Goal: Communication & Community: Answer question/provide support

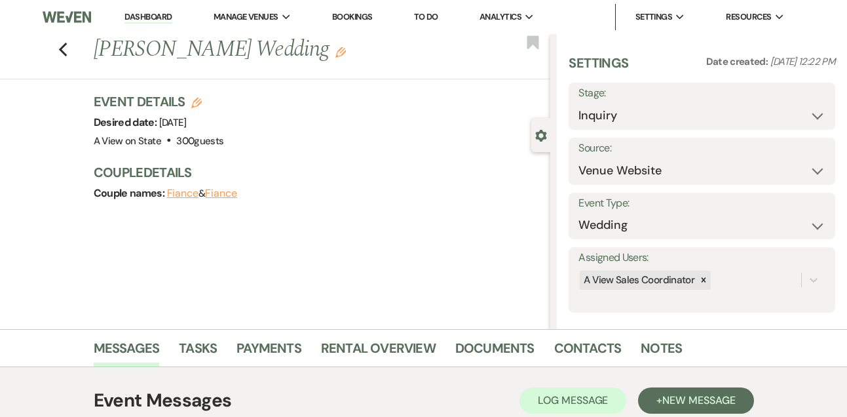
select select "5"
select select "3303"
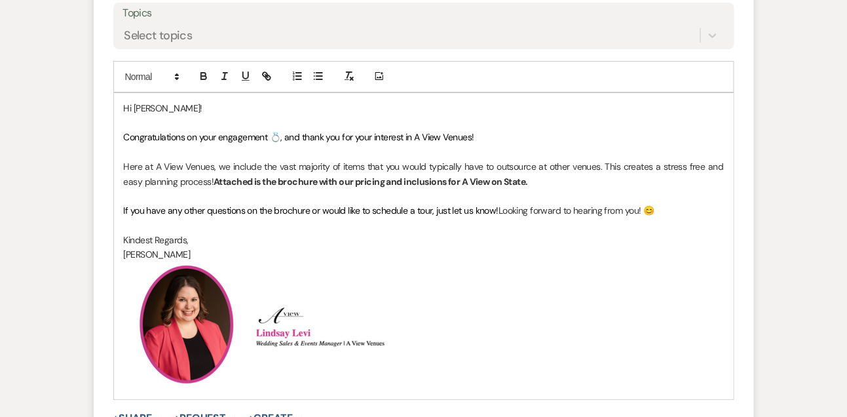
scroll to position [1260, 0]
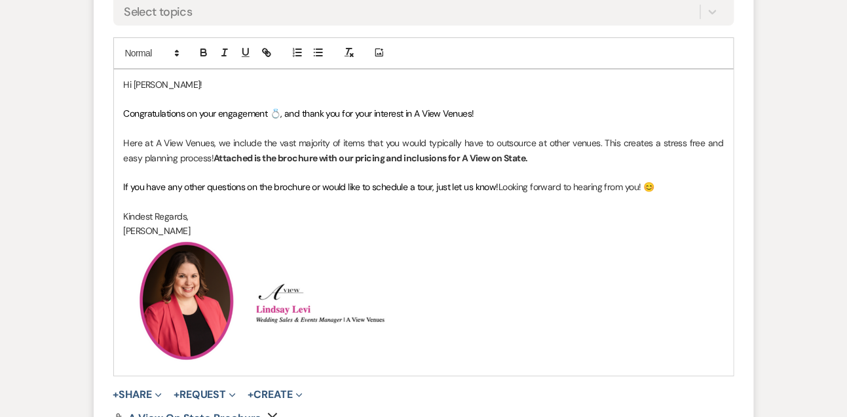
click at [408, 193] on span "If you have any other questions on the brochure or would like to schedule a tou…" at bounding box center [311, 187] width 375 height 12
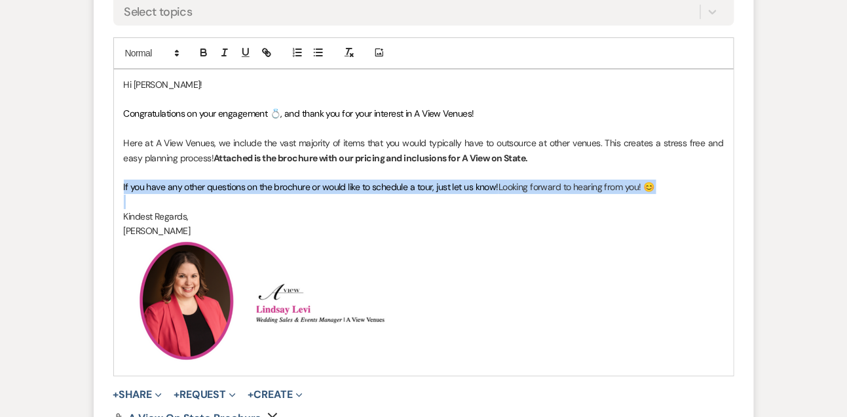
click at [408, 193] on span "If you have any other questions on the brochure or would like to schedule a tou…" at bounding box center [311, 187] width 375 height 12
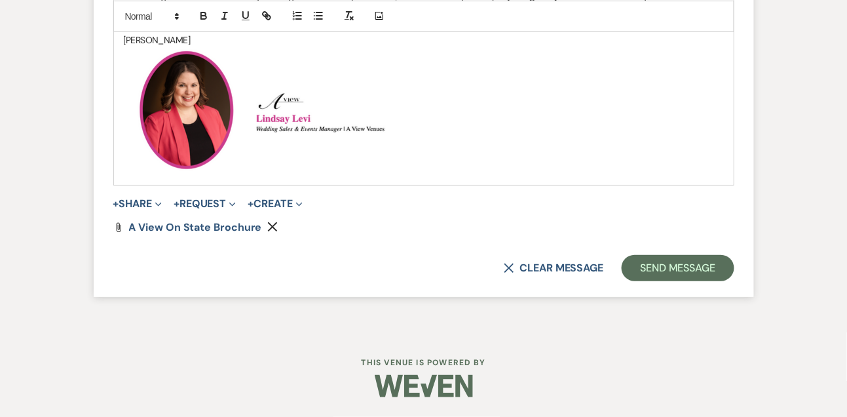
scroll to position [1455, 0]
click at [695, 281] on button "Send Message" at bounding box center [678, 268] width 112 height 26
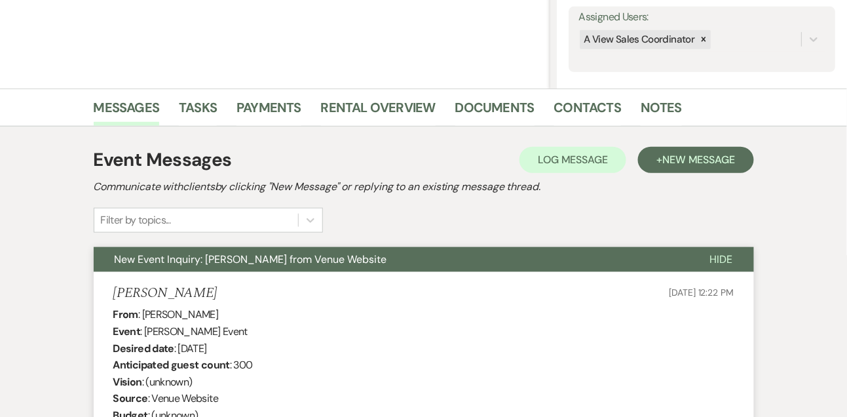
scroll to position [275, 0]
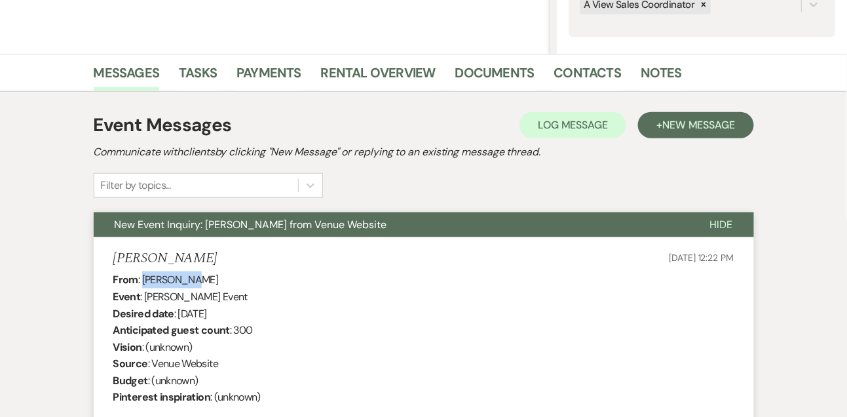
drag, startPoint x: 143, startPoint y: 278, endPoint x: 229, endPoint y: 276, distance: 85.8
copy div "[PERSON_NAME]"
drag, startPoint x: 177, startPoint y: 310, endPoint x: 252, endPoint y: 311, distance: 74.7
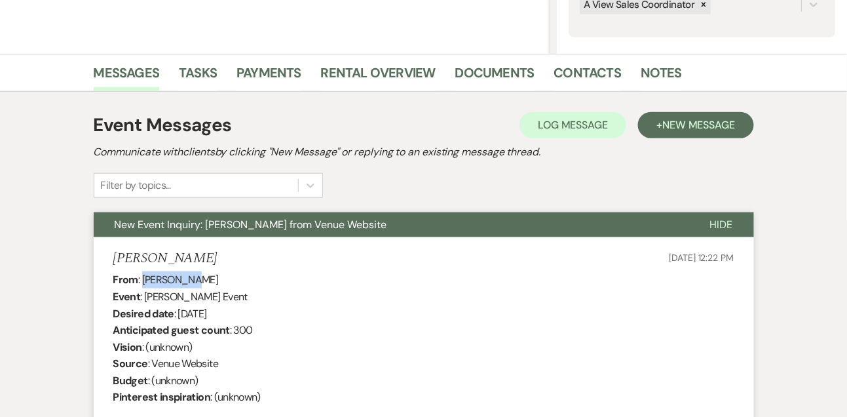
copy div "[DATE]"
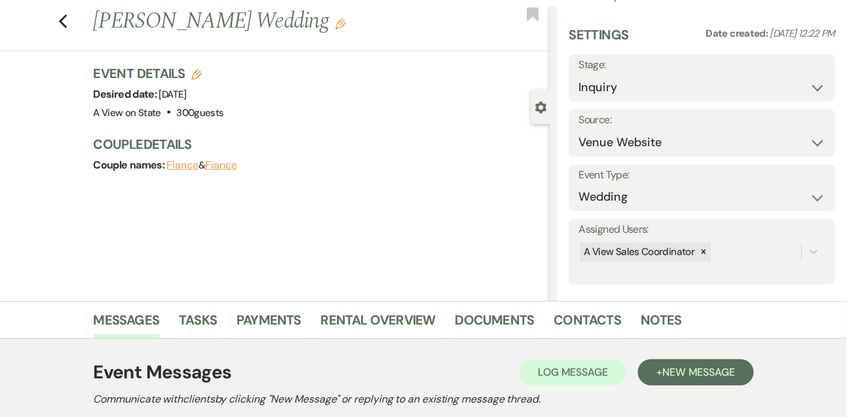
scroll to position [0, 0]
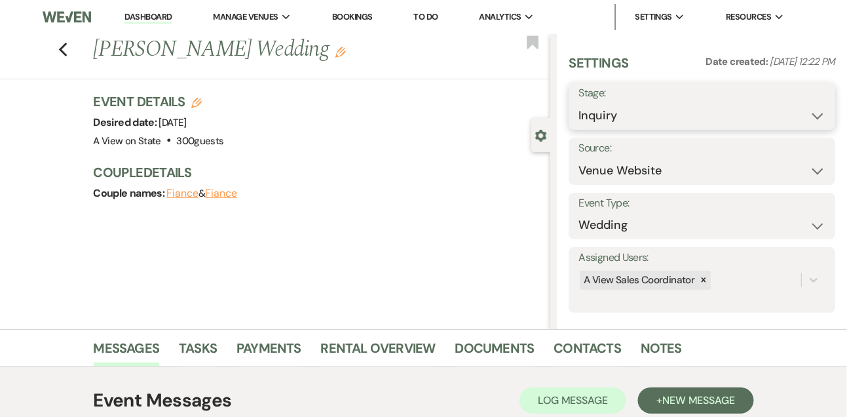
click at [593, 112] on select "Inquiry Follow Up Tour Requested Tour Confirmed Toured Proposal Sent Booked Lost" at bounding box center [701, 116] width 247 height 26
select select "2"
click at [578, 103] on select "Inquiry Follow Up Tour Requested Tour Confirmed Toured Proposal Sent Booked Lost" at bounding box center [701, 116] width 247 height 26
click at [812, 109] on button "Save" at bounding box center [807, 106] width 55 height 26
click at [155, 18] on link "Dashboard" at bounding box center [147, 17] width 47 height 12
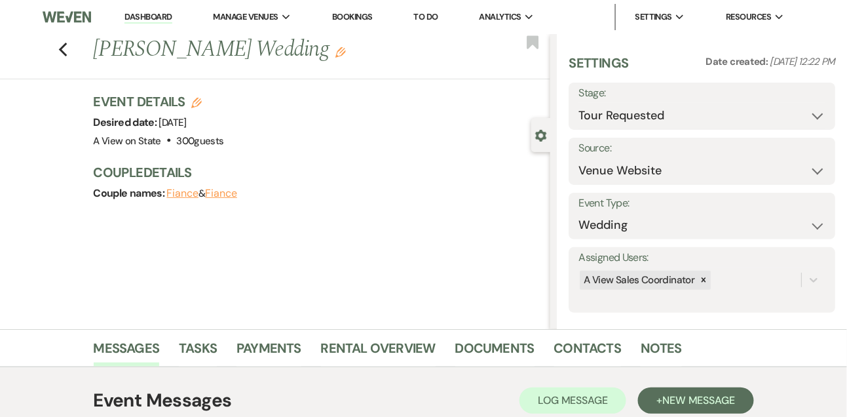
select select "2"
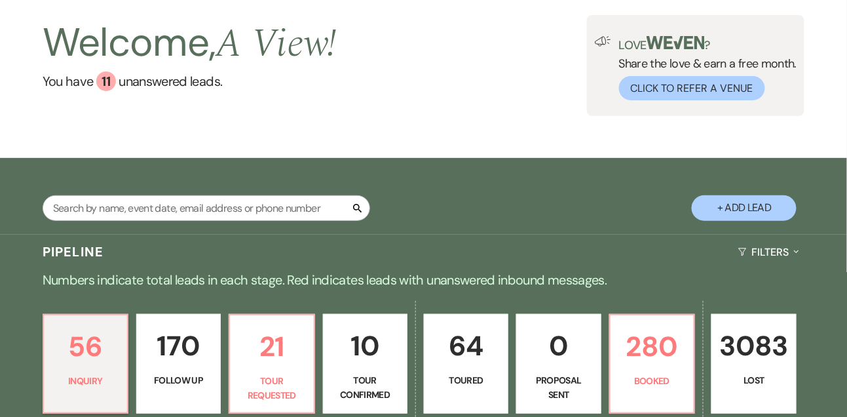
scroll to position [58, 0]
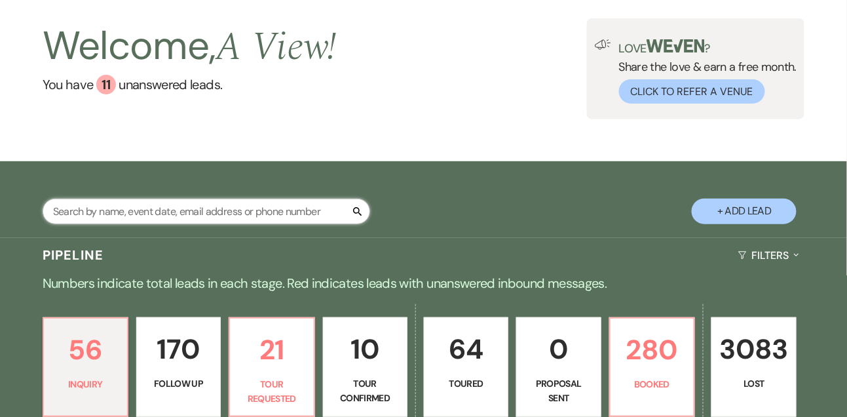
click at [173, 224] on input "text" at bounding box center [206, 211] width 327 height 26
type input "jolie"
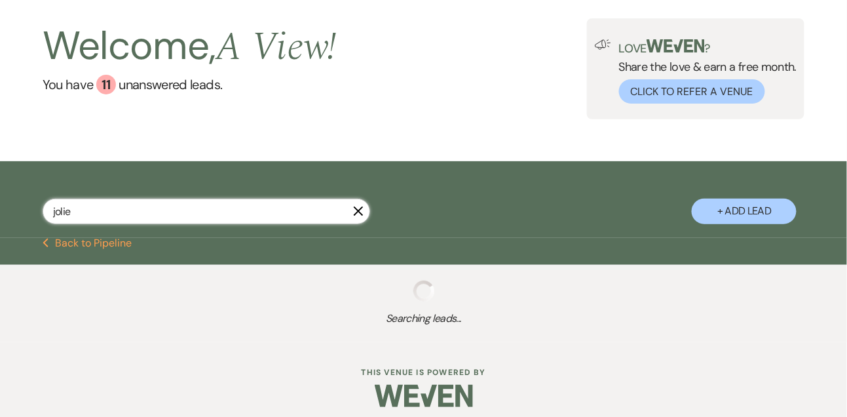
select select "9"
select select "8"
select select "4"
select select "5"
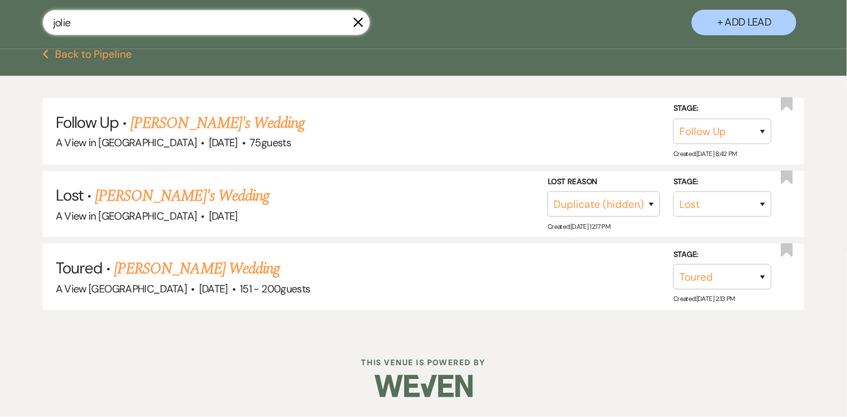
scroll to position [251, 0]
type input "jolie"
click at [153, 276] on link "[PERSON_NAME] Wedding" at bounding box center [197, 269] width 166 height 24
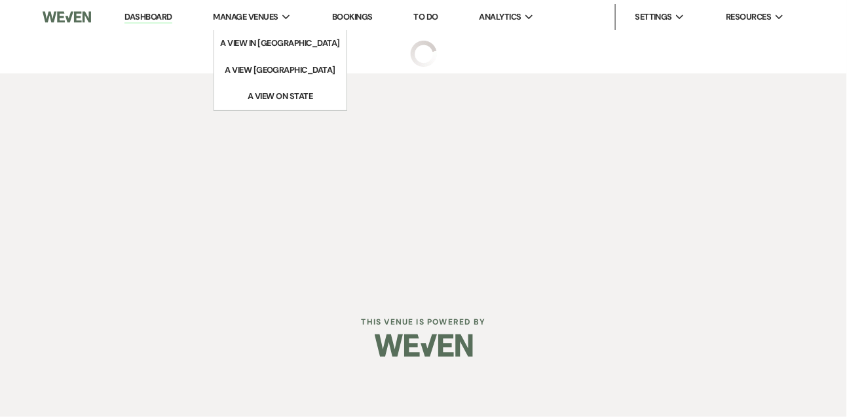
select select "5"
select select "2"
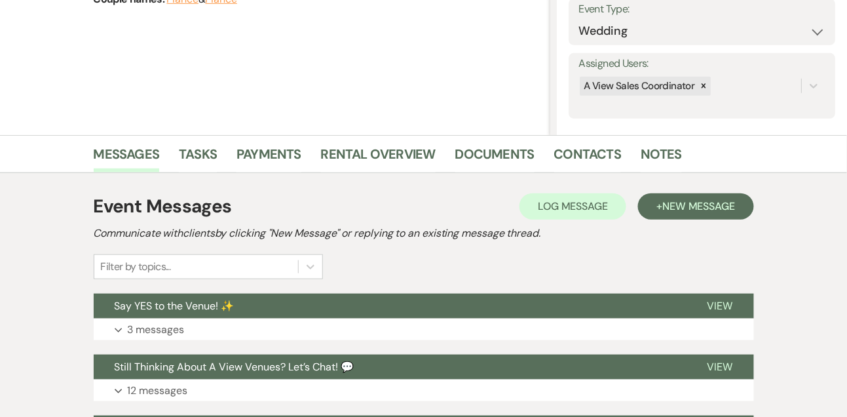
scroll to position [343, 0]
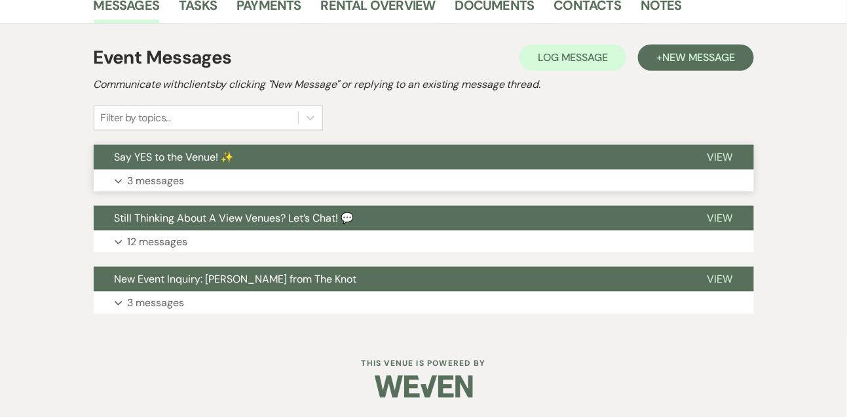
click at [148, 178] on p "3 messages" at bounding box center [156, 180] width 57 height 17
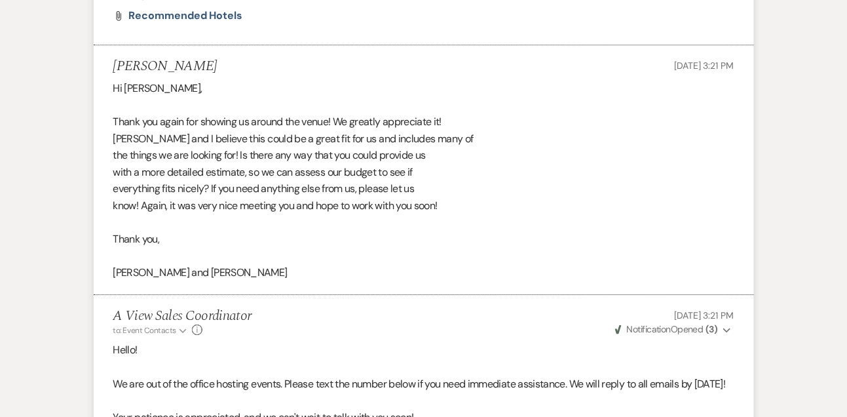
scroll to position [964, 0]
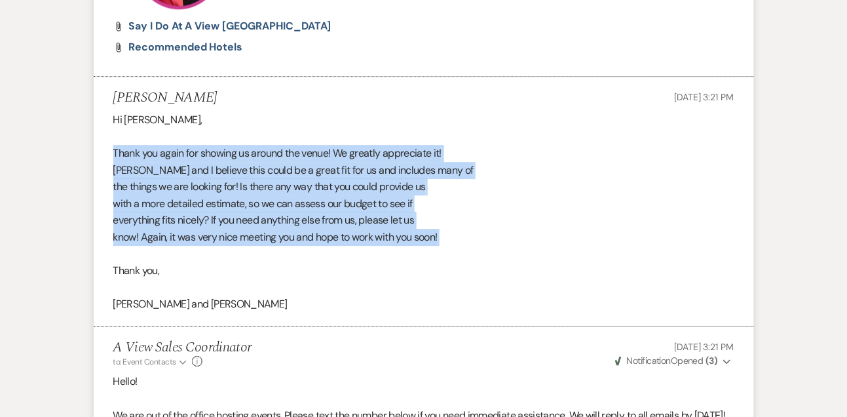
drag, startPoint x: 114, startPoint y: 151, endPoint x: 113, endPoint y: 259, distance: 108.1
click at [113, 259] on div "Hi [PERSON_NAME], Thank you again for showing us around the venue! We greatly a…" at bounding box center [423, 211] width 621 height 201
copy div "Thank you again for showing us around the venue! We greatly appreciate it! [PER…"
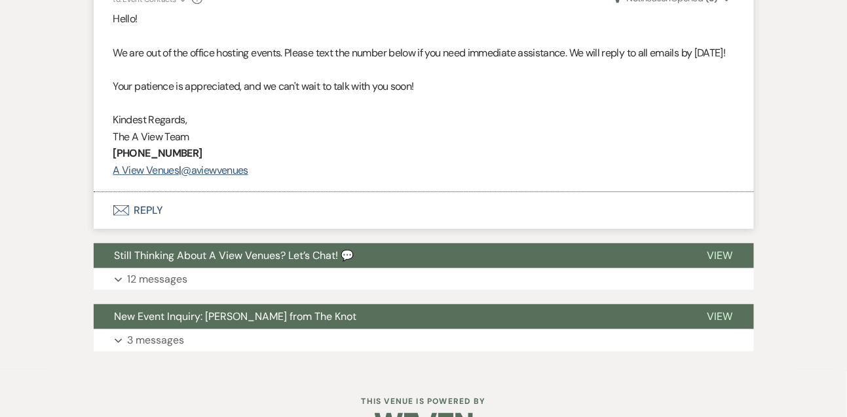
click at [146, 227] on button "Envelope Reply" at bounding box center [424, 210] width 660 height 37
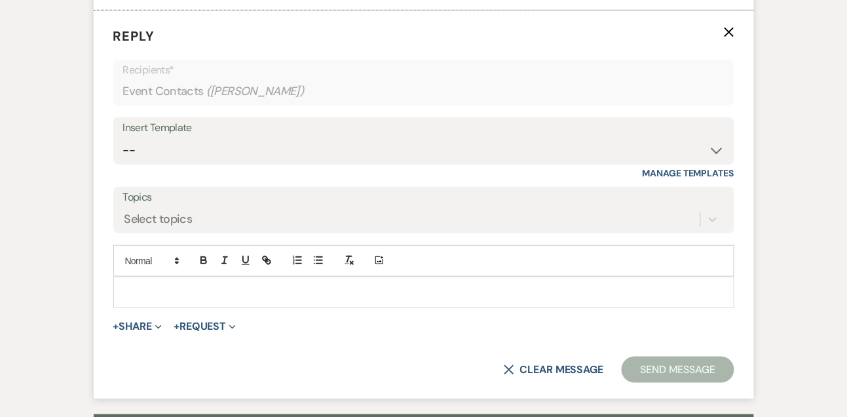
scroll to position [1520, 0]
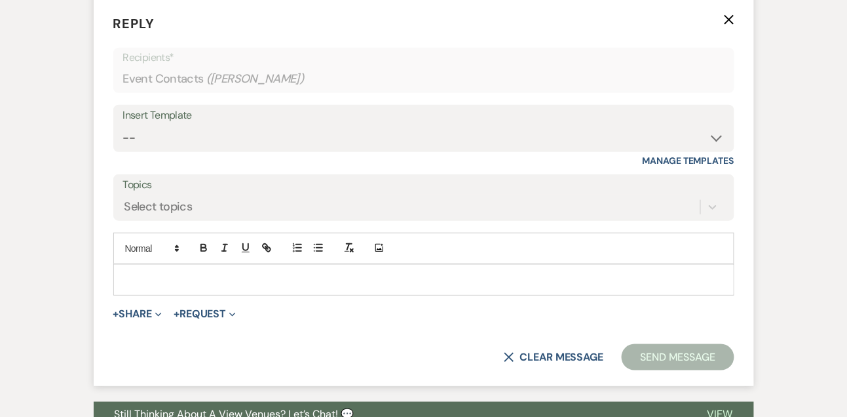
click at [147, 287] on p at bounding box center [424, 279] width 600 height 14
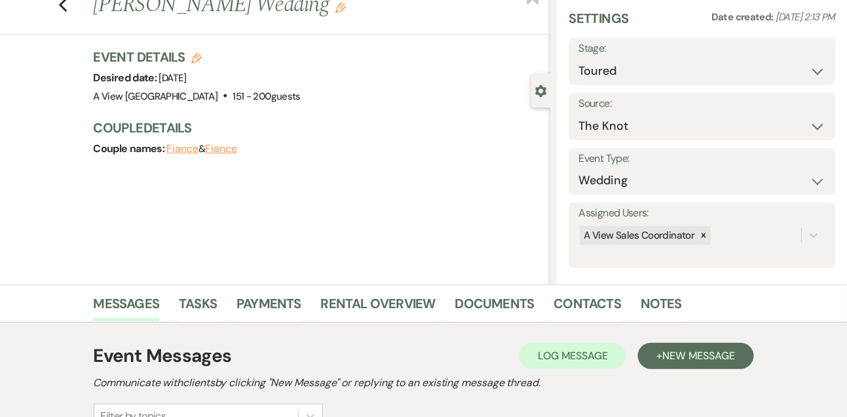
scroll to position [43, 0]
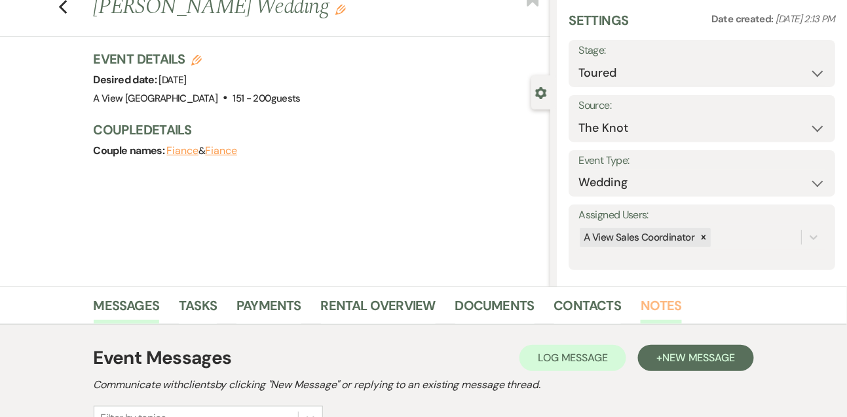
click at [663, 302] on link "Notes" at bounding box center [661, 309] width 41 height 29
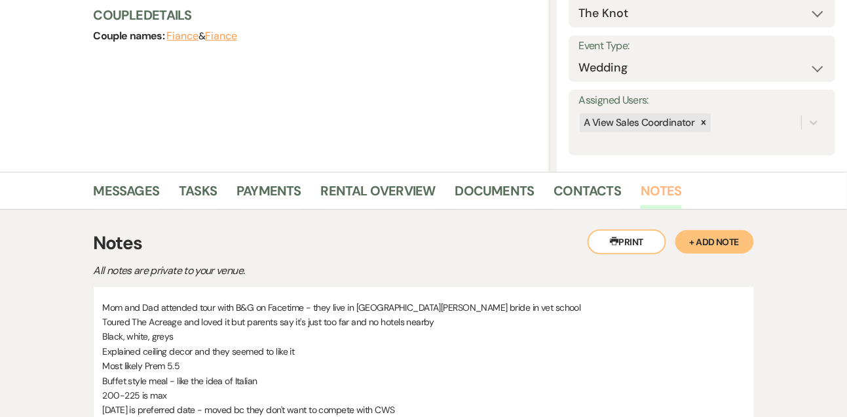
scroll to position [154, 0]
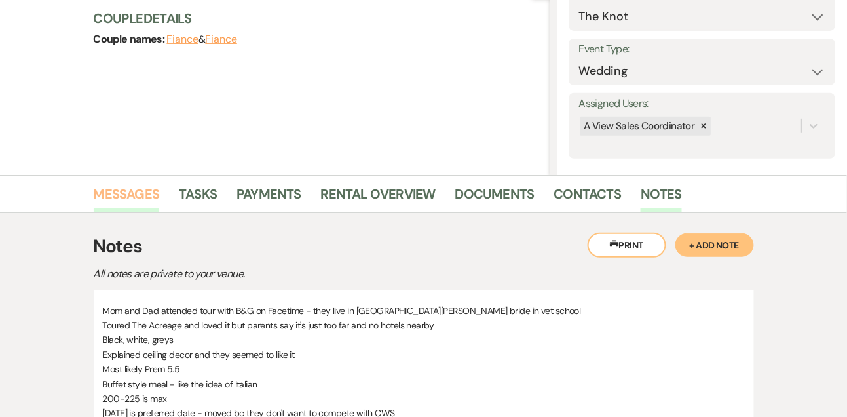
click at [145, 184] on link "Messages" at bounding box center [127, 197] width 66 height 29
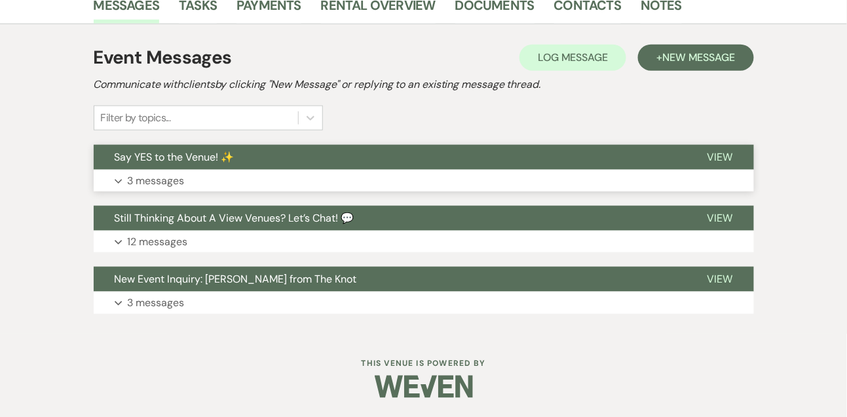
click at [152, 174] on p "3 messages" at bounding box center [156, 180] width 57 height 17
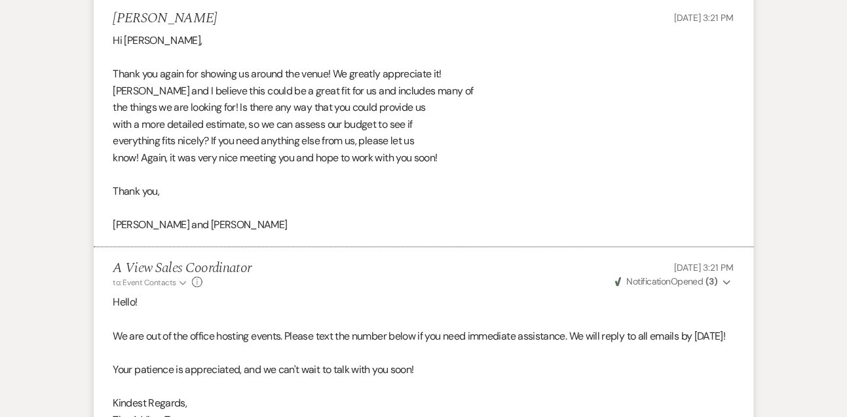
scroll to position [999, 0]
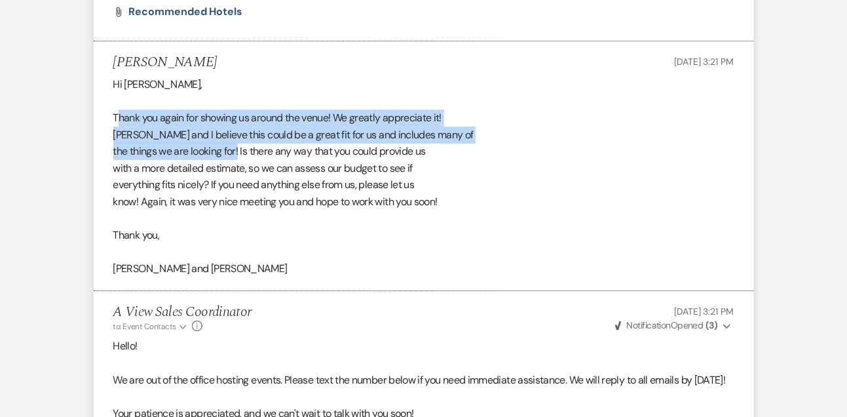
drag, startPoint x: 117, startPoint y: 118, endPoint x: 241, endPoint y: 149, distance: 128.2
click at [241, 149] on div "Hi [PERSON_NAME], Thank you again for showing us around the venue! We greatly a…" at bounding box center [423, 176] width 621 height 201
copy div "[PERSON_NAME] you again for showing us around the venue! We greatly appreciate …"
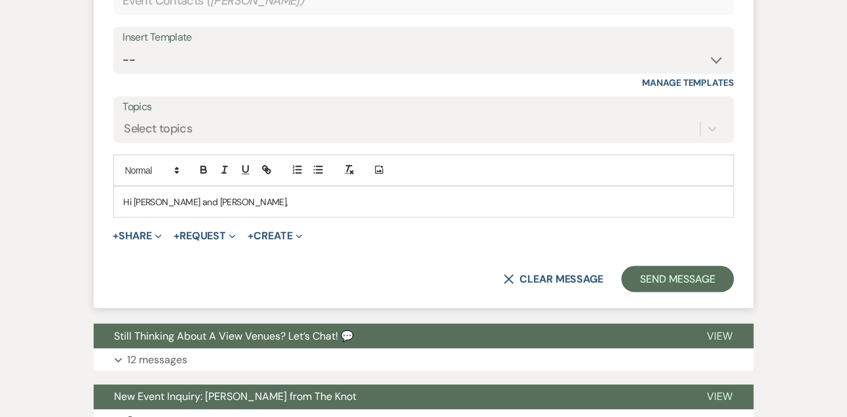
scroll to position [1601, 0]
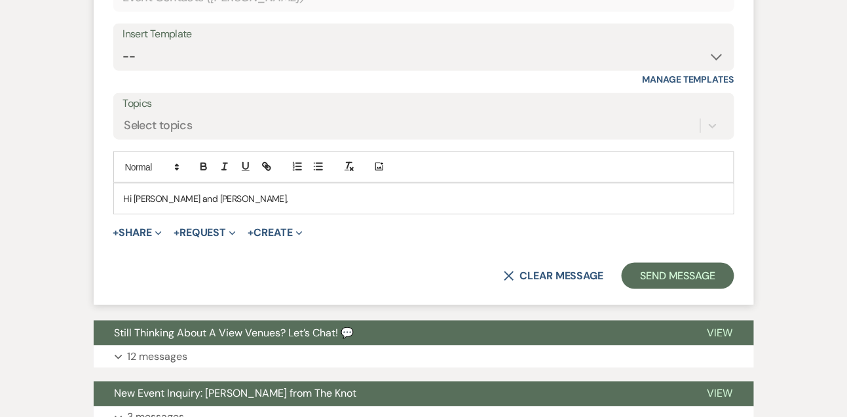
click at [294, 206] on p "Hi [PERSON_NAME] and [PERSON_NAME]," at bounding box center [424, 198] width 600 height 14
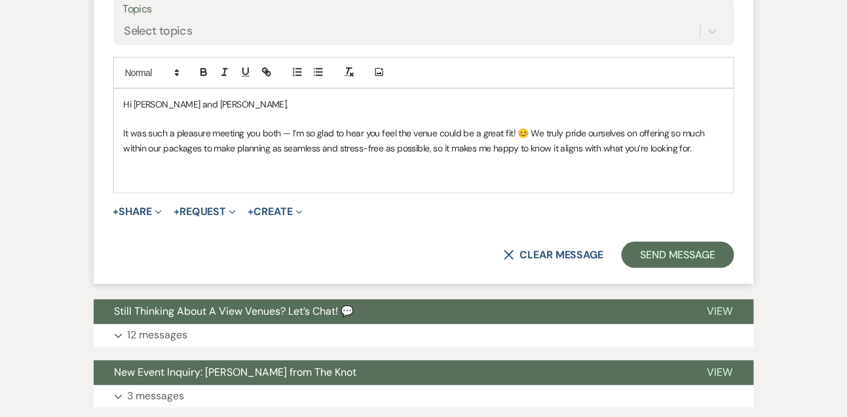
scroll to position [1690, 0]
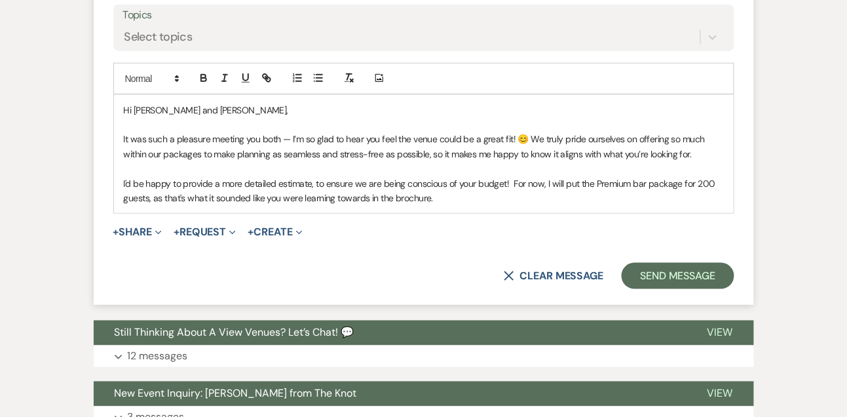
click at [445, 206] on p "I'd be happy to provide a more detailed estimate, to ensure we are being consci…" at bounding box center [424, 190] width 600 height 29
click at [318, 206] on p "I'd be happy to provide a more detailed estimate, to ensure we are being consci…" at bounding box center [424, 190] width 600 height 29
click at [415, 206] on p "I'd be happy to provide a more detailed estimate, to ensure we are being consci…" at bounding box center [424, 190] width 600 height 29
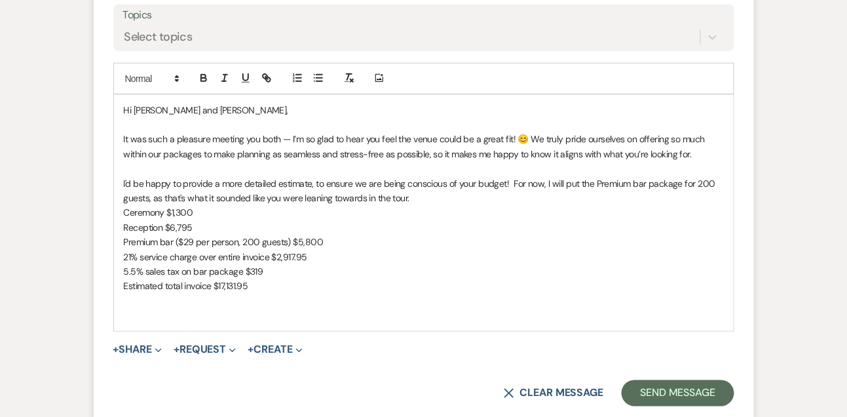
click at [375, 249] on p "Premium bar ($29 per person, 200 guests) $5,800" at bounding box center [424, 241] width 600 height 14
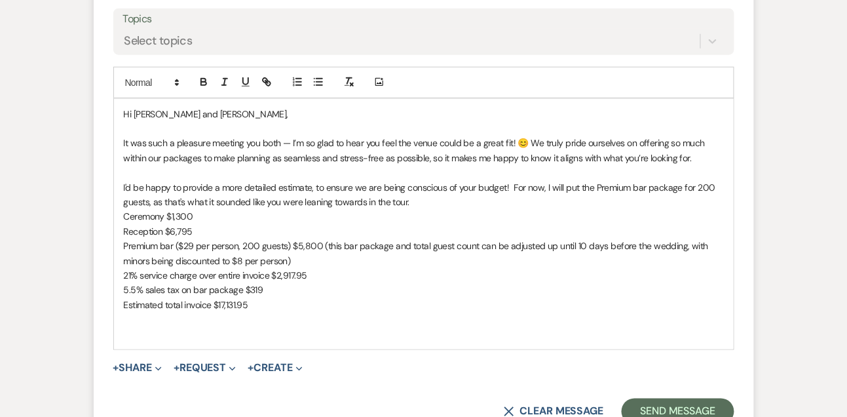
scroll to position [1686, 0]
click at [138, 341] on p at bounding box center [424, 333] width 600 height 14
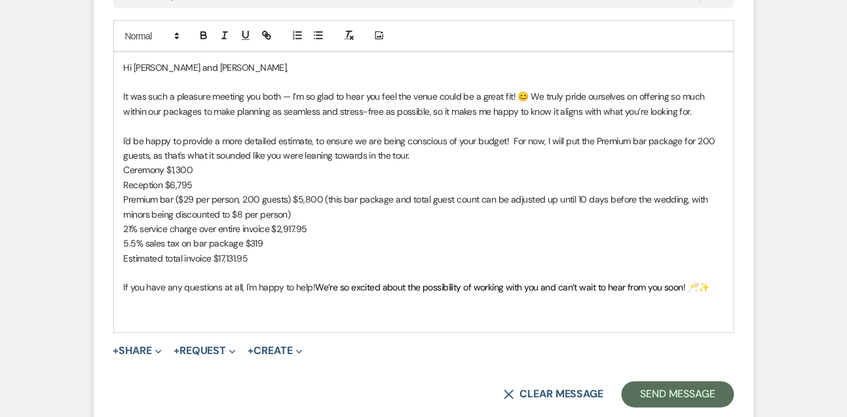
scroll to position [1752, 0]
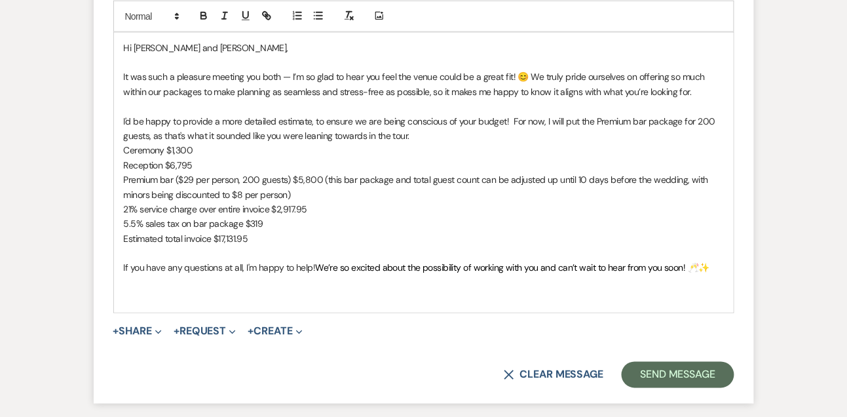
click at [309, 275] on p "If you have any questions at all, I'm happy to help! We’re so excited about the…" at bounding box center [424, 268] width 600 height 14
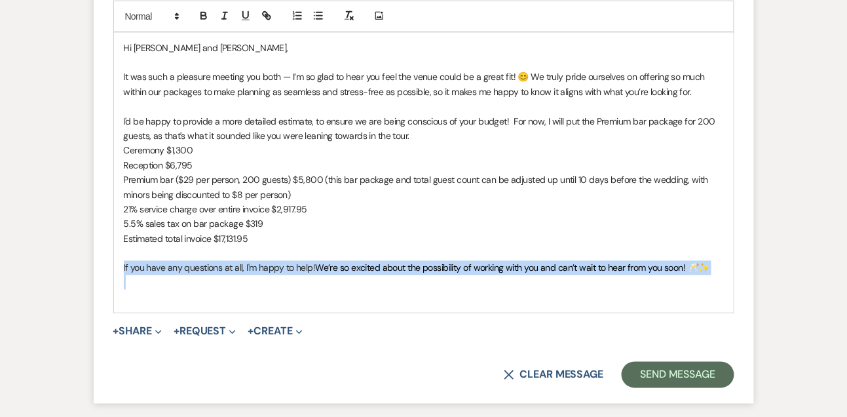
click at [309, 275] on p "If you have any questions at all, I'm happy to help! We’re so excited about the…" at bounding box center [424, 268] width 600 height 14
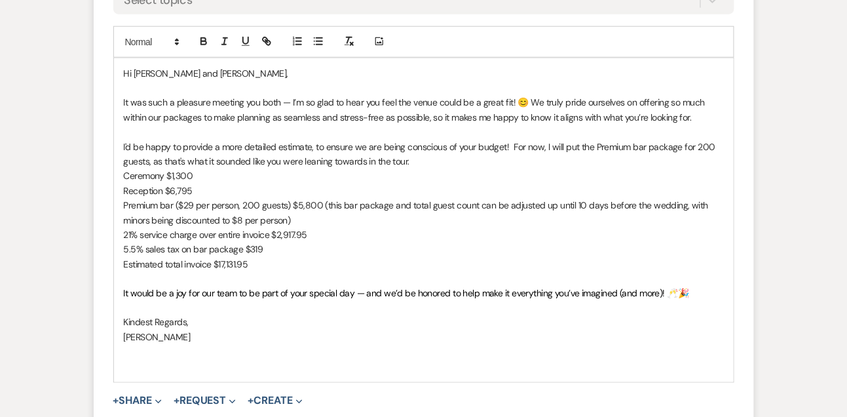
scroll to position [1722, 0]
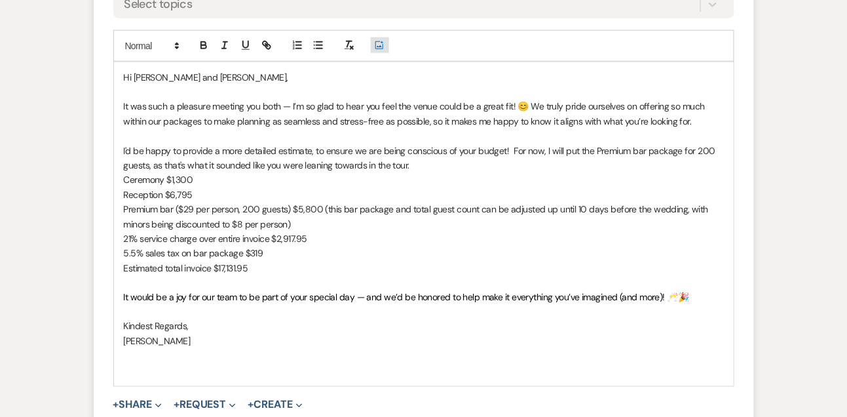
click at [378, 51] on icon "Add Photo" at bounding box center [379, 45] width 10 height 12
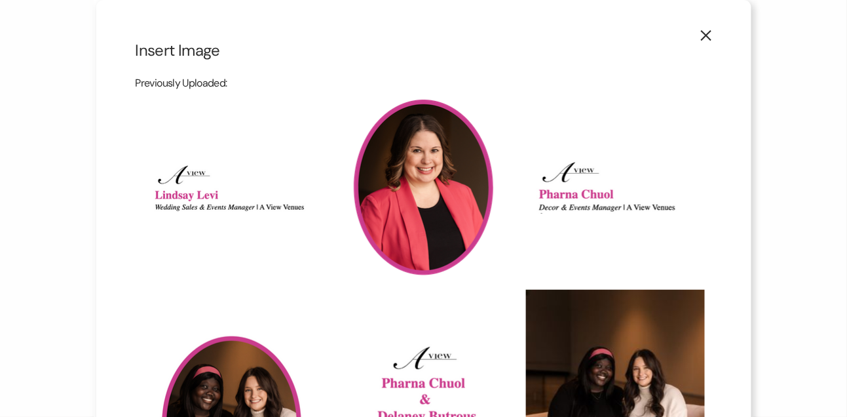
click at [411, 195] on img at bounding box center [423, 187] width 179 height 179
click at [0, 0] on input "checkbox" at bounding box center [0, 0] width 0 height 0
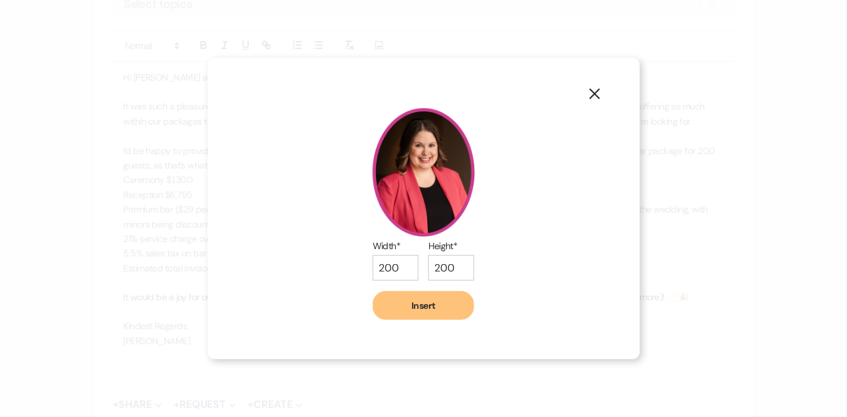
click at [401, 312] on button "Insert" at bounding box center [424, 305] width 102 height 29
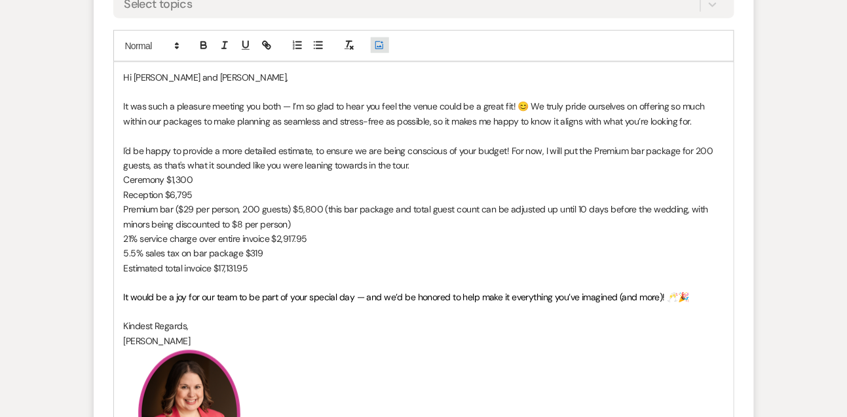
click at [382, 53] on button "Add Photo" at bounding box center [380, 45] width 18 height 16
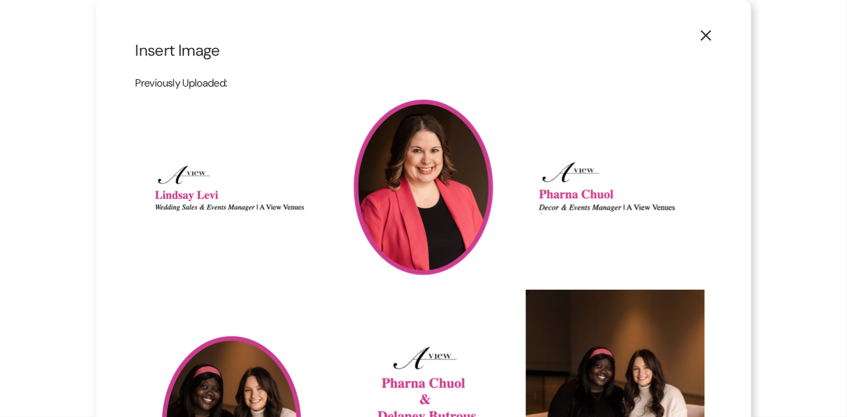
scroll to position [24, 0]
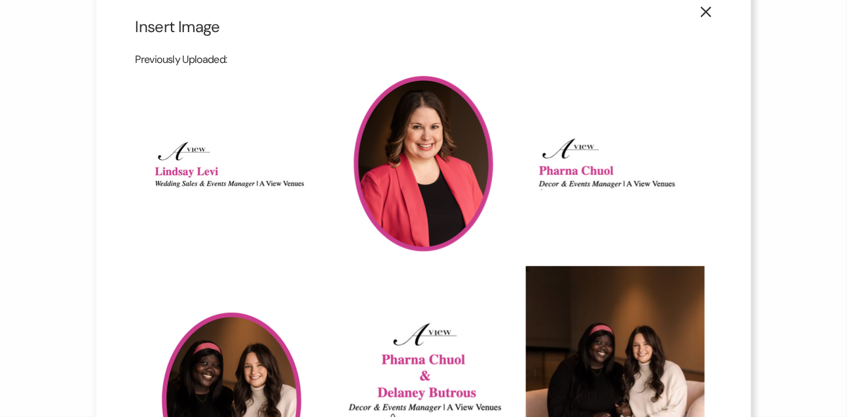
click at [239, 157] on img at bounding box center [231, 163] width 179 height 48
click at [0, 0] on input "checkbox" at bounding box center [0, 0] width 0 height 0
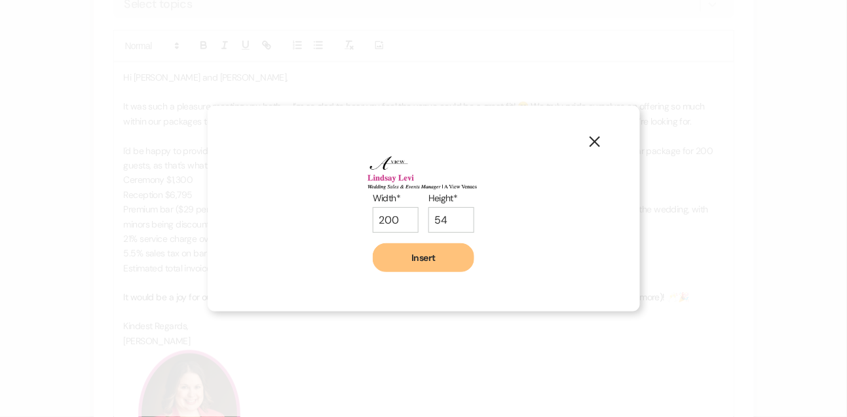
click at [403, 256] on button "Insert" at bounding box center [424, 257] width 102 height 29
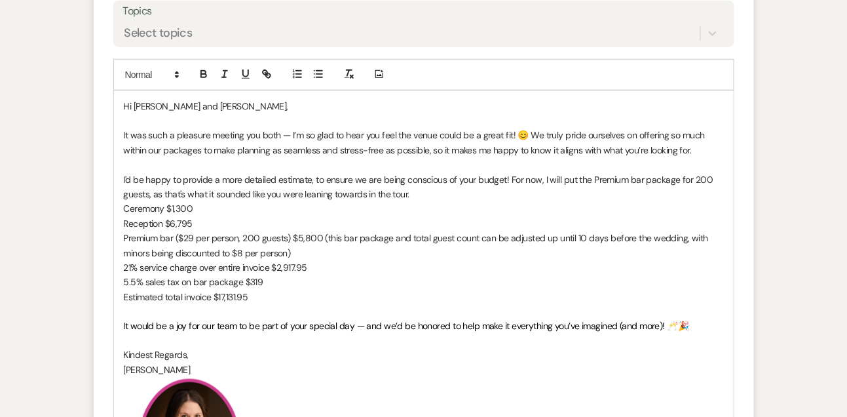
scroll to position [1699, 0]
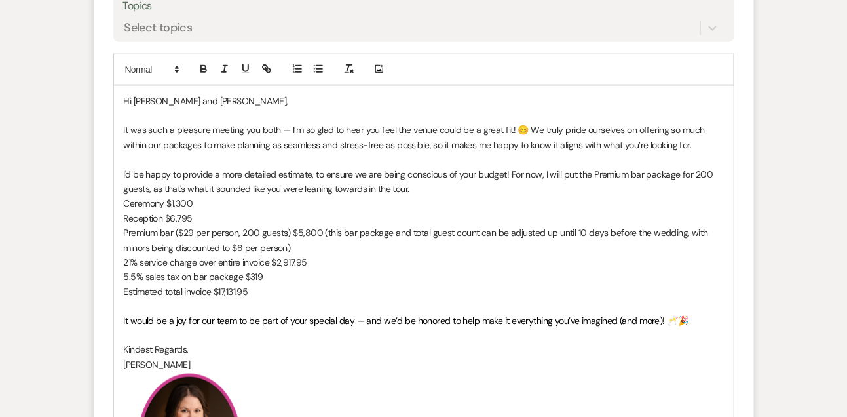
click at [123, 145] on div "Hi [PERSON_NAME] and [PERSON_NAME], It was such a pleasure meeting you both — I…" at bounding box center [424, 298] width 620 height 425
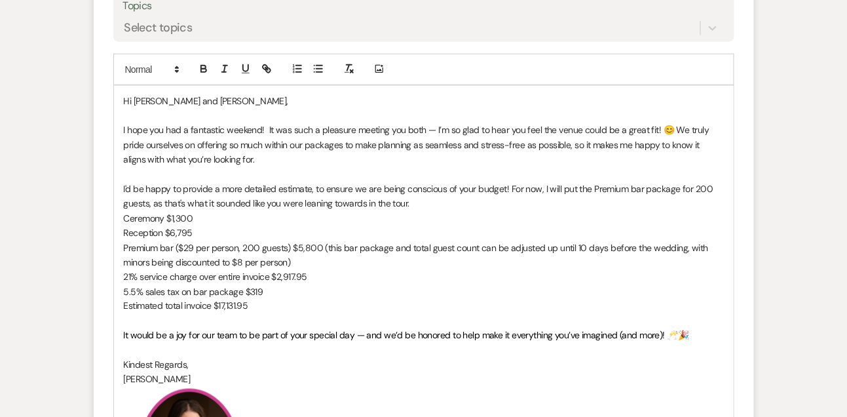
click at [436, 141] on p "I hope you had a fantastic weekend! It was such a pleasure meeting you both — I…" at bounding box center [424, 144] width 600 height 44
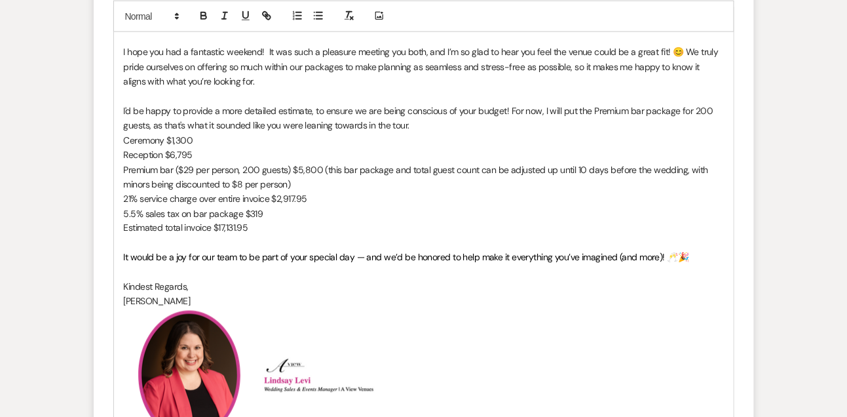
scroll to position [1777, 0]
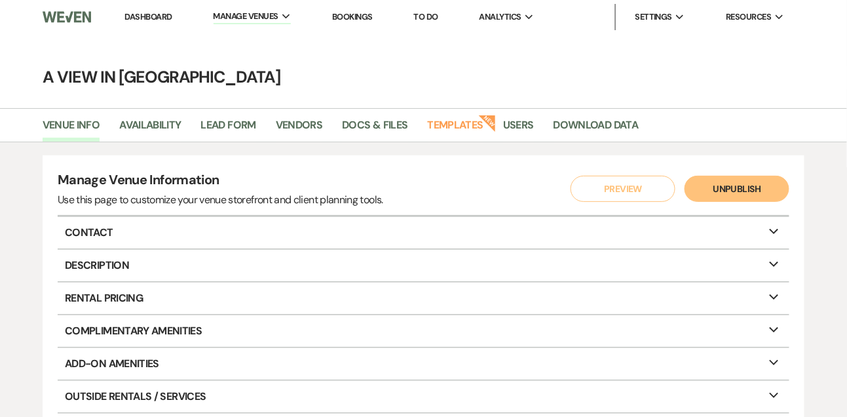
click at [139, 13] on link "Dashboard" at bounding box center [147, 16] width 47 height 11
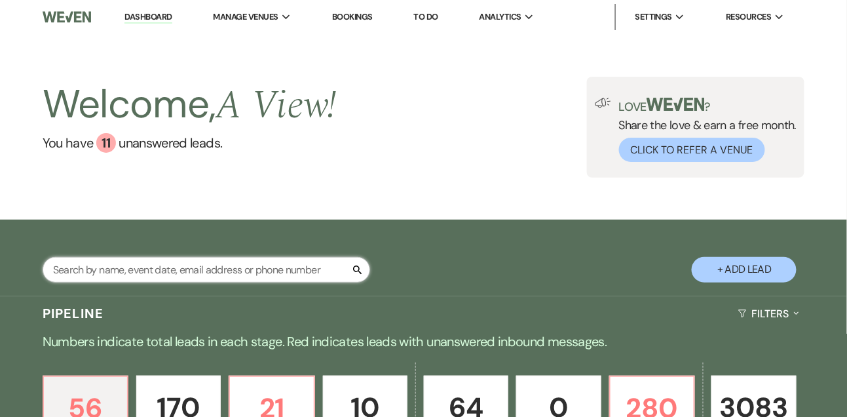
click at [152, 272] on input "text" at bounding box center [206, 270] width 327 height 26
type input "emily iva"
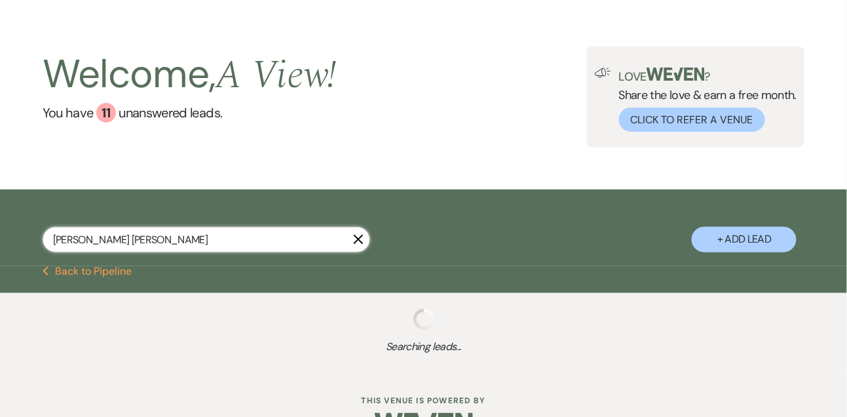
select select "2"
select select "8"
select select "4"
select select "8"
select select "4"
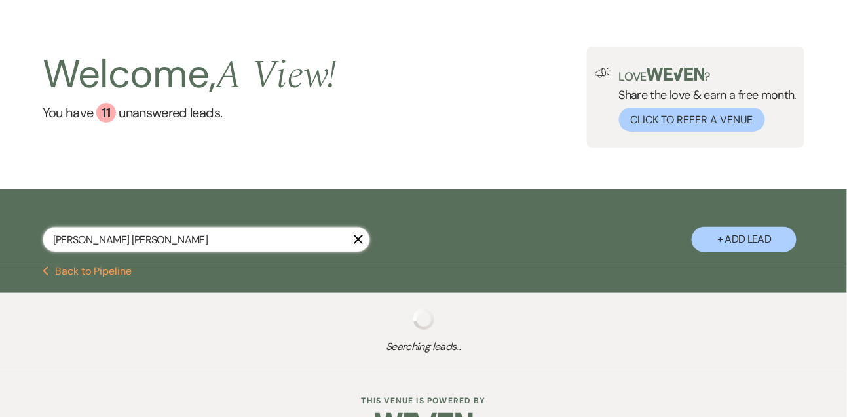
select select "8"
select select "4"
select select "2"
select select "8"
select select "4"
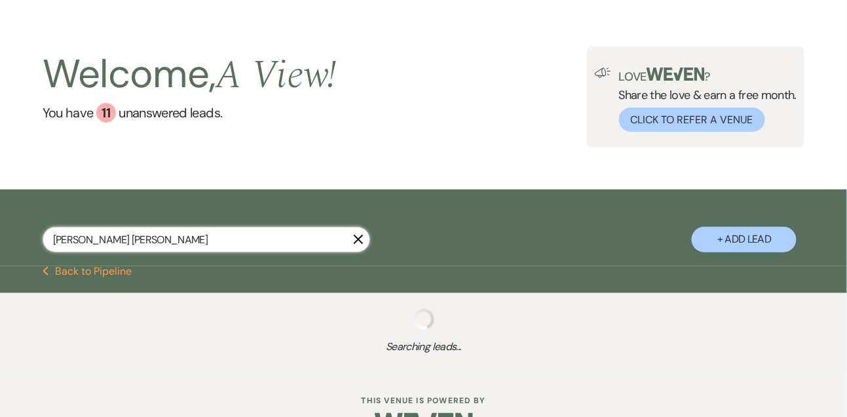
select select "8"
select select "5"
select select "8"
select select "4"
select select "8"
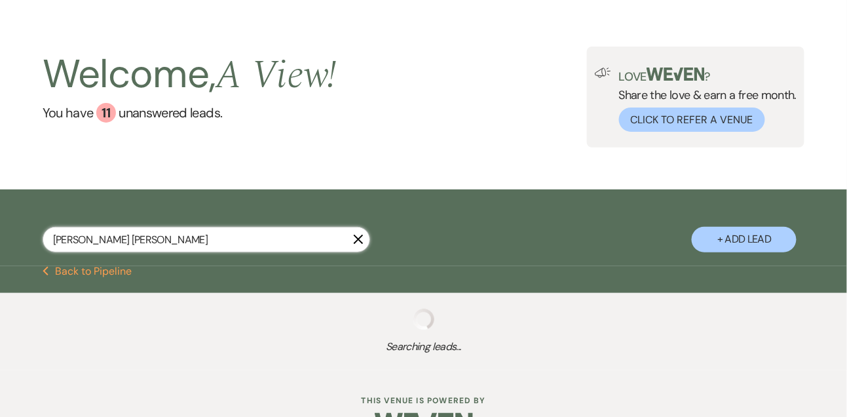
select select "4"
select select "8"
select select "5"
select select "9"
select select "8"
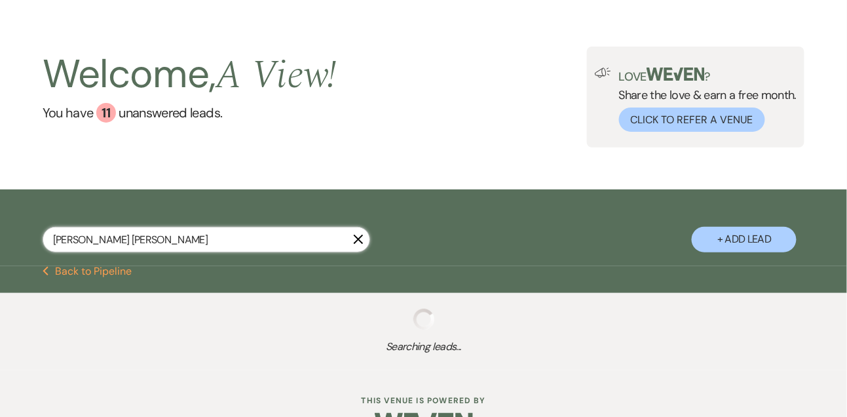
select select "4"
select select "5"
select select "8"
select select "4"
select select "8"
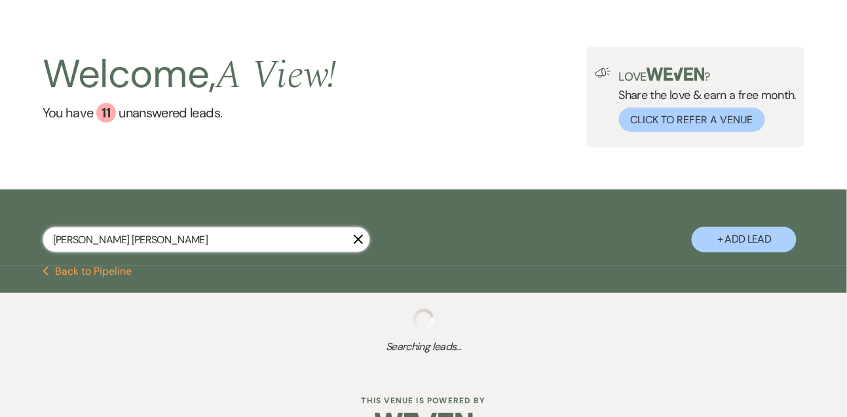
select select "5"
select select "8"
select select "4"
select select "8"
select select "4"
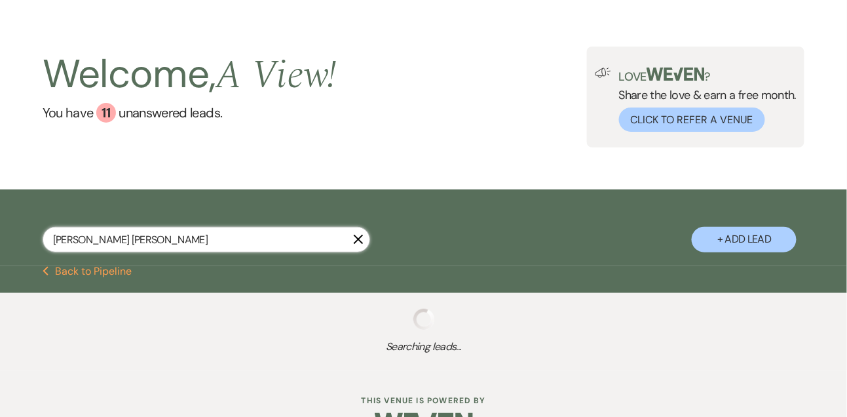
select select "8"
select select "4"
select select "8"
select select "4"
select select "8"
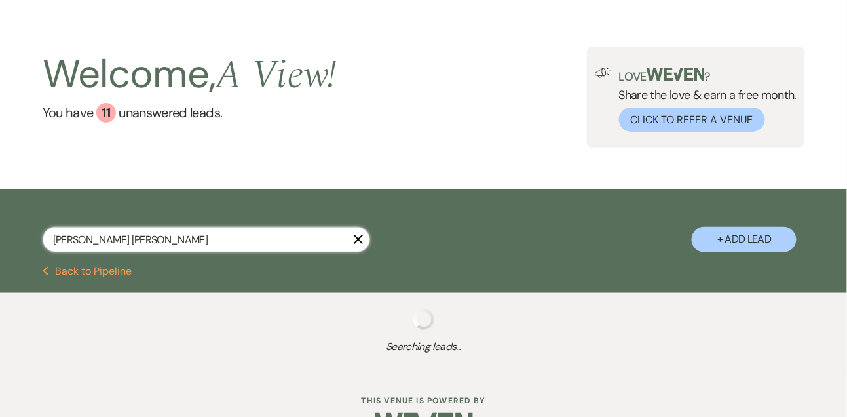
select select "4"
select select "8"
select select "4"
select select "8"
select select "4"
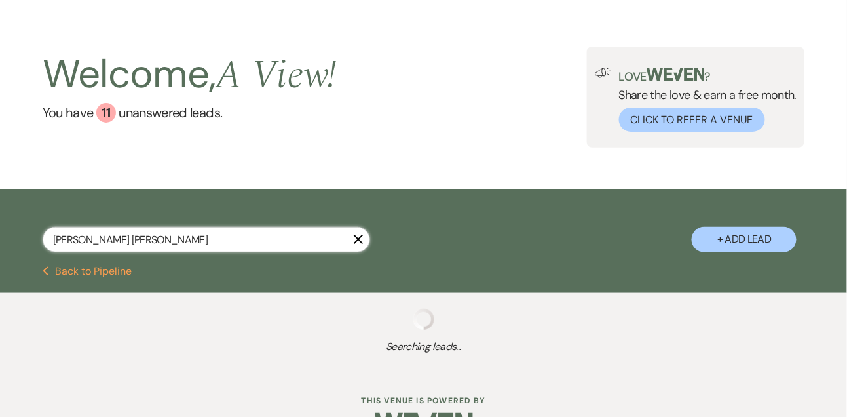
select select "8"
select select "6"
select select "8"
select select "4"
select select "8"
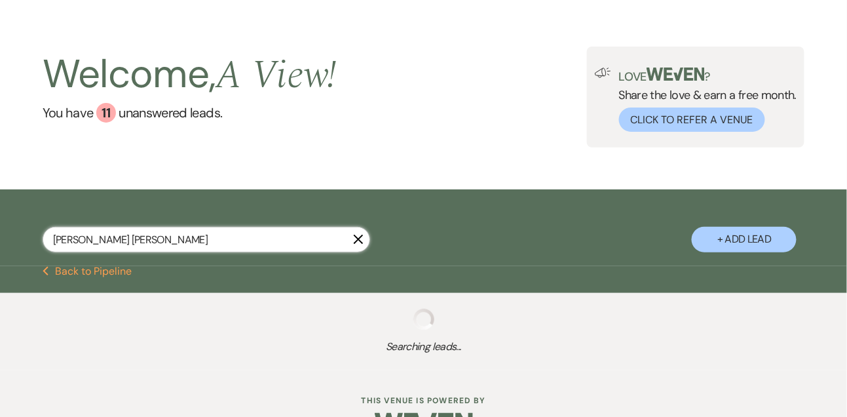
select select "6"
select select "5"
select select "8"
select select "4"
select select "8"
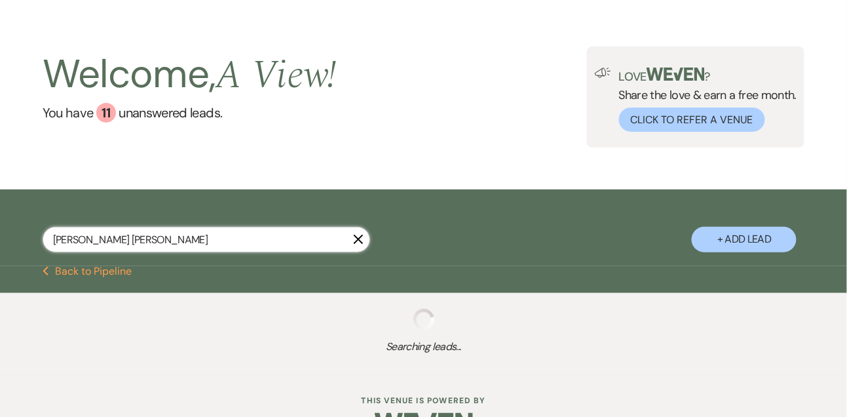
select select "5"
select select "8"
select select "4"
select select "8"
select select "5"
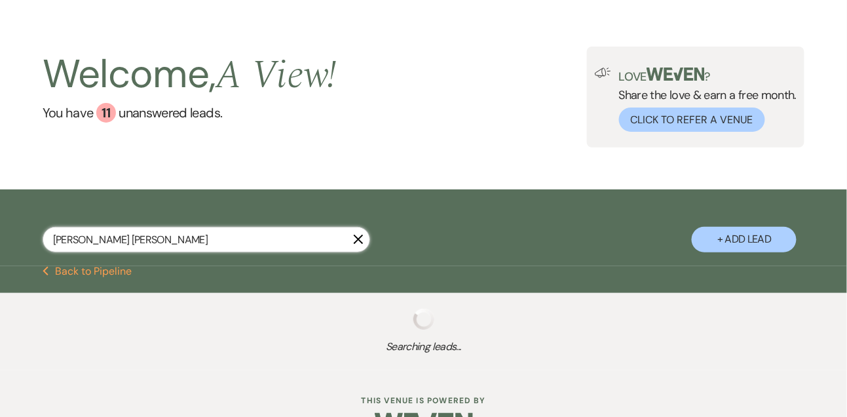
select select "8"
select select "4"
select select "8"
select select "5"
select select "8"
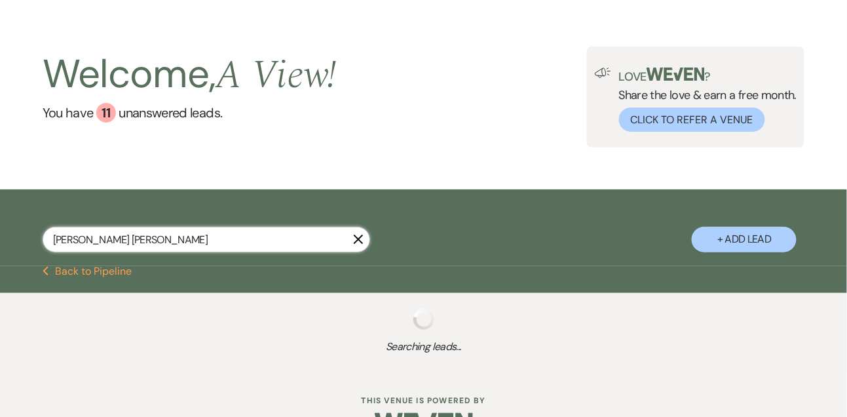
select select "6"
select select "8"
select select "6"
select select "8"
select select "4"
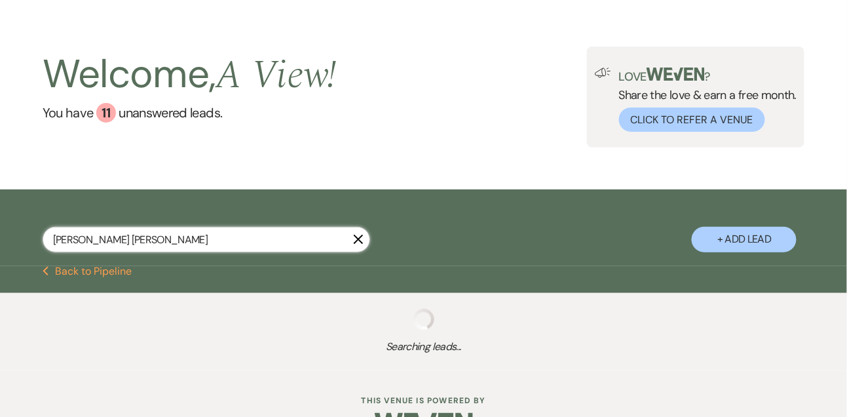
select select "8"
select select "5"
select select "8"
select select "4"
select select "8"
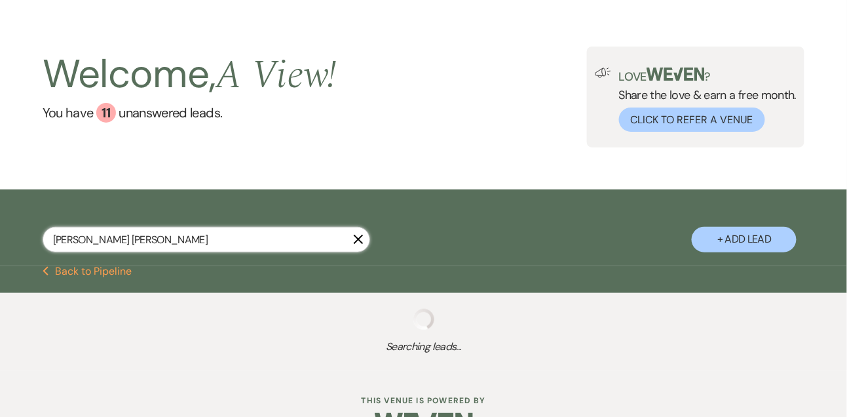
select select "5"
select select "8"
select select "4"
select select "8"
select select "4"
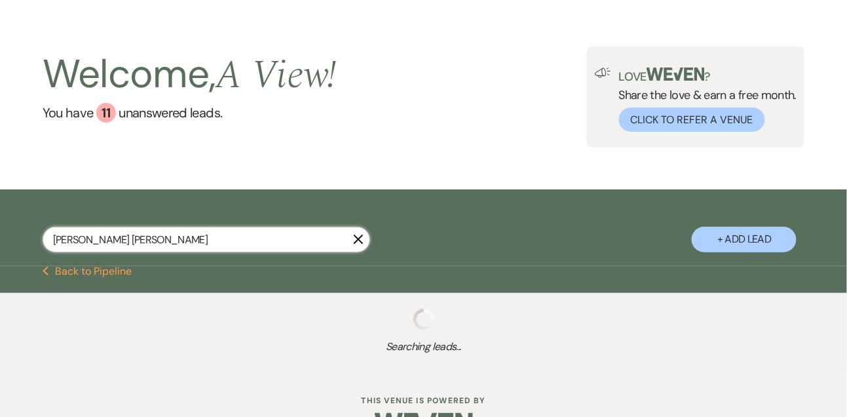
select select "8"
select select "4"
select select "8"
select select "5"
select select "8"
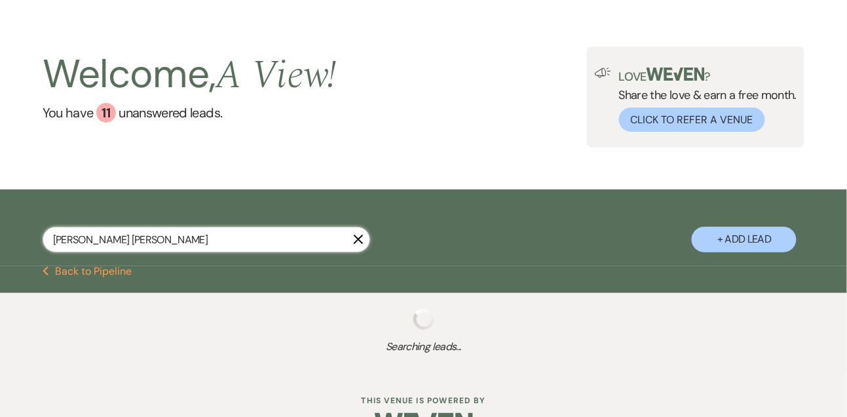
select select "4"
select select "8"
select select "5"
select select "8"
select select "4"
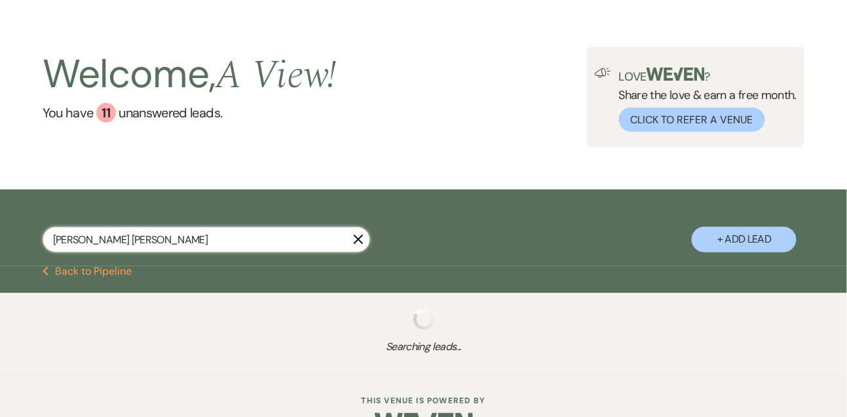
select select "8"
select select "4"
select select "8"
select select "7"
select select "8"
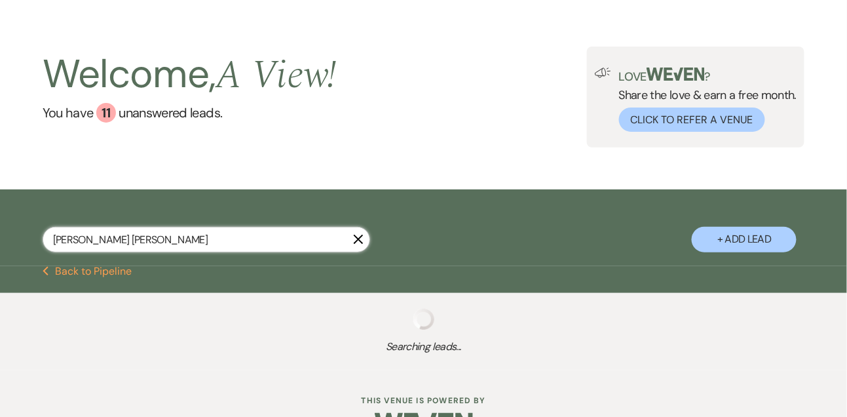
select select "4"
select select "8"
select select "2"
select select "8"
select select "5"
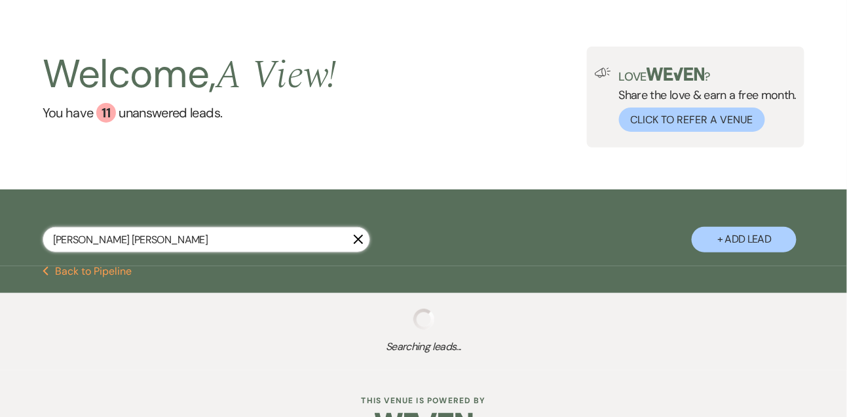
select select "8"
select select "4"
select select "8"
select select "4"
select select "8"
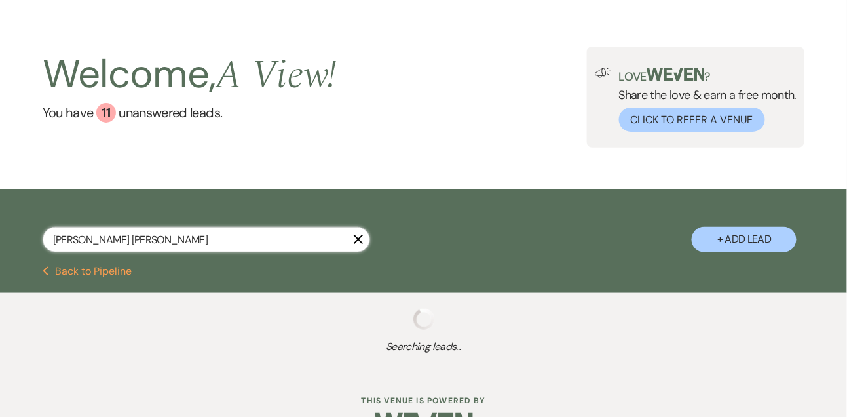
select select "4"
select select "8"
select select "5"
select select "8"
select select "4"
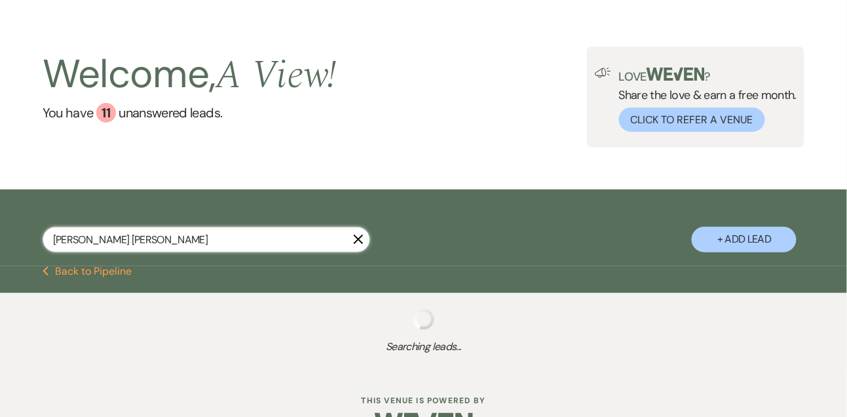
select select "8"
select select "6"
select select "8"
select select "4"
select select "8"
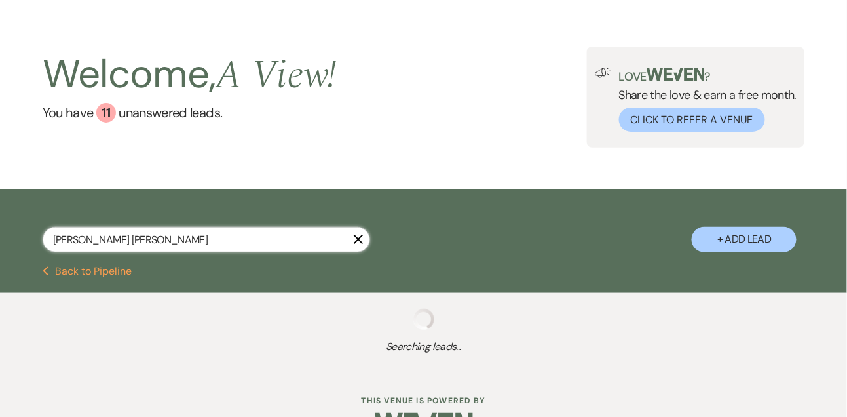
select select "6"
select select "8"
select select "5"
select select "8"
select select "5"
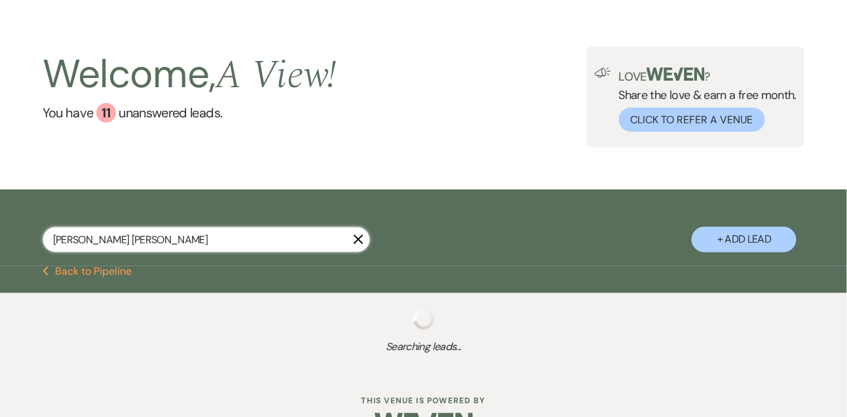
select select "8"
select select "4"
select select "8"
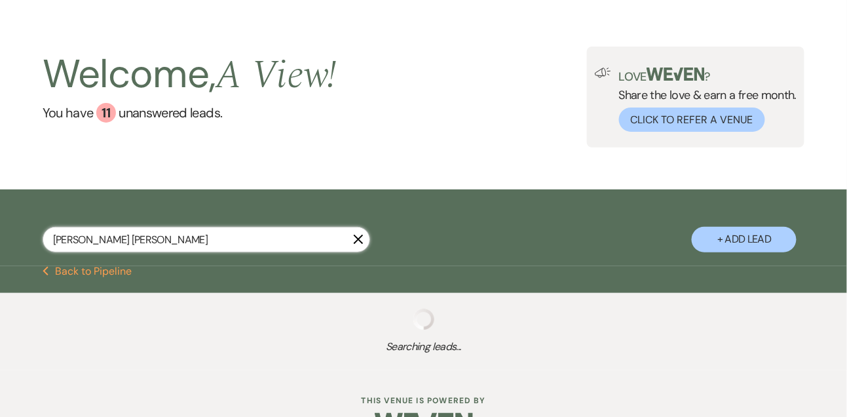
select select "5"
select select "8"
select select "5"
select select "8"
select select "4"
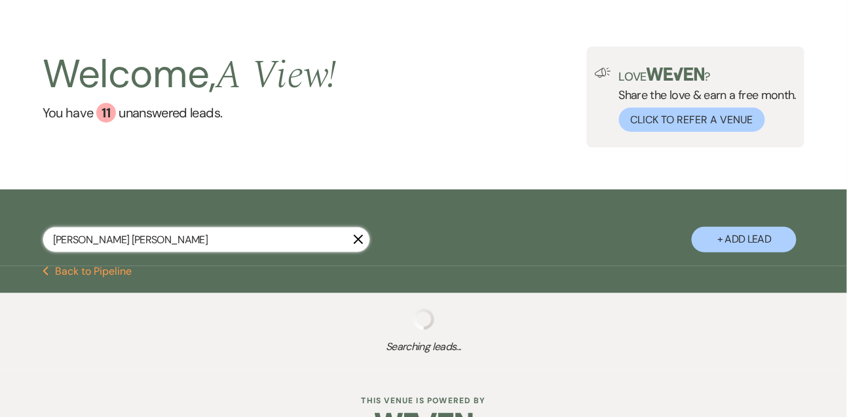
select select "8"
select select "5"
select select "8"
select select "4"
select select "8"
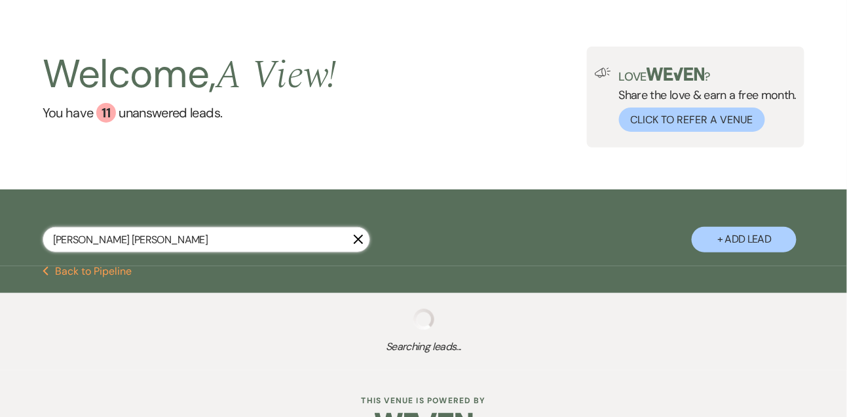
select select "4"
select select "8"
select select "4"
select select "8"
select select "4"
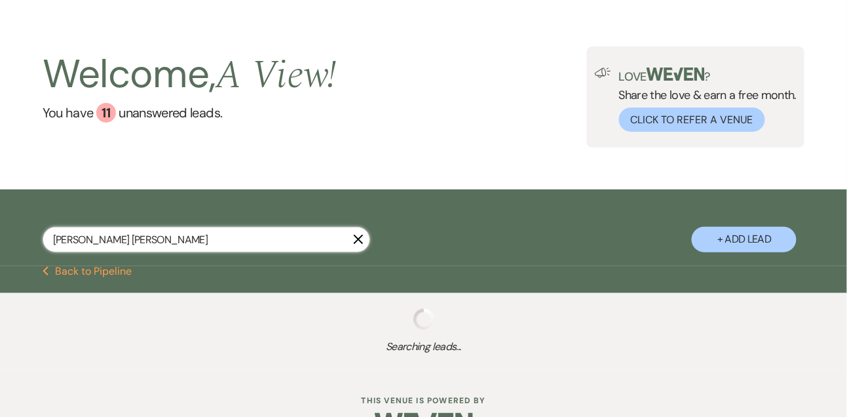
select select "8"
select select "4"
select select "8"
select select "7"
select select "8"
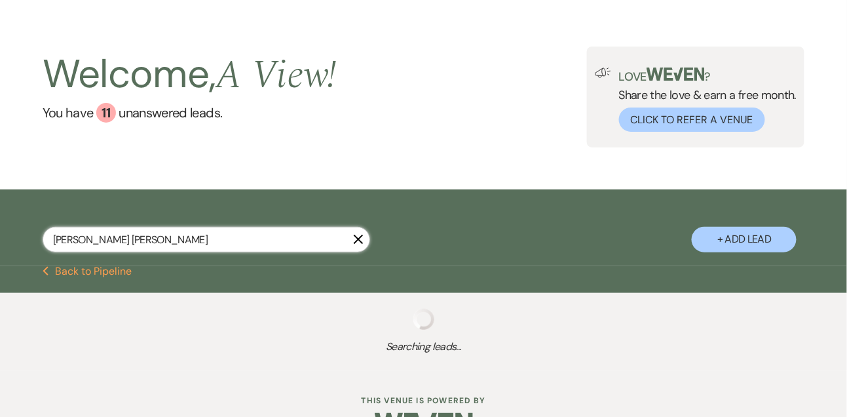
select select "4"
select select "8"
select select "5"
select select "8"
select select "4"
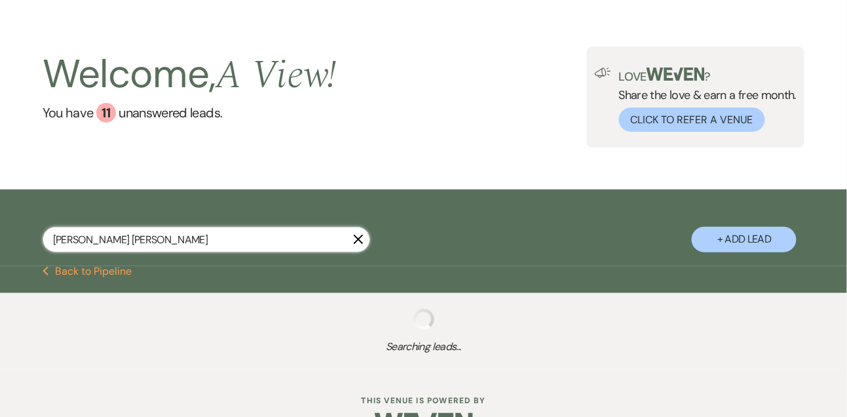
select select "8"
select select "4"
select select "8"
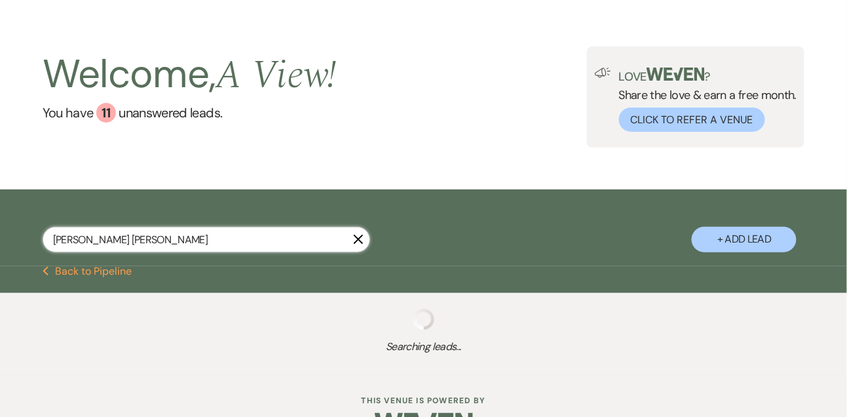
select select "1"
select select "8"
select select "4"
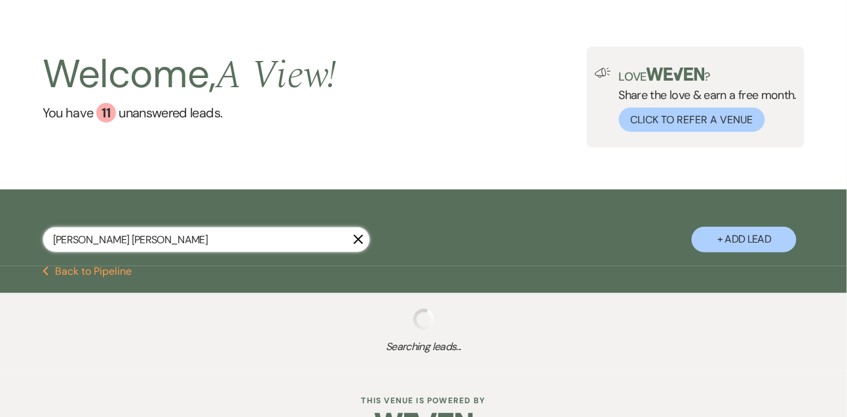
select select "8"
select select "4"
select select "8"
select select "4"
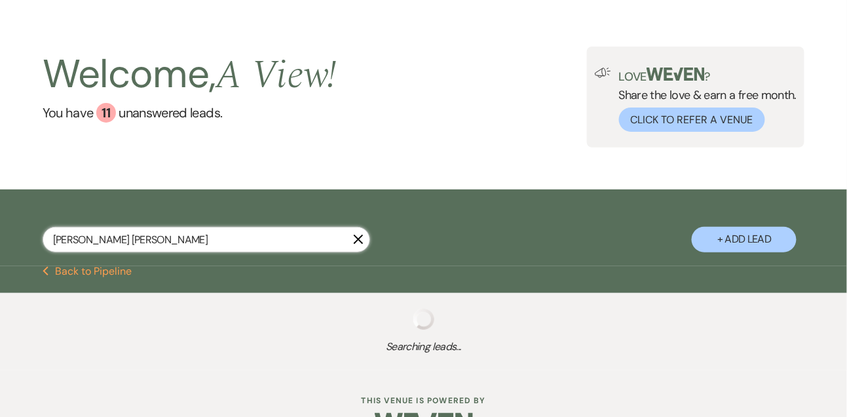
select select "8"
select select "4"
select select "8"
select select "7"
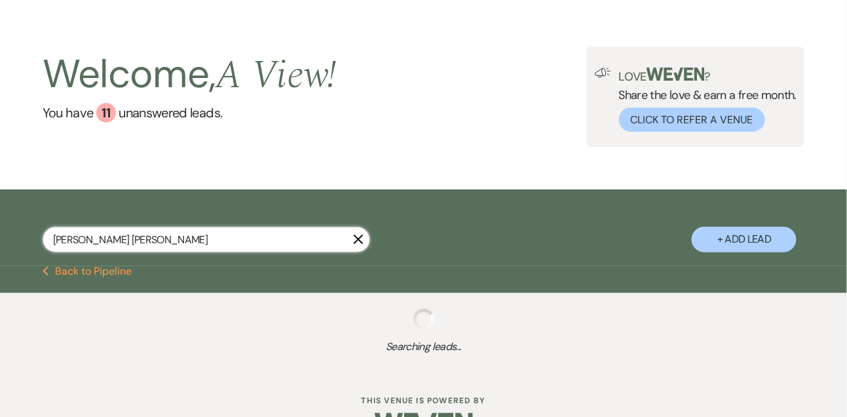
select select "8"
select select "6"
select select "8"
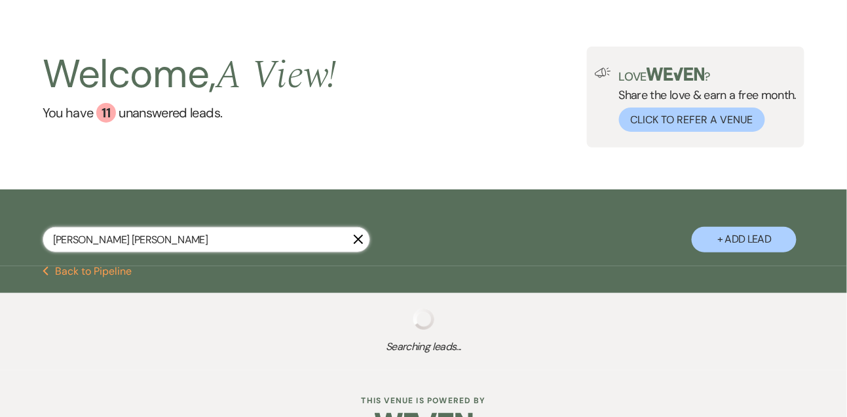
select select "6"
select select "8"
select select "6"
select select "8"
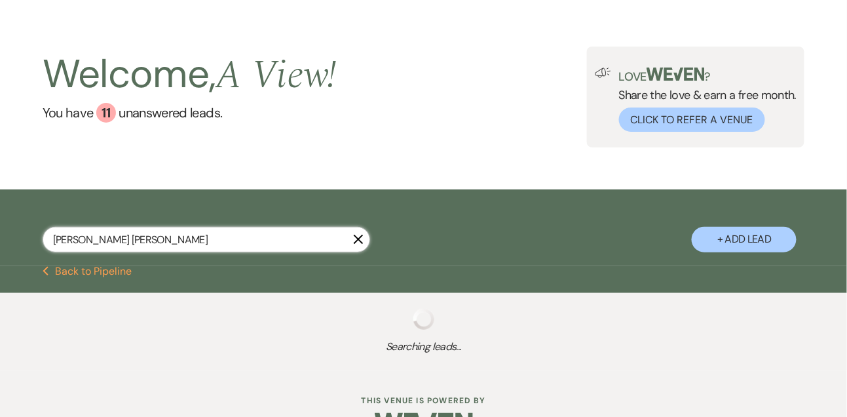
select select "4"
select select "8"
select select "4"
select select "8"
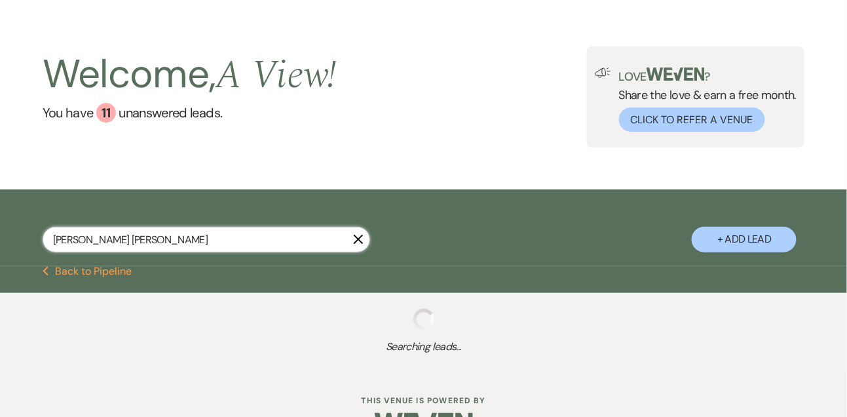
select select "8"
select select "4"
select select "8"
select select "6"
select select "8"
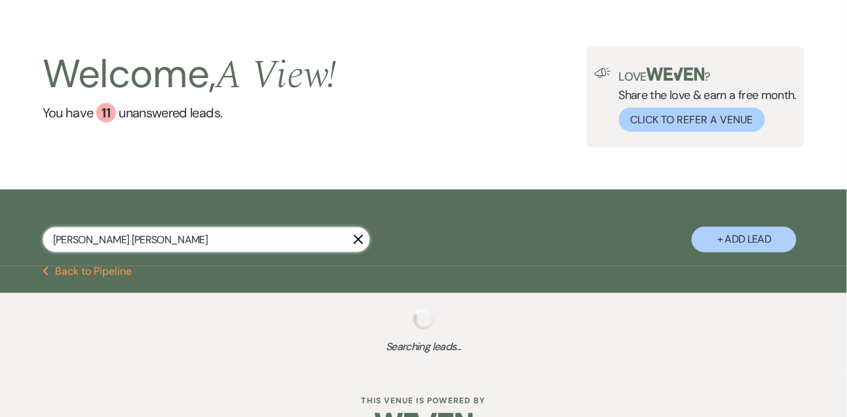
select select "8"
select select "4"
select select "8"
select select "4"
select select "8"
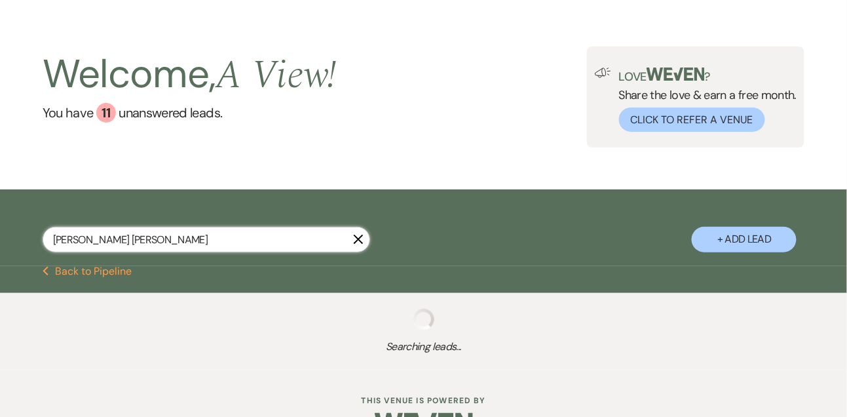
select select "8"
select select "4"
select select "8"
select select "4"
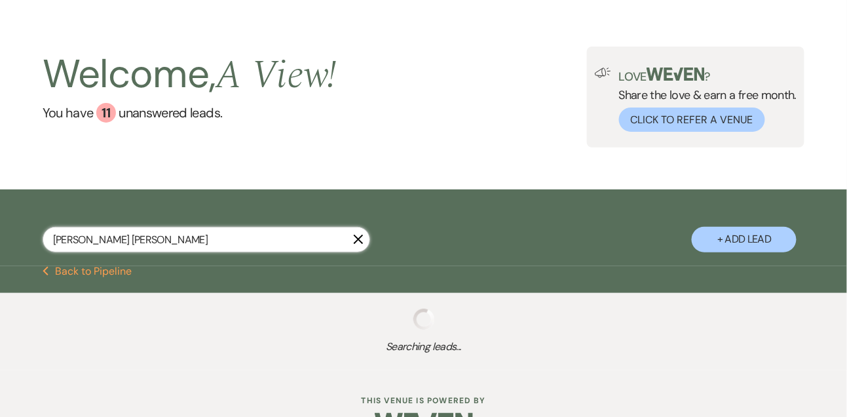
select select "8"
select select "4"
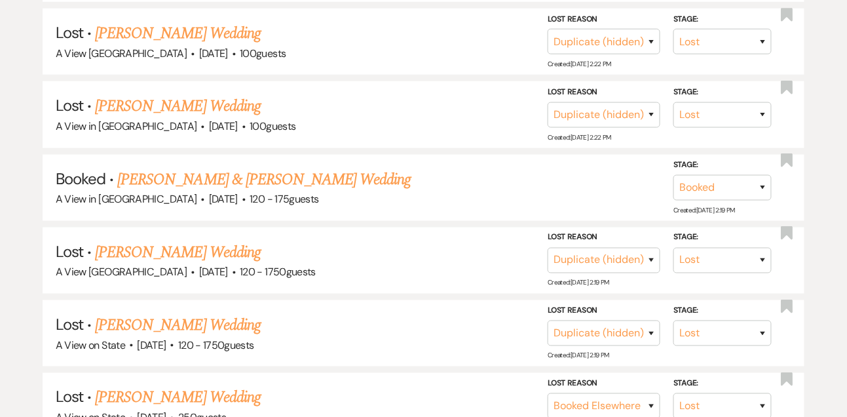
scroll to position [1648, 0]
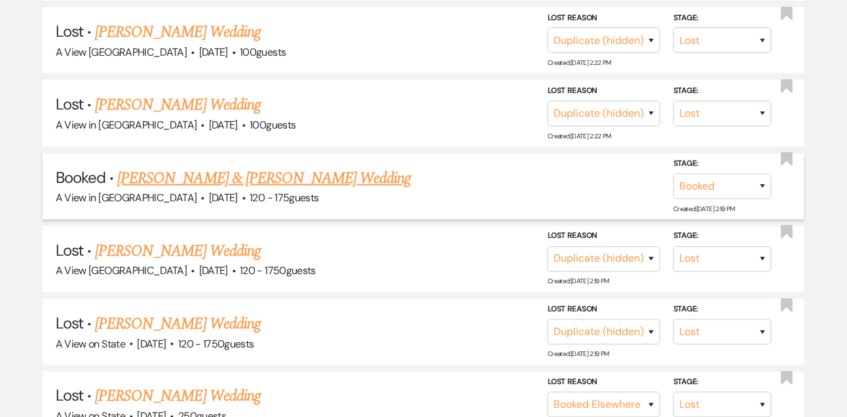
click at [223, 169] on link "Emily Ivaskevicius & Zach Petriw's Wedding" at bounding box center [263, 178] width 293 height 24
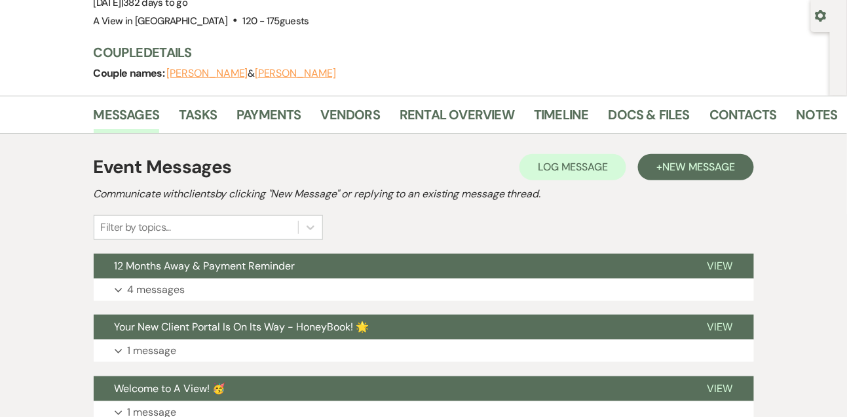
scroll to position [246, 0]
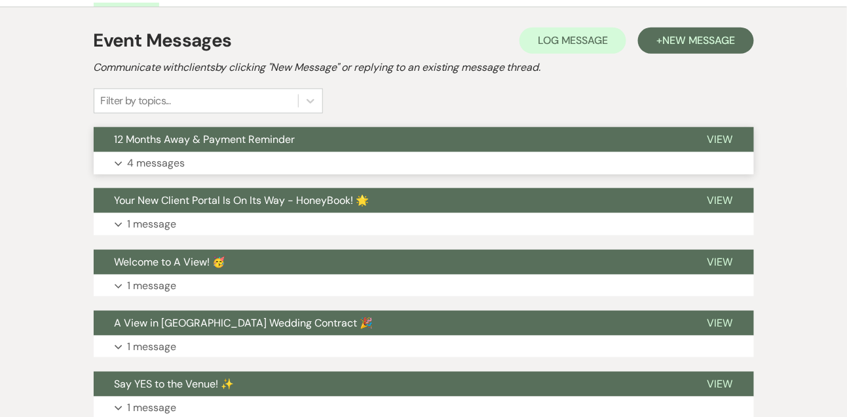
click at [172, 162] on p "4 messages" at bounding box center [157, 163] width 58 height 17
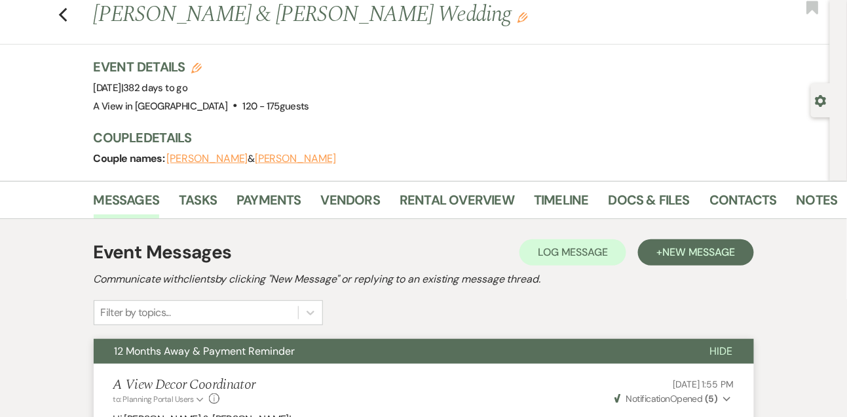
scroll to position [0, 0]
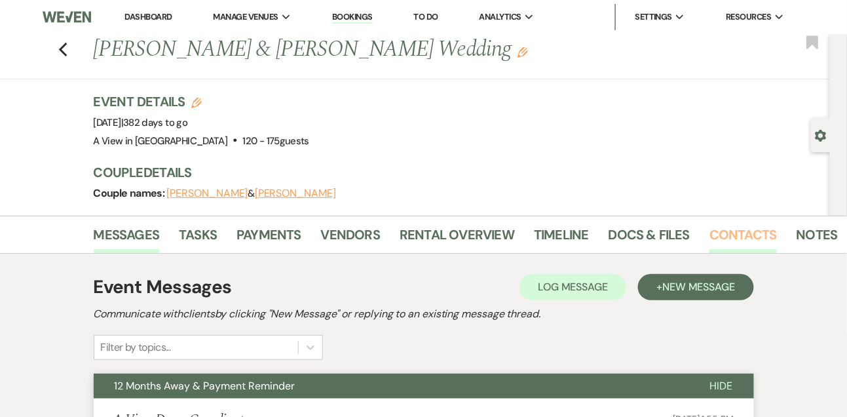
click at [755, 234] on link "Contacts" at bounding box center [742, 238] width 67 height 29
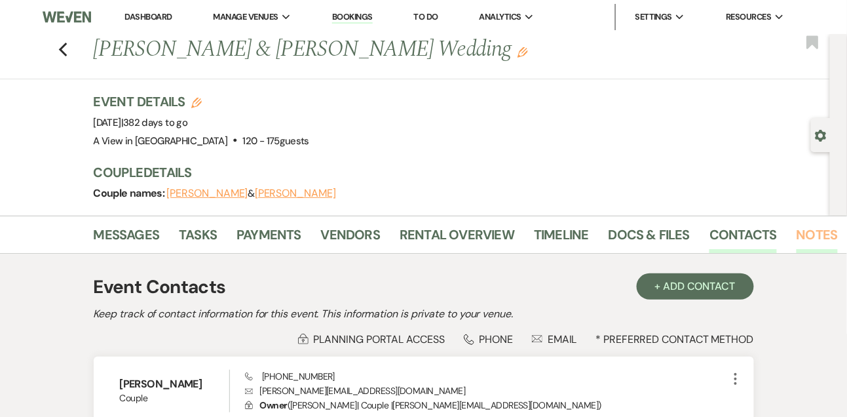
click at [801, 234] on link "Notes" at bounding box center [816, 238] width 41 height 29
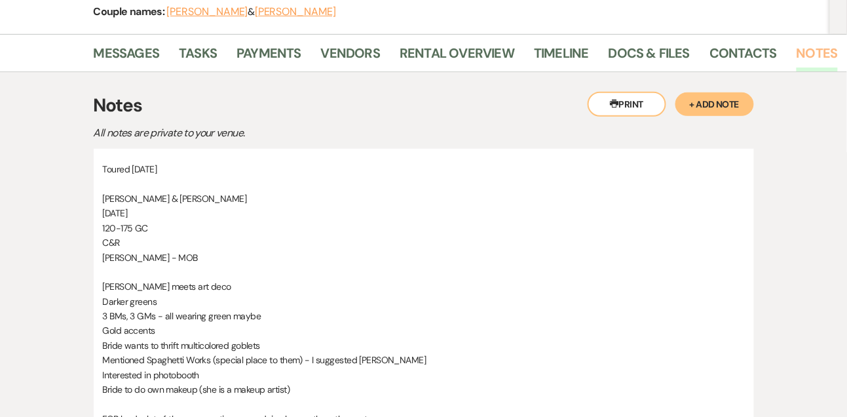
scroll to position [179, 0]
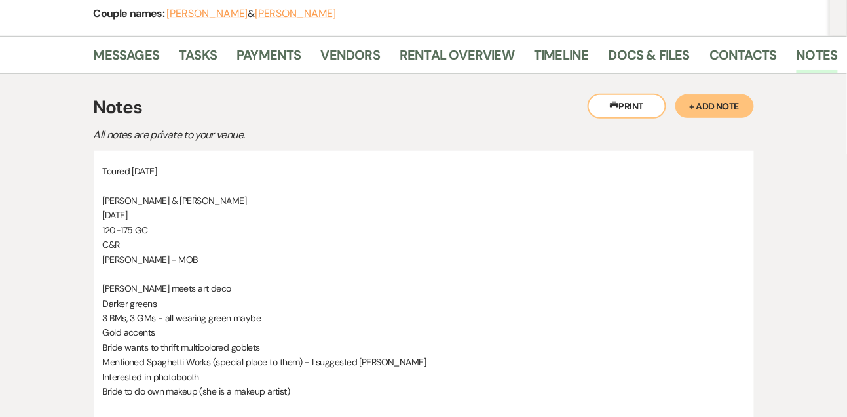
click at [716, 109] on button "+ Add Note" at bounding box center [714, 106] width 79 height 24
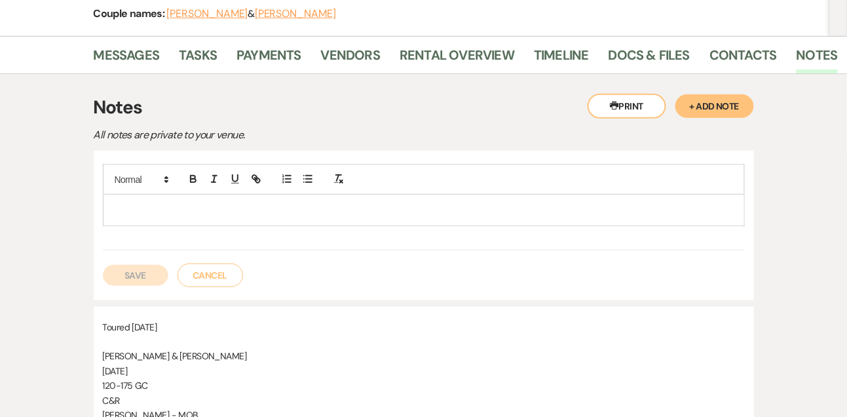
click at [431, 215] on p at bounding box center [423, 209] width 621 height 14
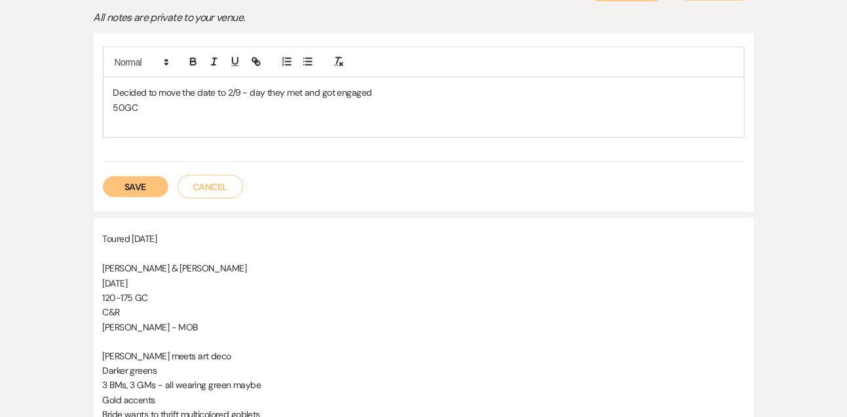
scroll to position [291, 0]
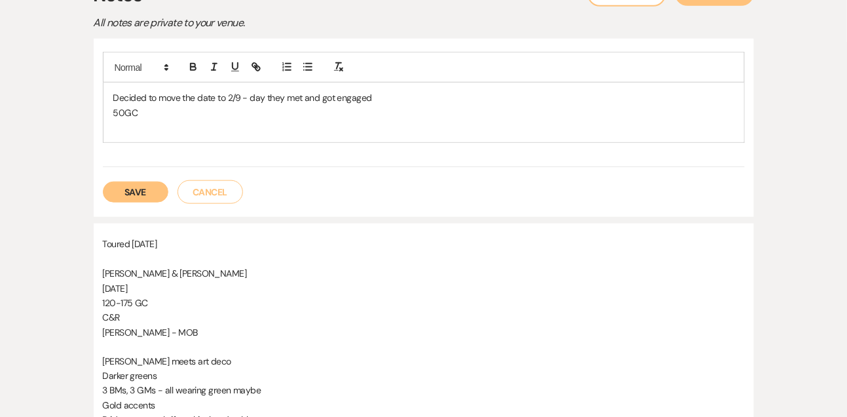
click at [114, 189] on button "Save" at bounding box center [135, 191] width 65 height 21
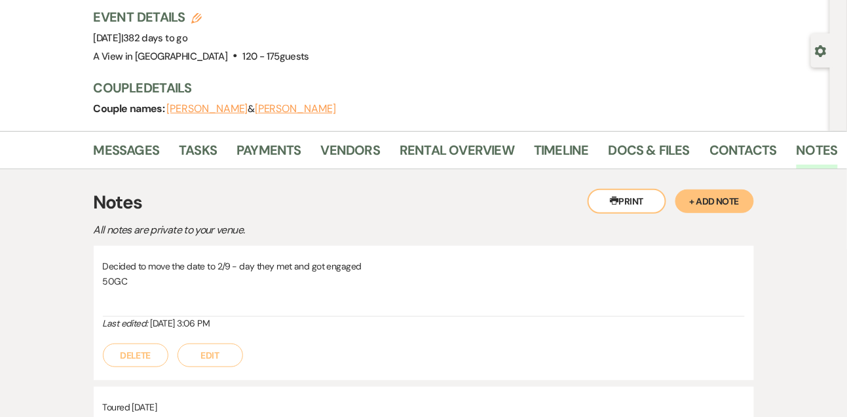
scroll to position [65, 0]
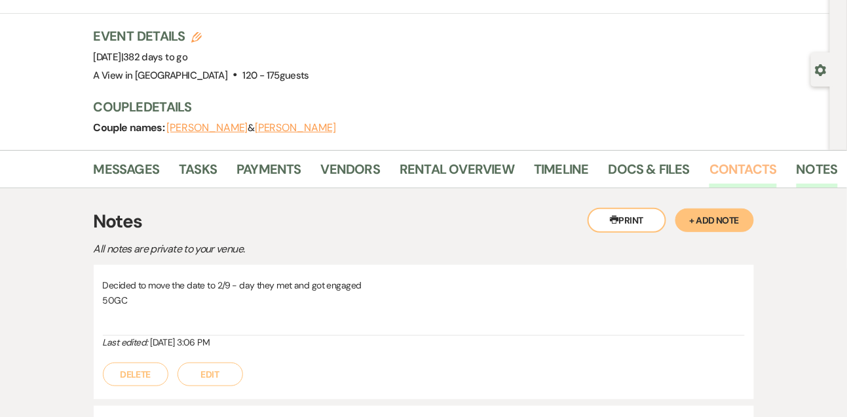
click at [732, 166] on link "Contacts" at bounding box center [742, 172] width 67 height 29
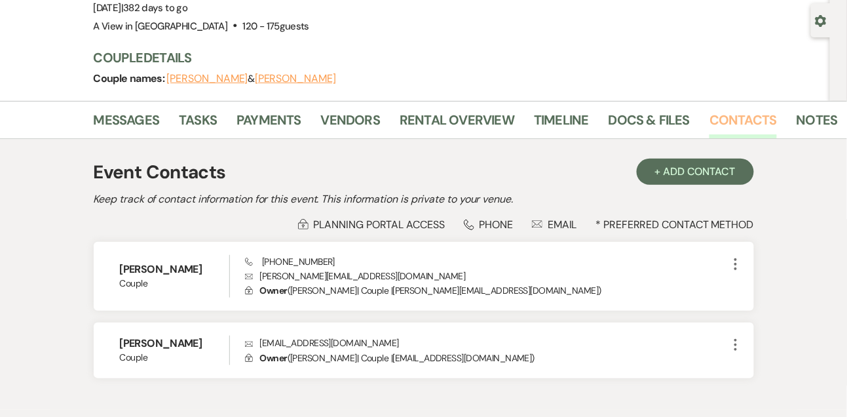
scroll to position [100, 0]
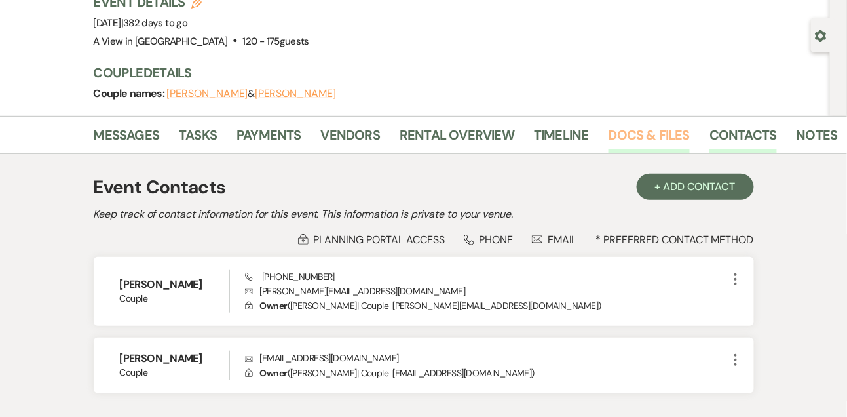
click at [673, 125] on link "Docs & Files" at bounding box center [648, 138] width 81 height 29
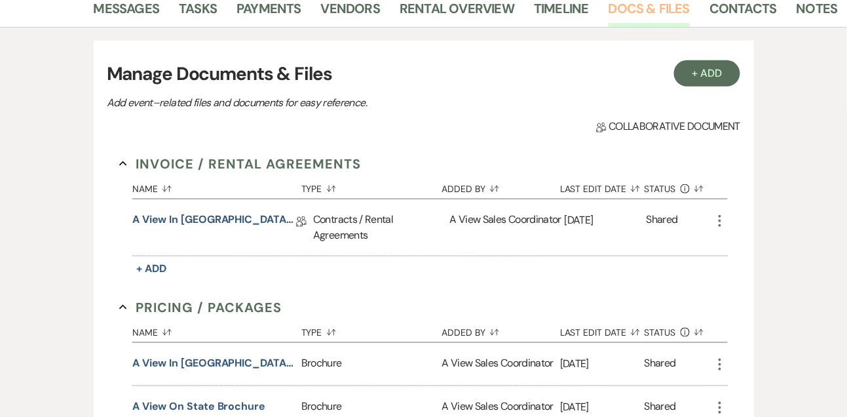
scroll to position [234, 0]
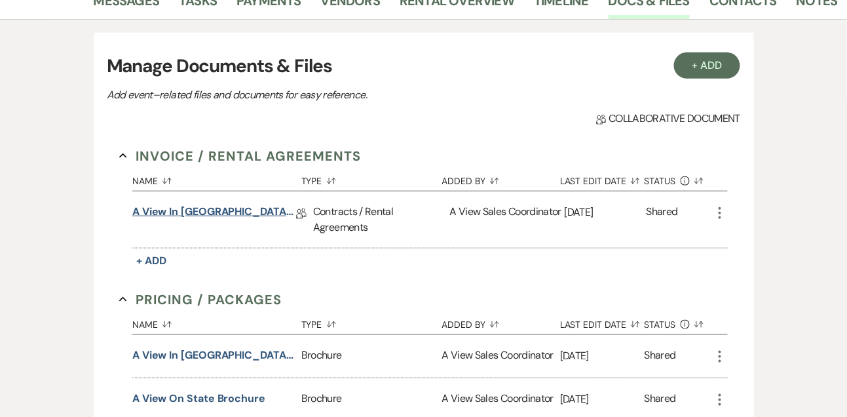
click at [269, 211] on link "A View in Fontenelle Hills - Contract" at bounding box center [214, 214] width 164 height 20
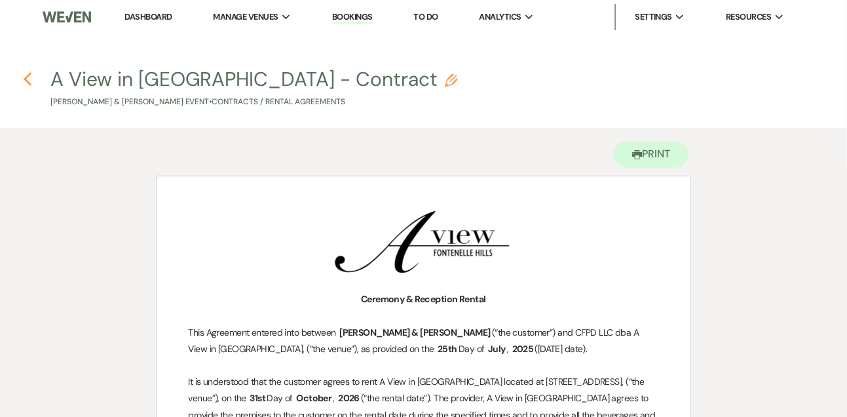
click at [24, 78] on icon "Previous" at bounding box center [28, 79] width 10 height 16
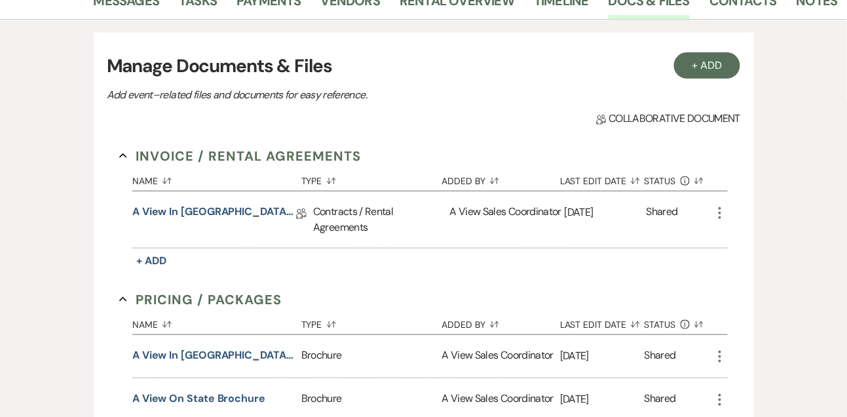
scroll to position [228, 0]
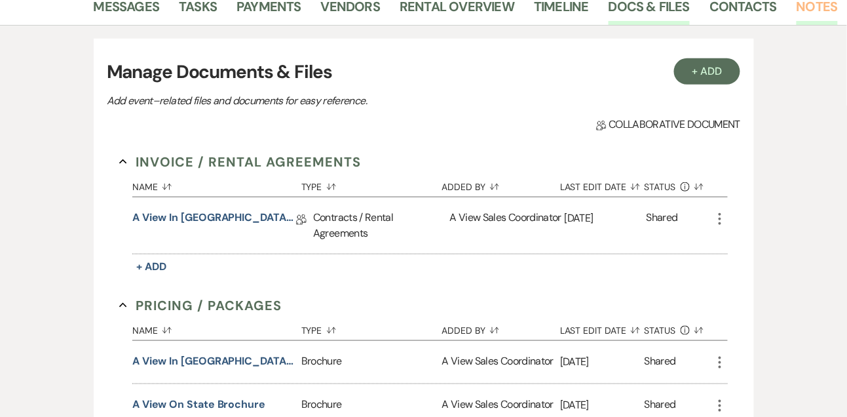
click at [825, 3] on link "Notes" at bounding box center [816, 10] width 41 height 29
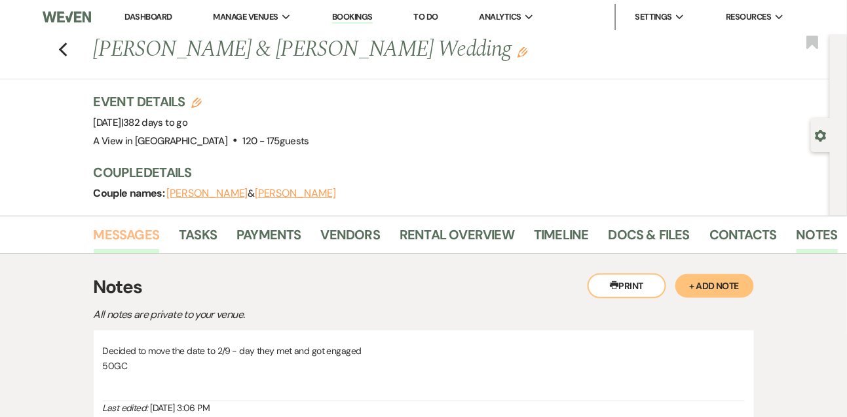
click at [115, 241] on link "Messages" at bounding box center [127, 238] width 66 height 29
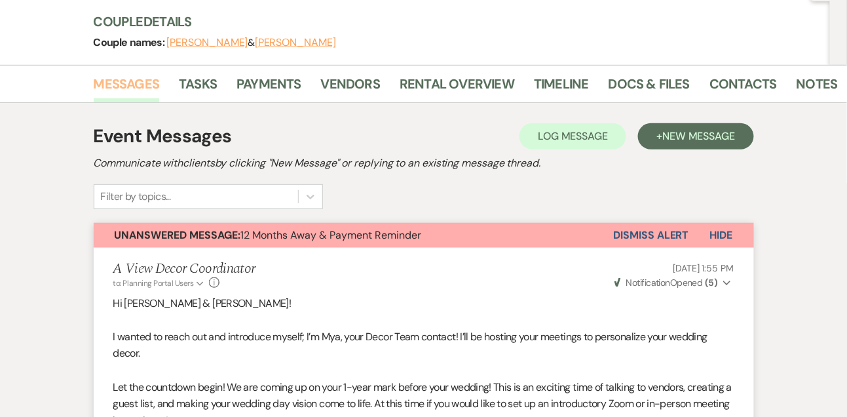
scroll to position [149, 0]
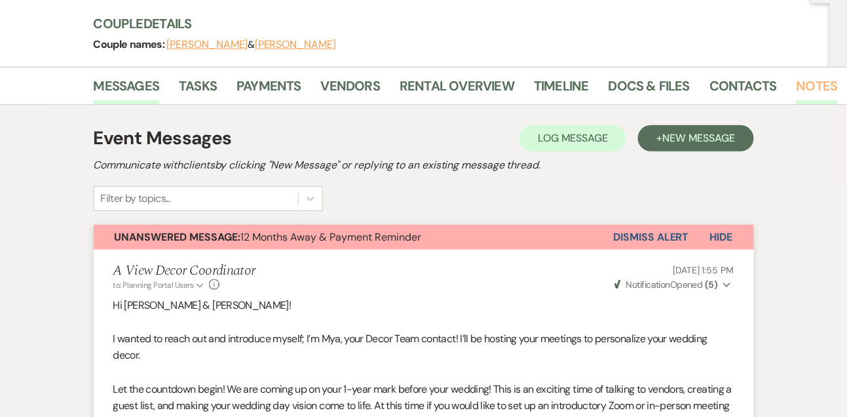
click at [810, 83] on link "Notes" at bounding box center [816, 89] width 41 height 29
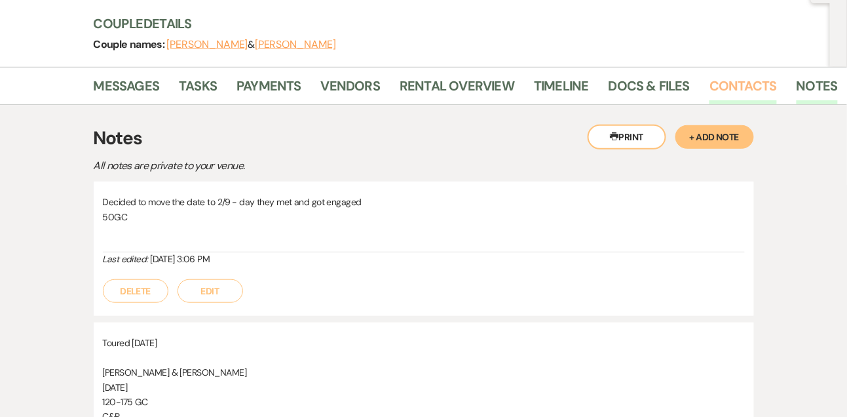
click at [724, 89] on link "Contacts" at bounding box center [742, 89] width 67 height 29
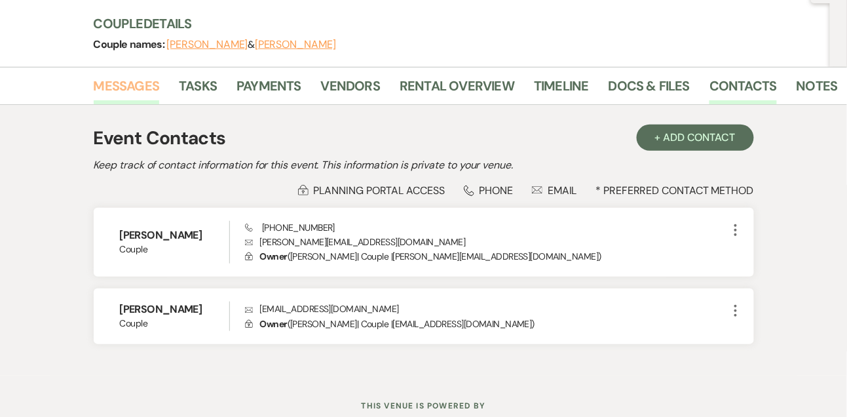
click at [145, 81] on link "Messages" at bounding box center [127, 89] width 66 height 29
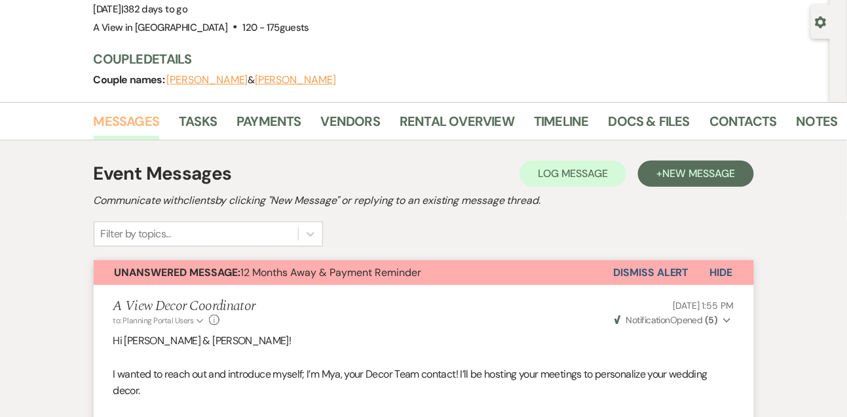
scroll to position [98, 0]
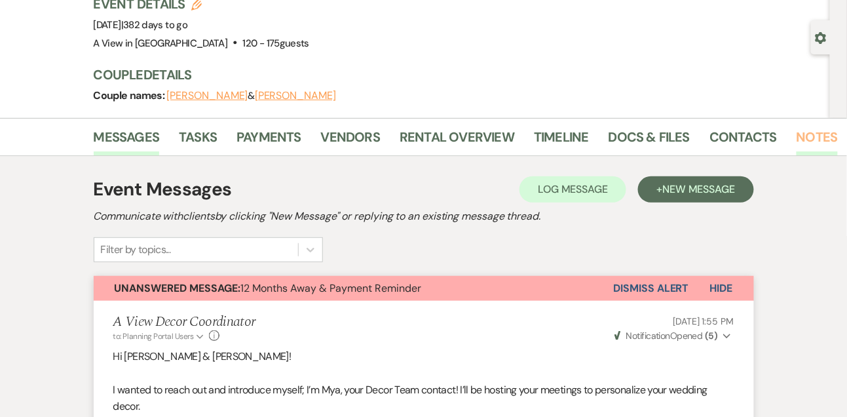
click at [826, 134] on link "Notes" at bounding box center [816, 140] width 41 height 29
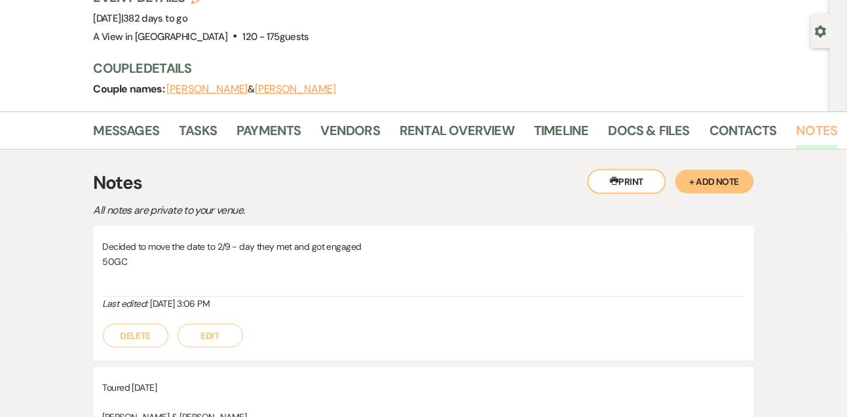
scroll to position [146, 0]
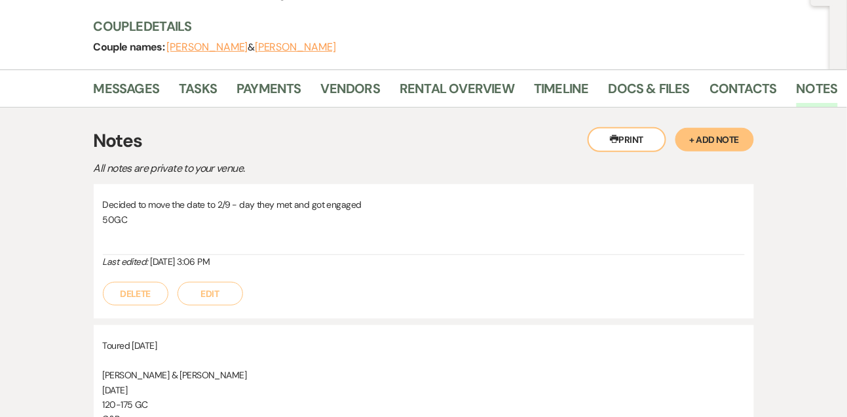
click at [223, 285] on button "Edit" at bounding box center [209, 294] width 65 height 24
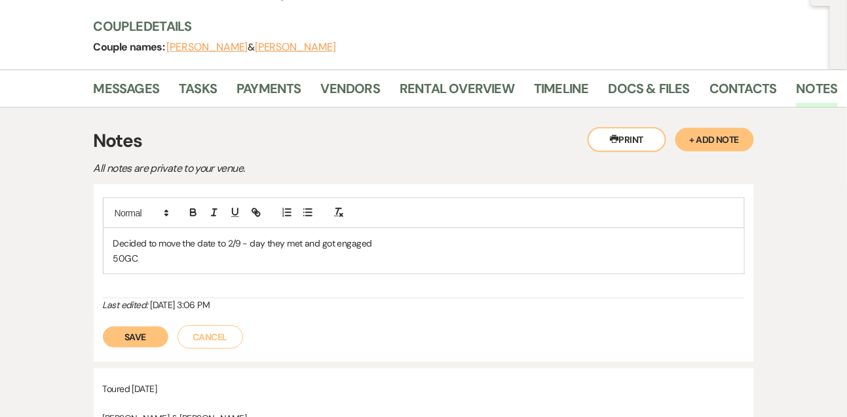
click at [114, 238] on p "Decided to move the date to 2/9 - day they met and got engaged" at bounding box center [423, 243] width 621 height 14
click at [152, 257] on p "50GC" at bounding box center [423, 258] width 621 height 14
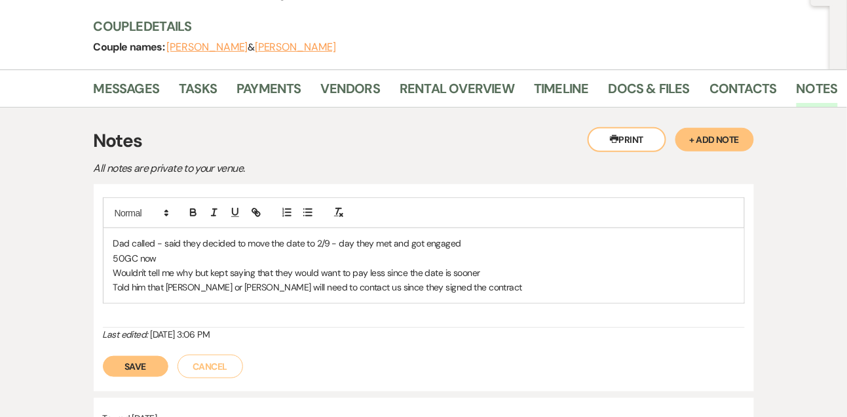
click at [121, 361] on button "Save" at bounding box center [135, 366] width 65 height 21
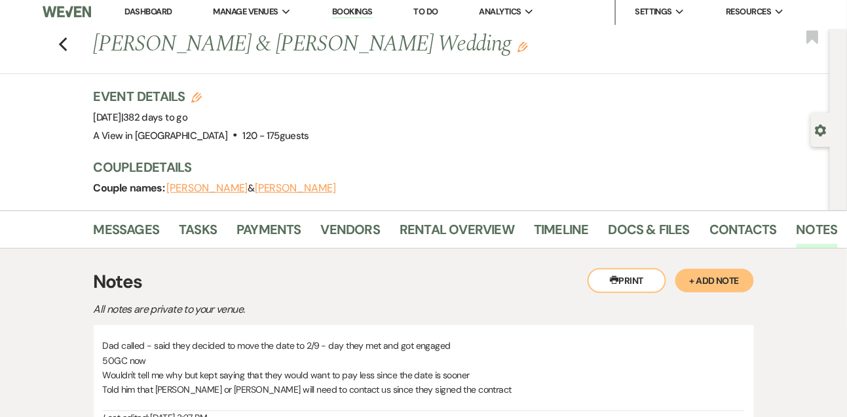
scroll to position [0, 0]
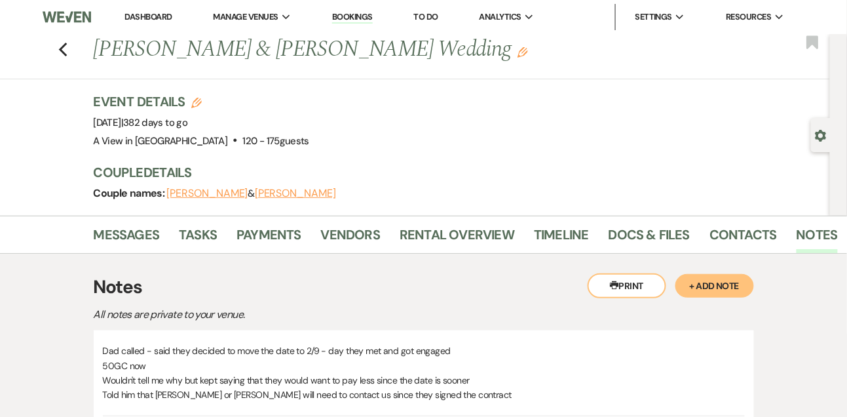
click at [147, 20] on link "Dashboard" at bounding box center [147, 16] width 47 height 11
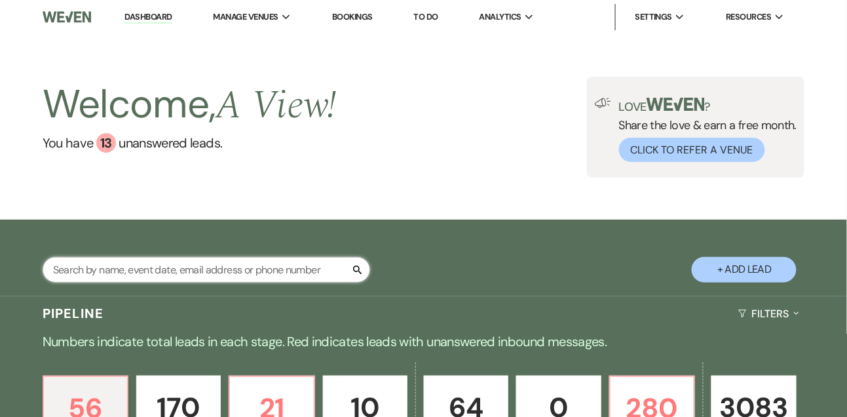
click at [111, 271] on input "text" at bounding box center [206, 270] width 327 height 26
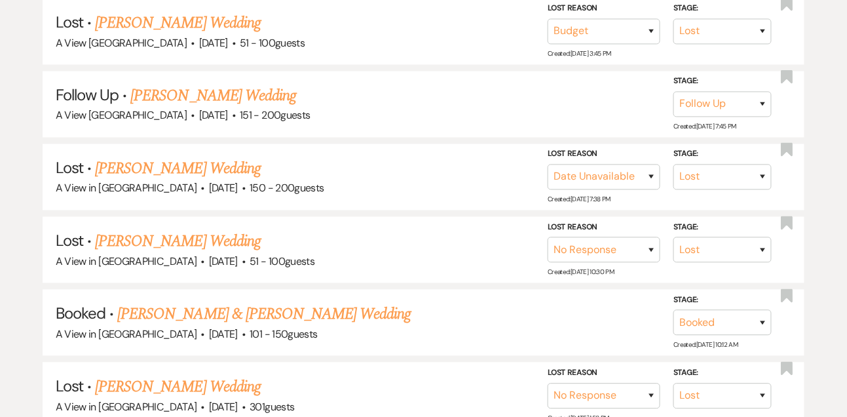
scroll to position [566, 0]
click at [141, 317] on link "Abby Kjos & Juan Espinoza's Wedding" at bounding box center [263, 314] width 293 height 24
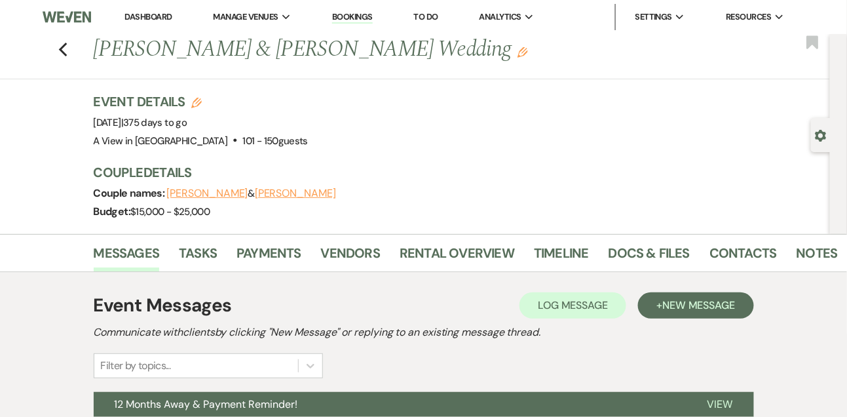
click at [817, 136] on use "button" at bounding box center [820, 136] width 11 height 12
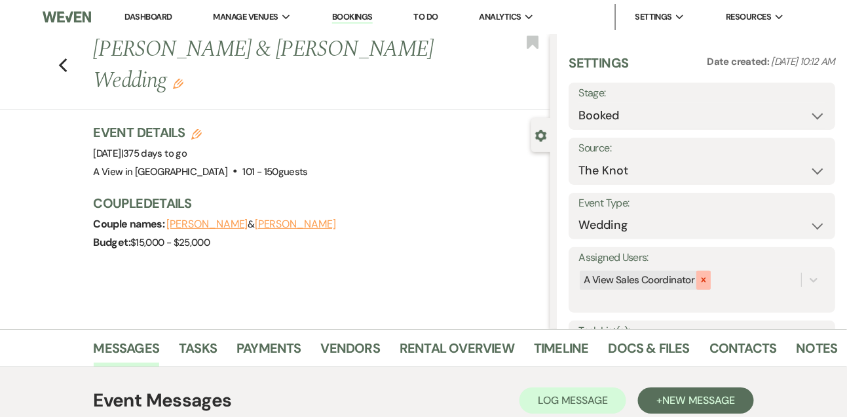
click at [701, 275] on icon at bounding box center [703, 279] width 9 height 9
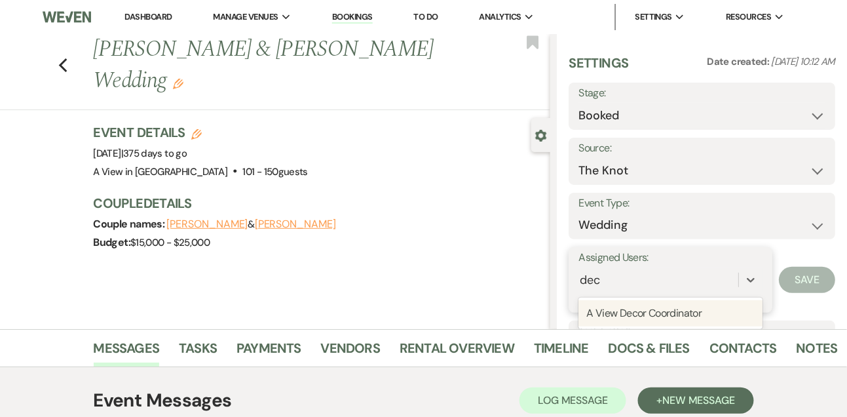
click at [681, 307] on div "A View Decor Coordinator" at bounding box center [669, 313] width 183 height 26
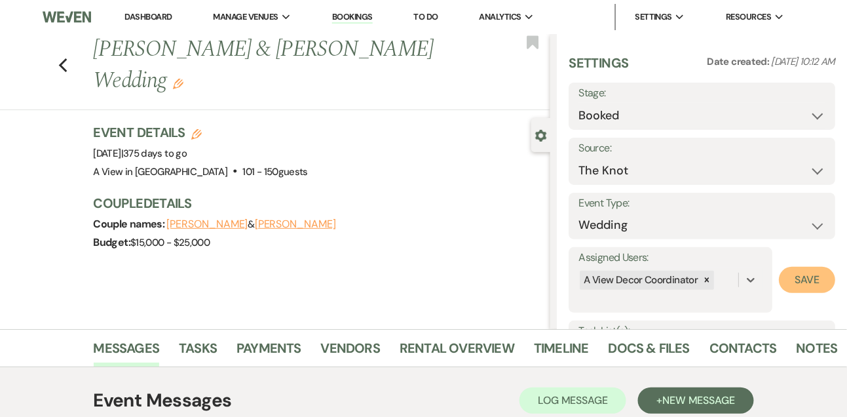
click at [804, 292] on button "Save" at bounding box center [807, 280] width 56 height 26
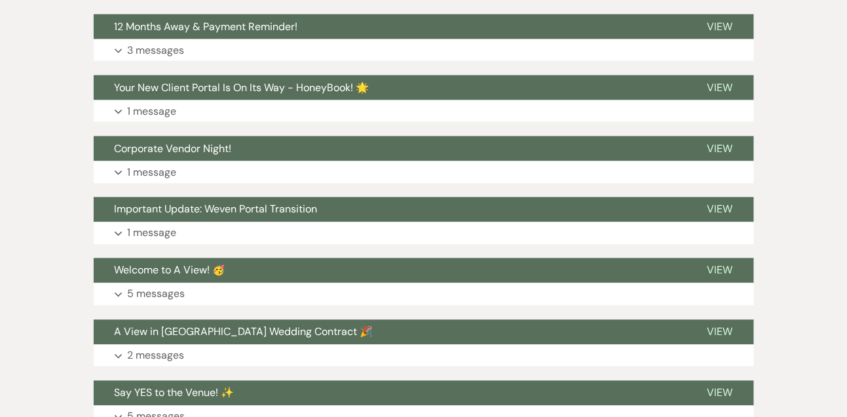
scroll to position [474, 0]
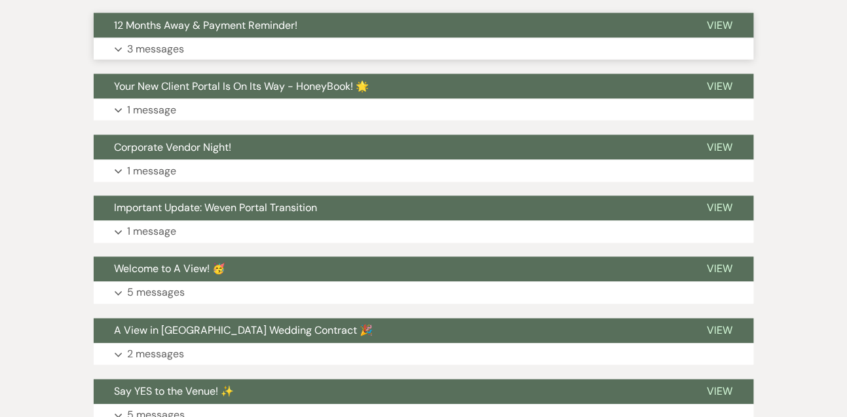
click at [170, 50] on p "3 messages" at bounding box center [156, 49] width 57 height 17
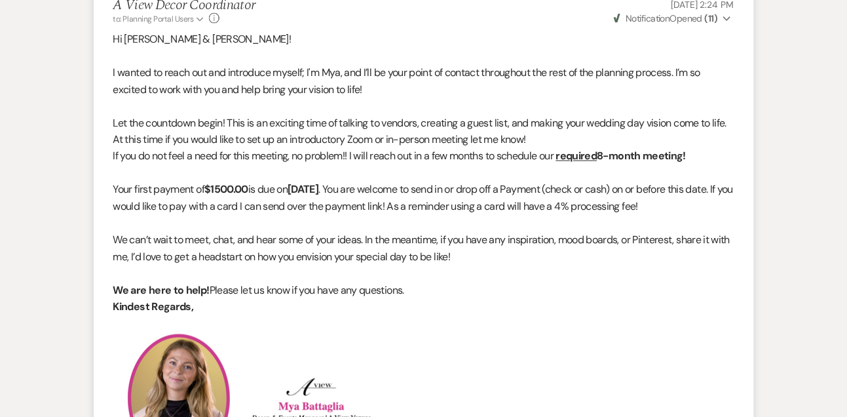
scroll to position [0, 0]
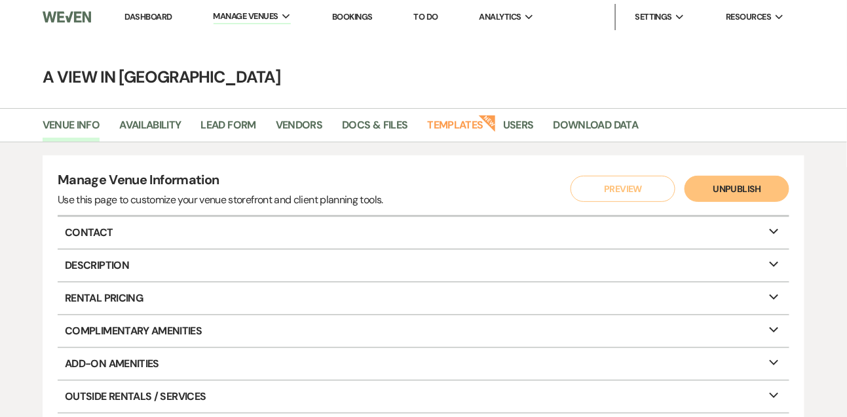
click at [141, 13] on link "Dashboard" at bounding box center [147, 16] width 47 height 11
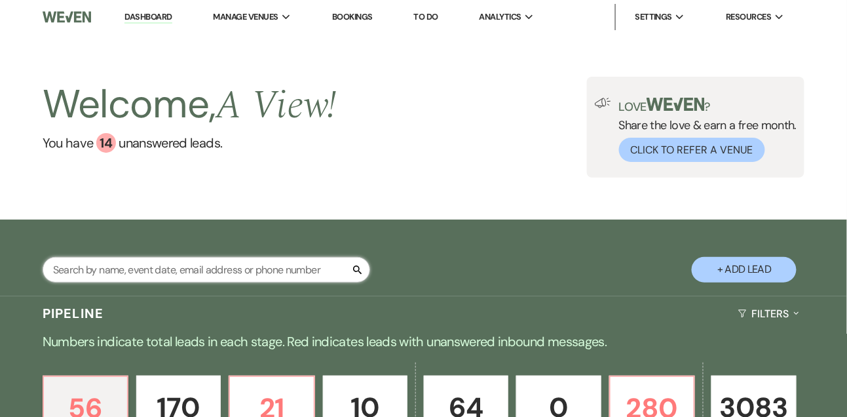
click at [113, 282] on input "text" at bounding box center [206, 270] width 327 height 26
type input "taylor"
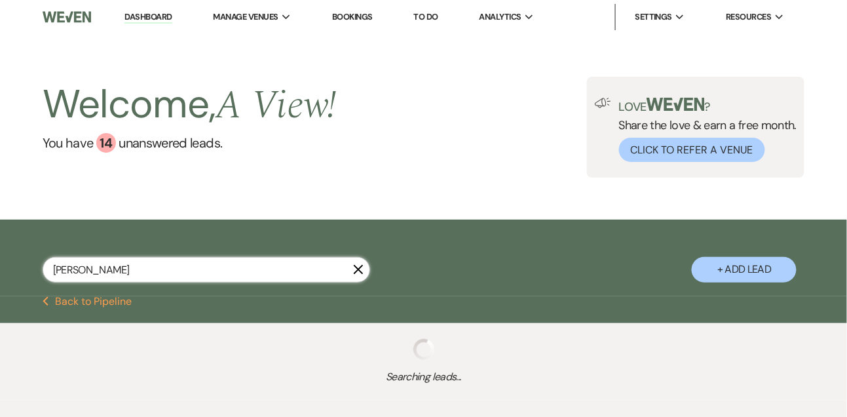
select select "5"
select select "8"
select select "4"
select select "8"
select select "4"
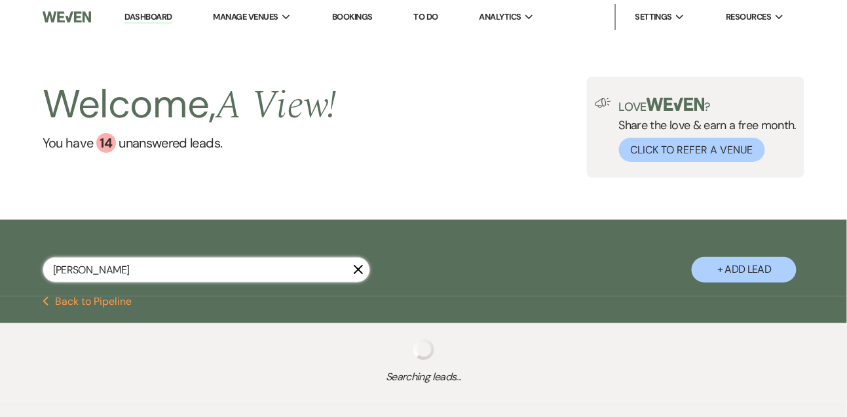
select select "8"
select select "4"
select select "2"
select select "8"
select select "4"
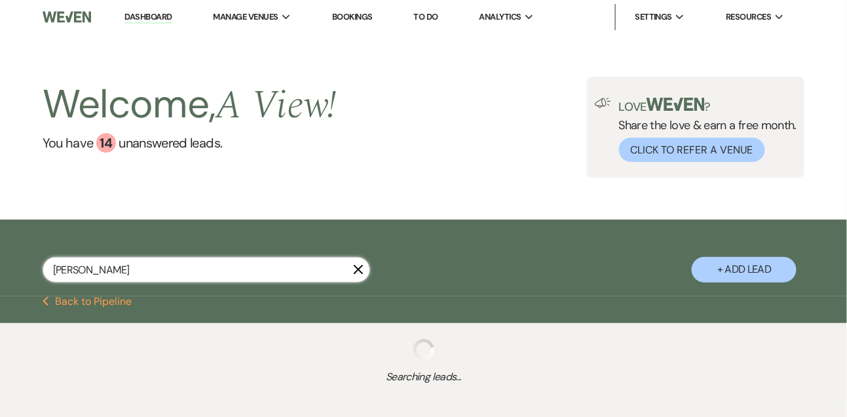
select select "5"
select select "9"
select select "8"
select select "5"
select select "8"
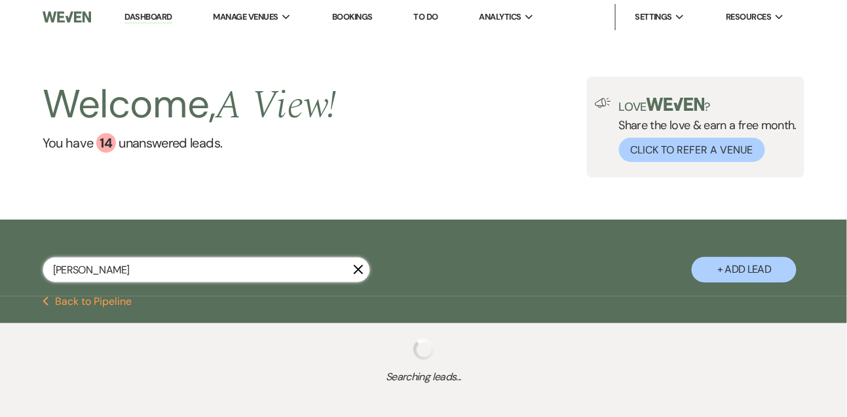
select select "4"
select select "8"
select select "4"
select select "8"
select select "6"
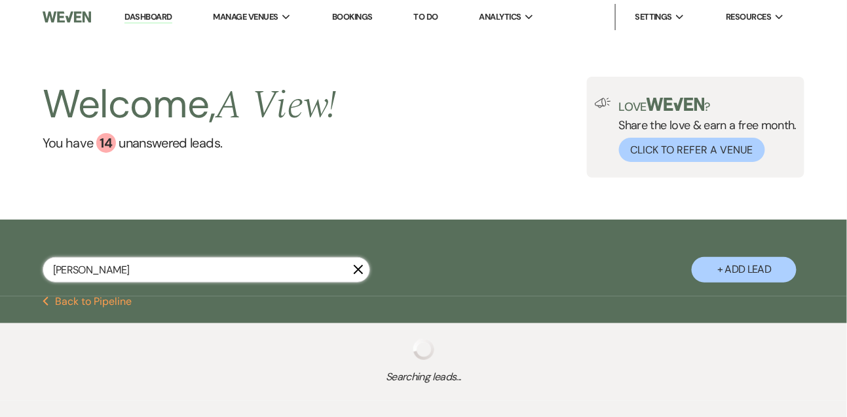
select select "8"
select select "6"
select select "8"
select select "5"
select select "8"
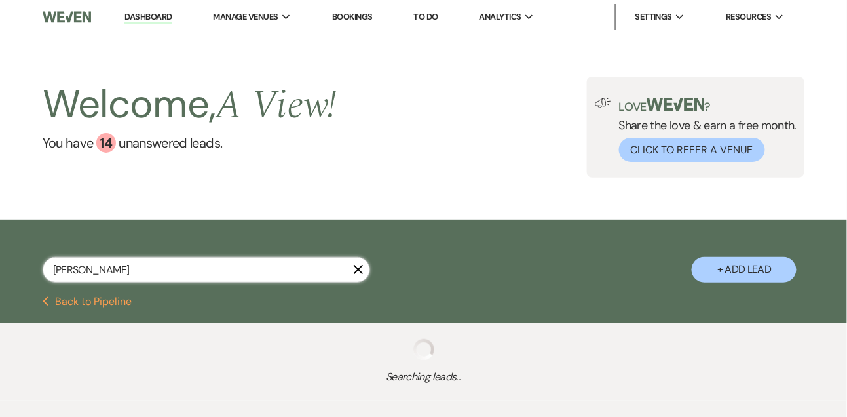
select select "4"
select select "8"
select select "5"
select select "8"
select select "4"
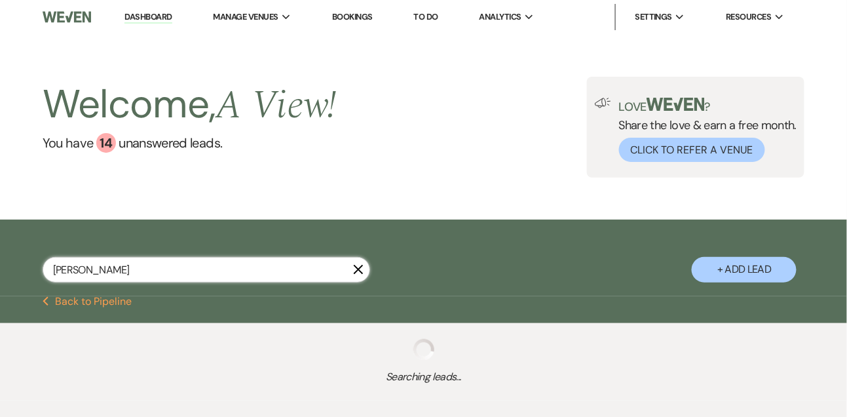
select select "8"
select select "5"
select select "8"
select select "4"
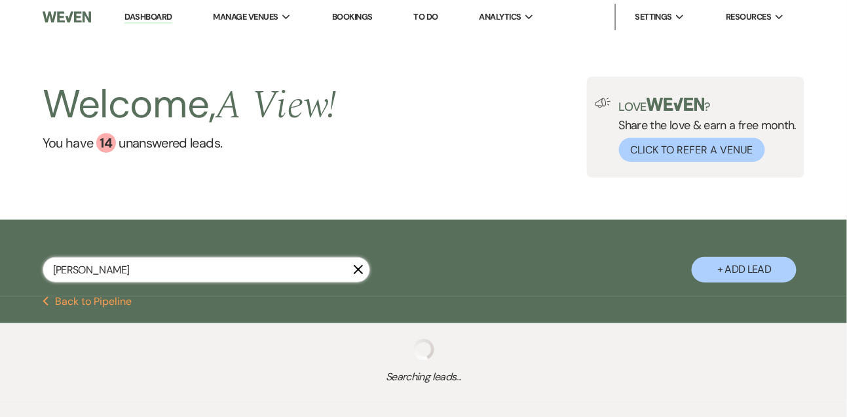
select select "8"
select select "5"
select select "8"
select select "4"
select select "8"
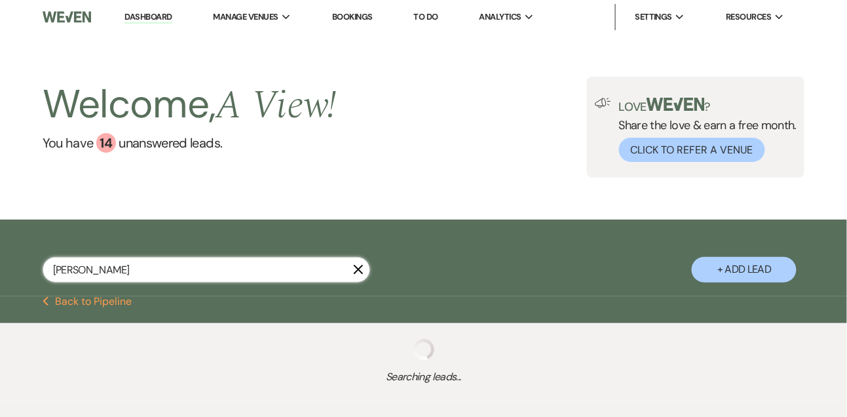
select select "5"
select select "8"
select select "6"
select select "8"
select select "5"
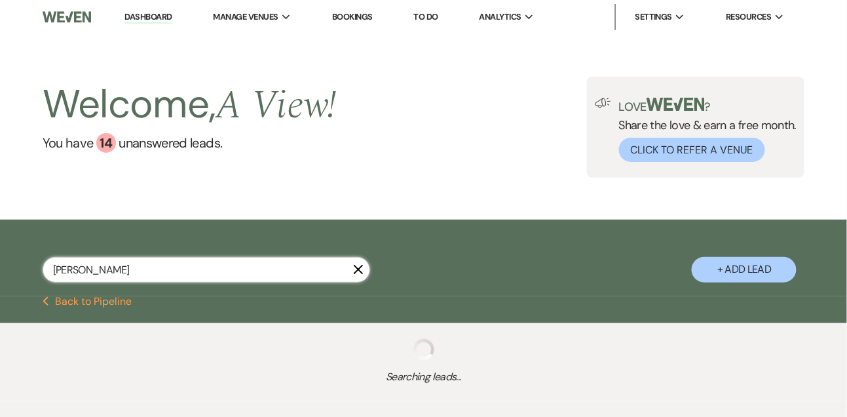
select select "8"
select select "5"
select select "8"
select select "7"
select select "8"
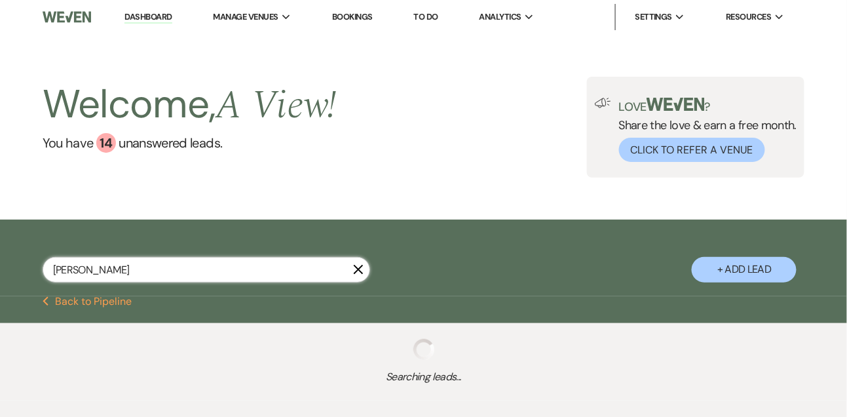
select select "5"
select select "8"
select select "4"
select select "8"
select select "4"
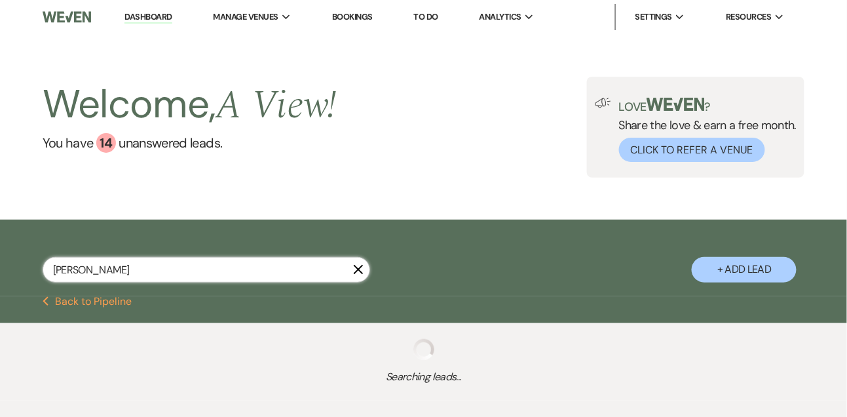
select select "8"
select select "5"
select select "8"
select select "5"
select select "8"
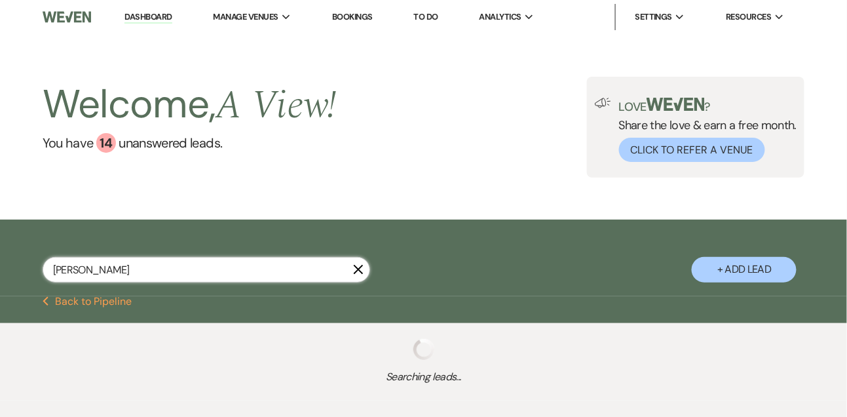
select select "4"
select select "8"
select select "4"
select select "8"
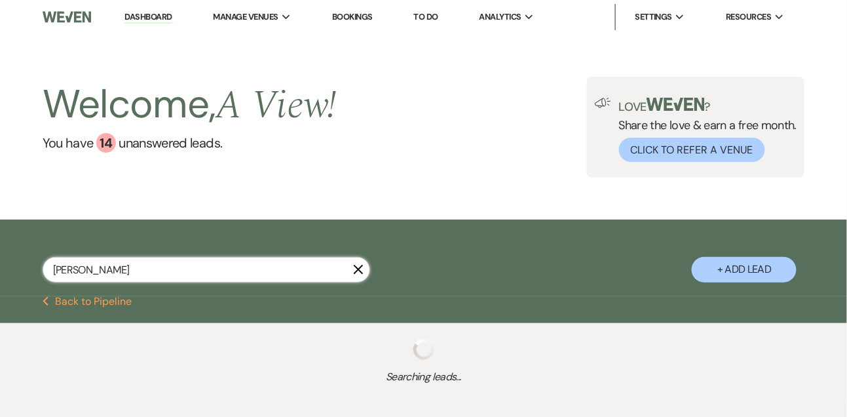
select select "4"
select select "8"
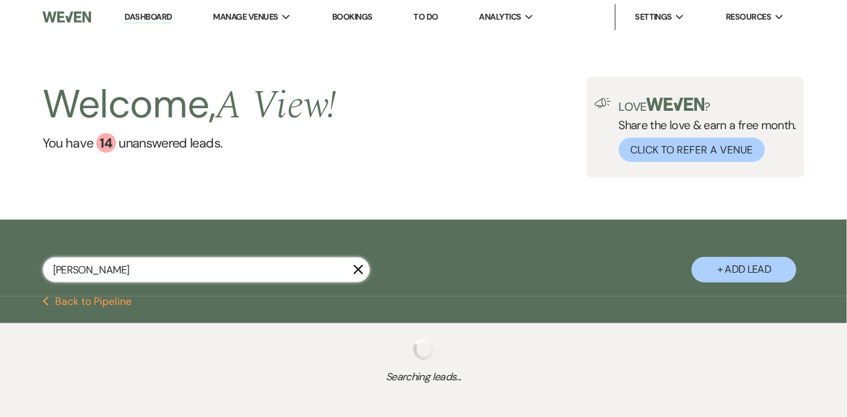
select select "8"
select select "4"
select select "8"
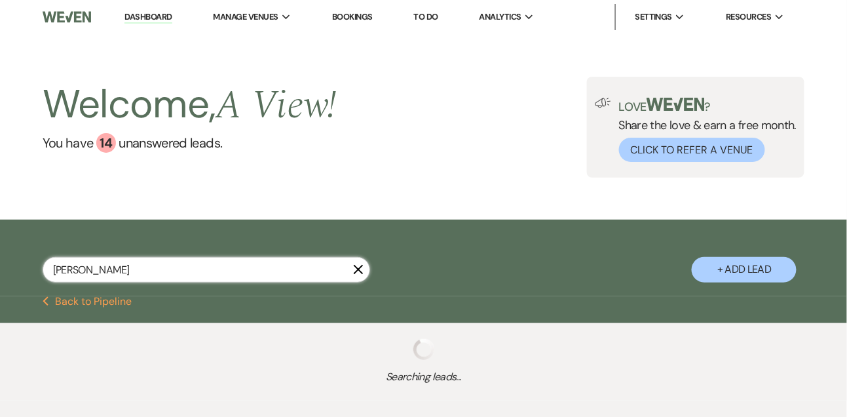
select select "4"
select select "8"
select select "4"
select select "8"
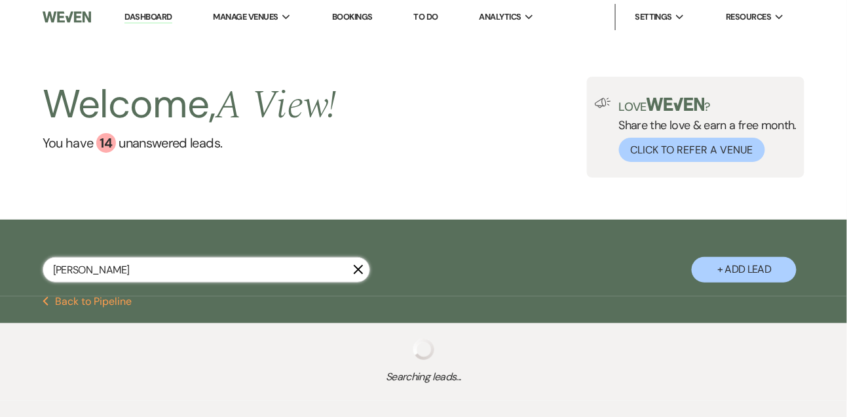
select select "6"
select select "8"
select select "4"
select select "8"
select select "4"
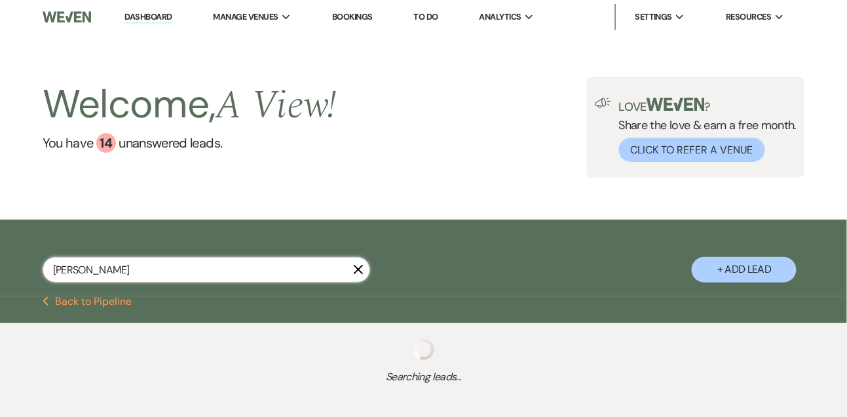
select select "8"
select select "6"
select select "8"
select select "5"
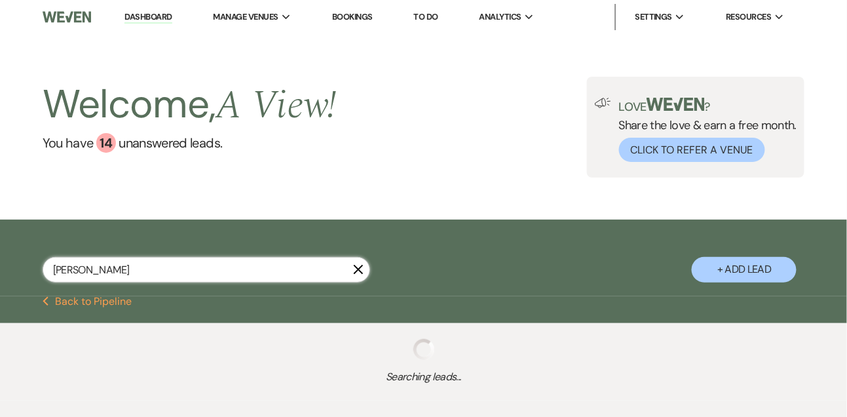
select select "8"
select select "4"
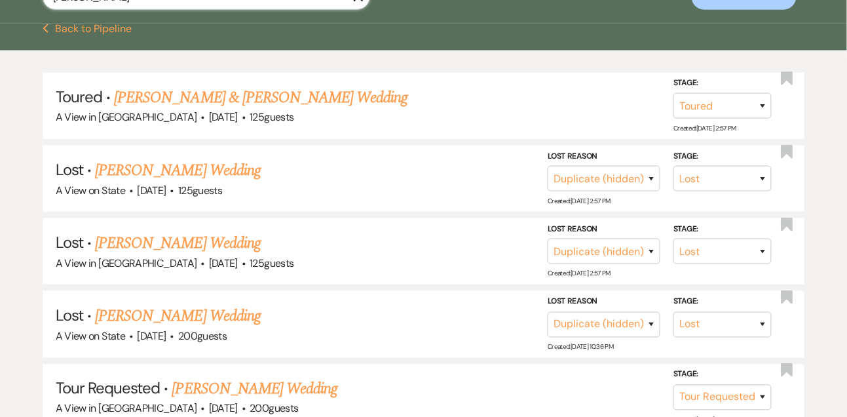
scroll to position [271, 0]
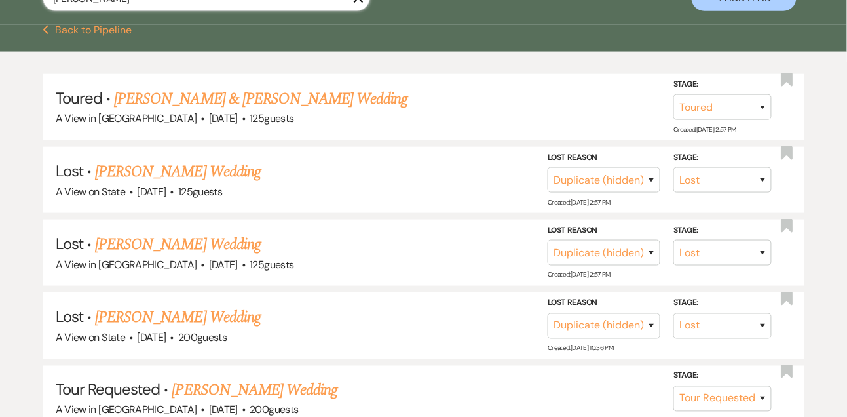
type input "taylor hedrick"
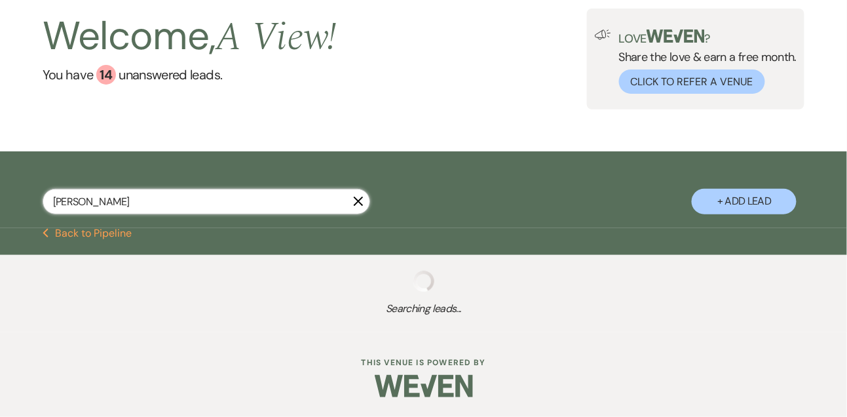
select select "9"
select select "8"
select select "4"
select select "8"
select select "4"
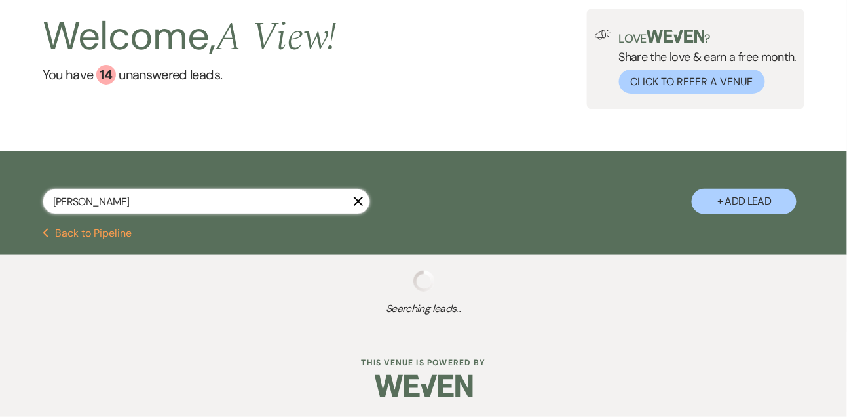
select select "5"
select select "8"
select select "4"
select select "8"
select select "4"
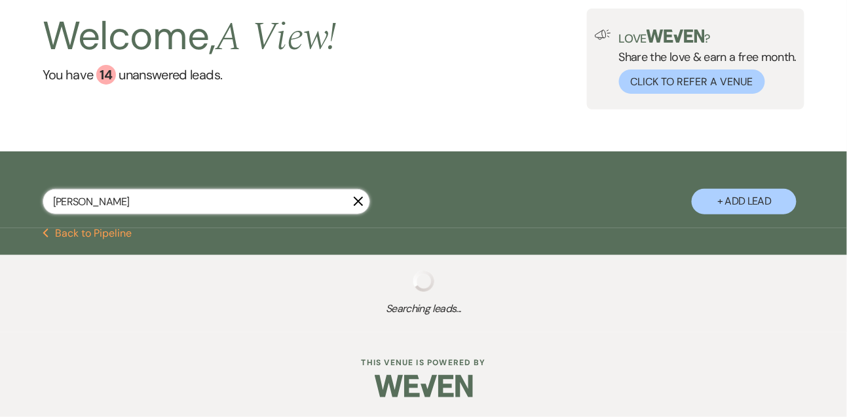
select select "8"
select select "4"
select select "2"
select select "8"
select select "4"
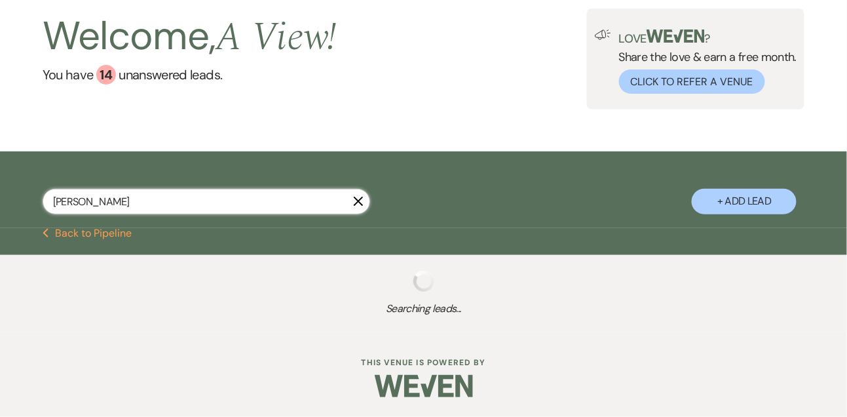
select select "5"
select select "9"
select select "8"
select select "5"
select select "8"
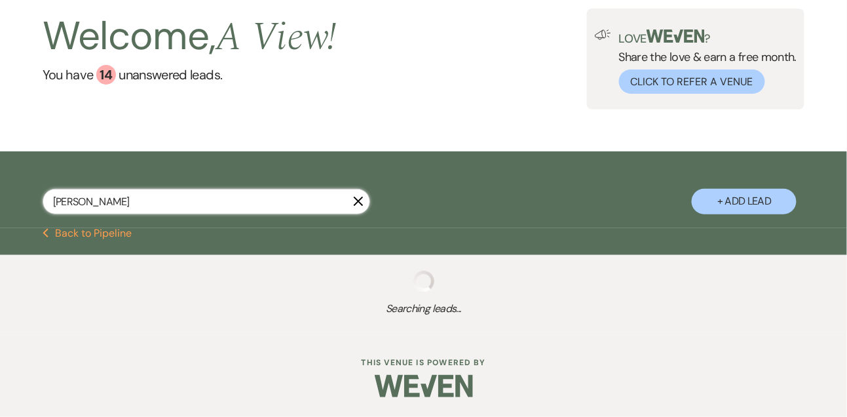
select select "4"
select select "8"
select select "4"
select select "8"
select select "6"
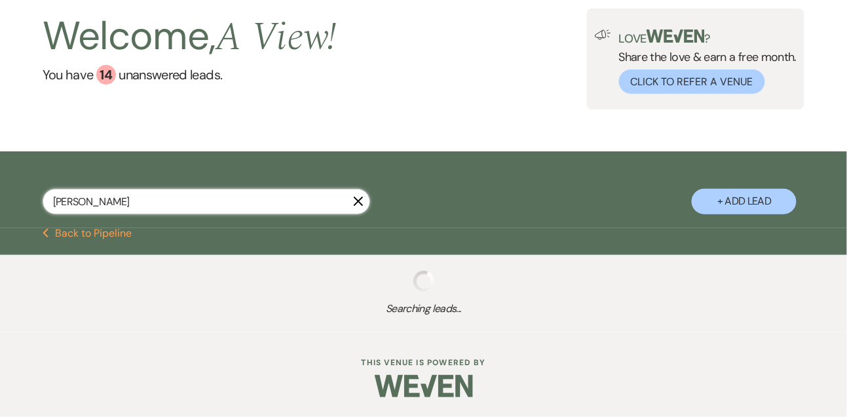
select select "8"
select select "6"
select select "8"
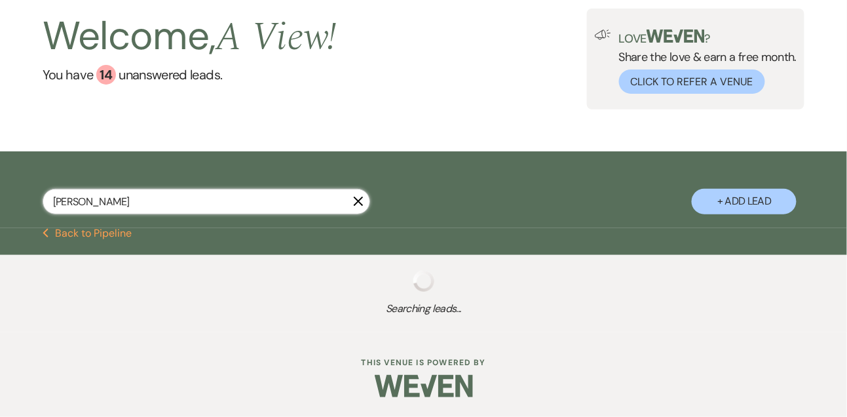
select select "4"
select select "8"
select select "5"
select select "8"
select select "4"
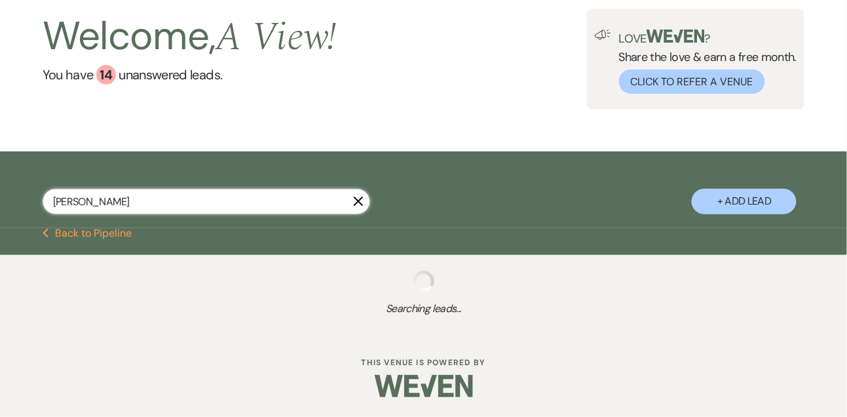
select select "8"
select select "5"
select select "8"
select select "4"
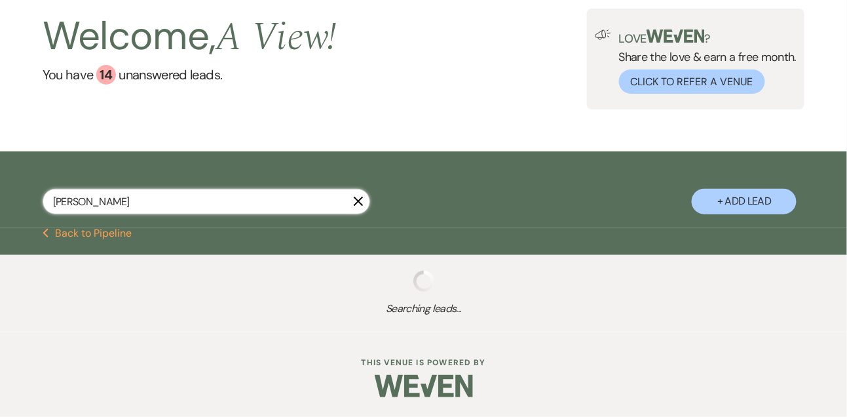
select select "8"
select select "5"
select select "8"
select select "4"
select select "8"
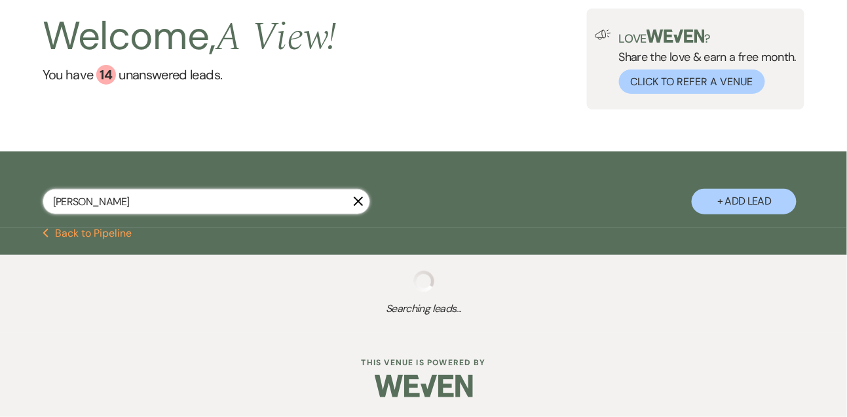
select select "5"
select select "8"
select select "6"
select select "8"
select select "5"
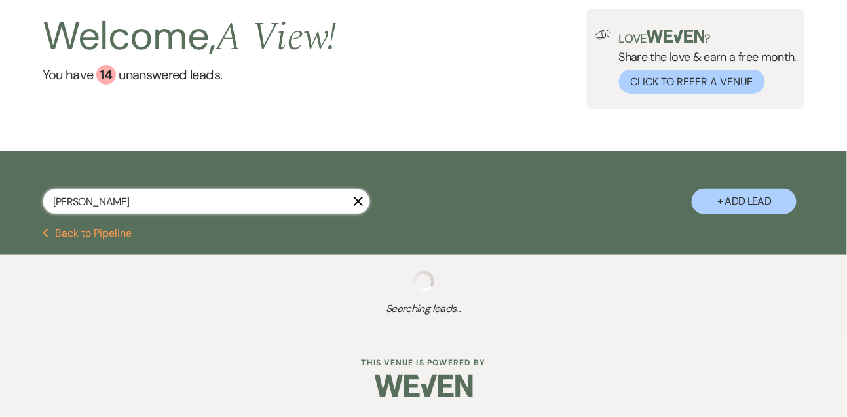
select select "8"
select select "5"
select select "8"
select select "7"
select select "8"
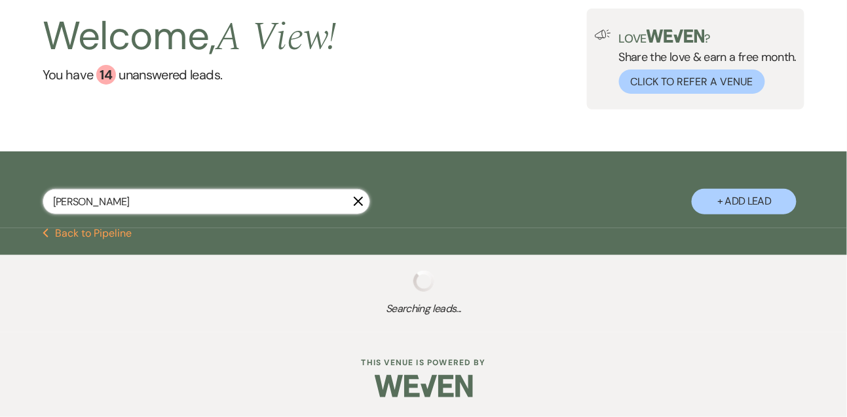
select select "5"
select select "8"
select select "4"
select select "8"
select select "4"
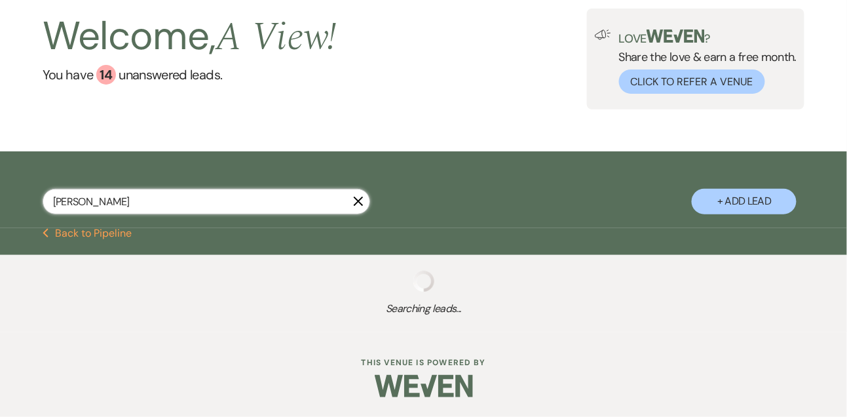
select select "8"
select select "5"
select select "8"
select select "5"
select select "8"
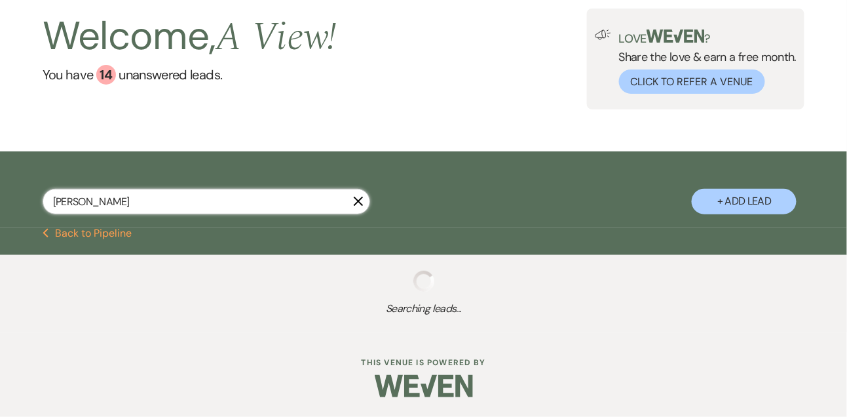
select select "4"
select select "8"
select select "4"
select select "8"
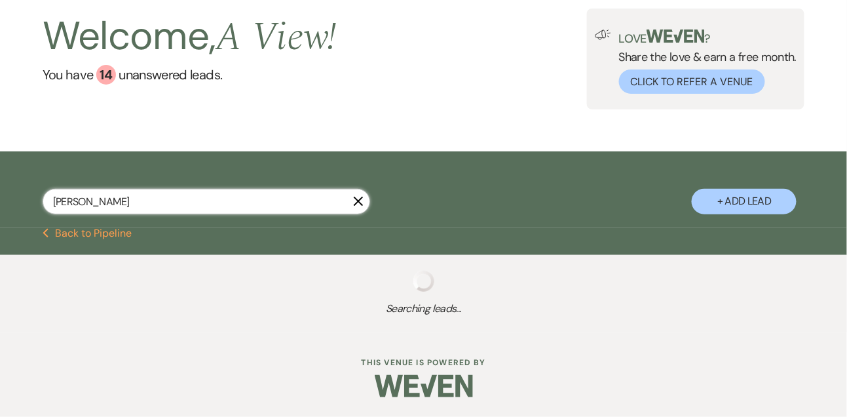
select select "4"
select select "8"
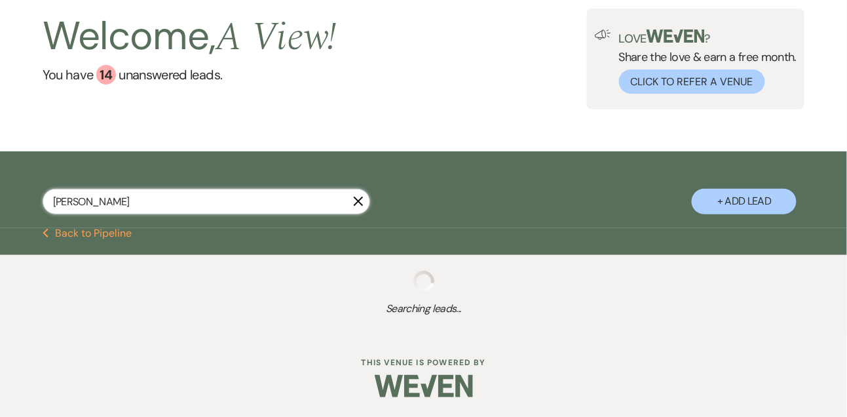
select select "8"
select select "4"
select select "8"
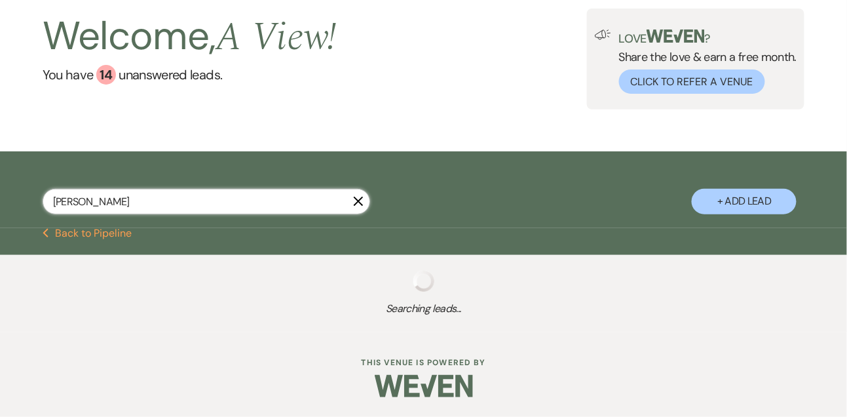
select select "4"
select select "8"
select select "4"
select select "8"
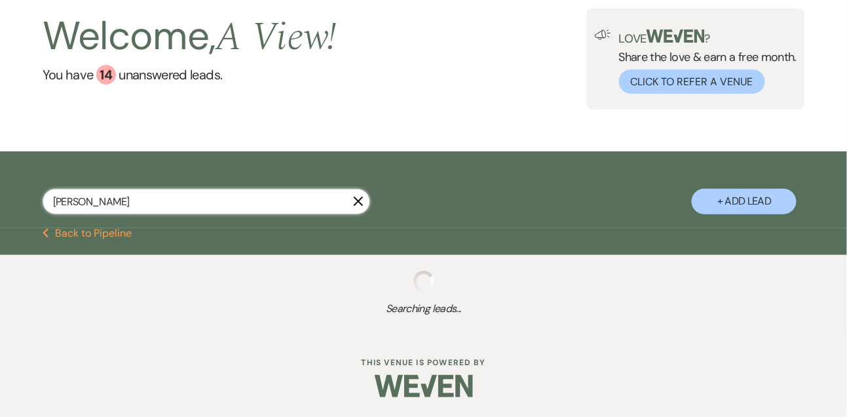
select select "6"
select select "8"
select select "4"
select select "8"
select select "4"
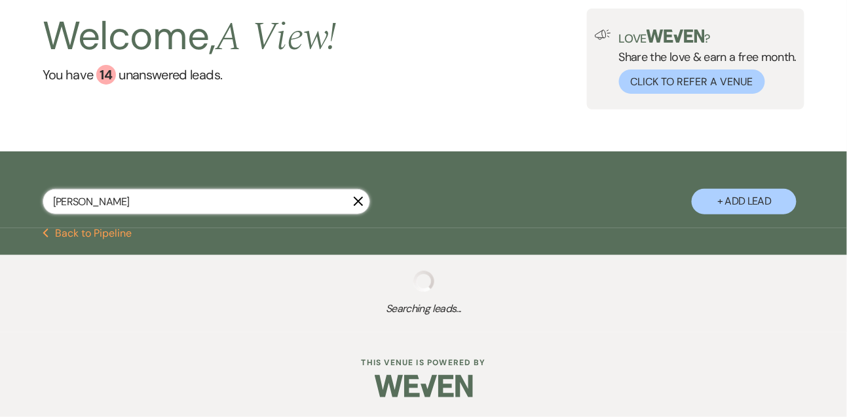
select select "8"
select select "6"
select select "8"
select select "5"
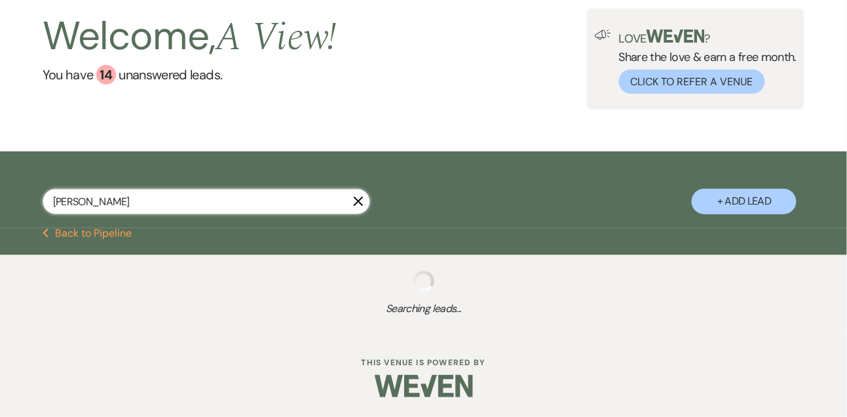
select select "8"
select select "4"
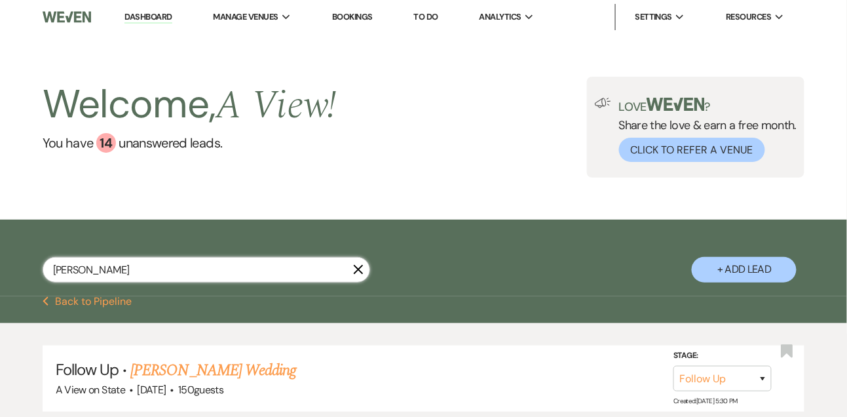
click at [103, 282] on input "taylor hedrick" at bounding box center [206, 270] width 327 height 26
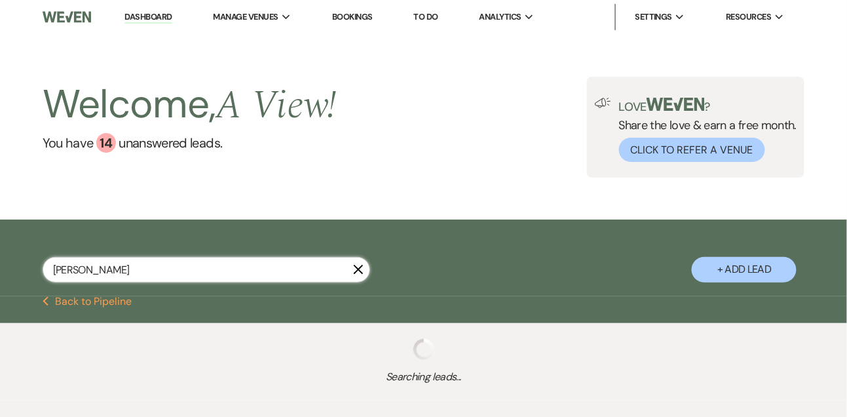
type input "ariel mil"
select select "8"
select select "5"
select select "8"
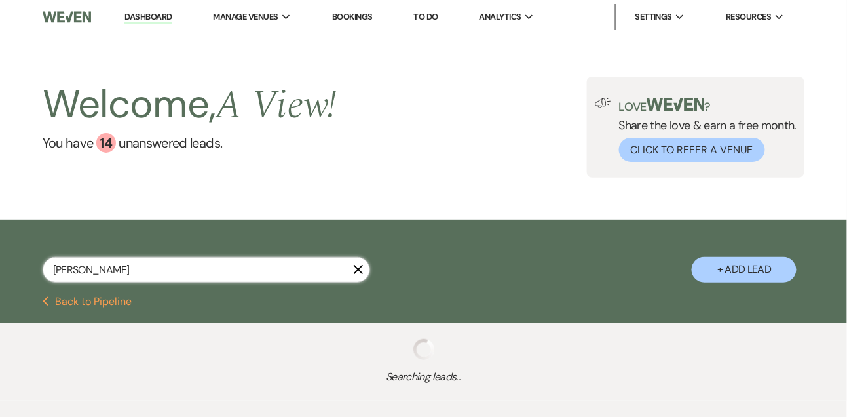
select select "4"
select select "8"
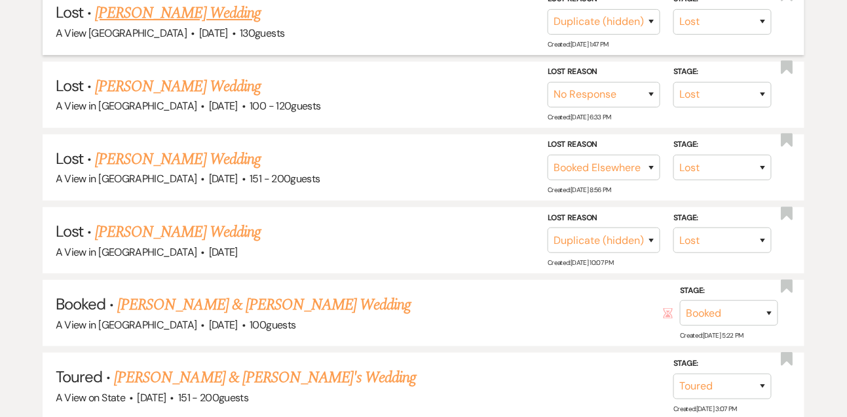
scroll to position [1379, 0]
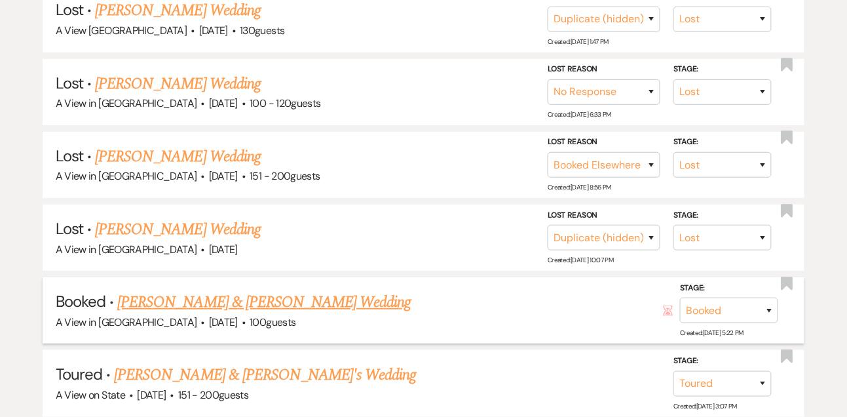
click at [177, 293] on link "Ariel Milner & Logan Whitaker's Wedding" at bounding box center [263, 302] width 293 height 24
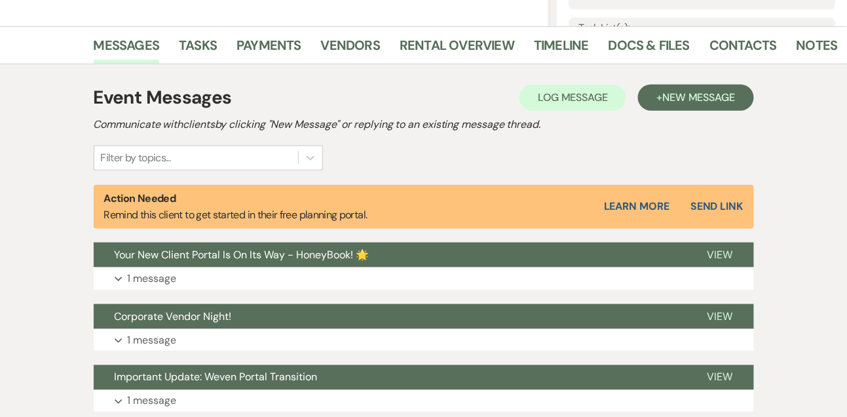
scroll to position [346, 0]
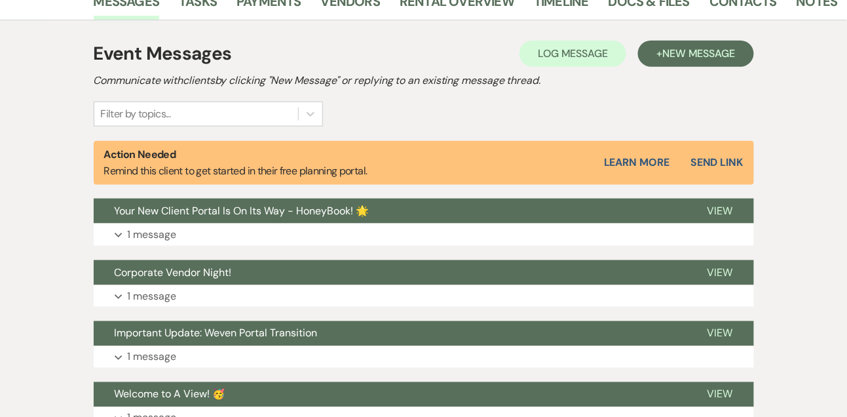
click at [154, 239] on p "1 message" at bounding box center [152, 234] width 49 height 17
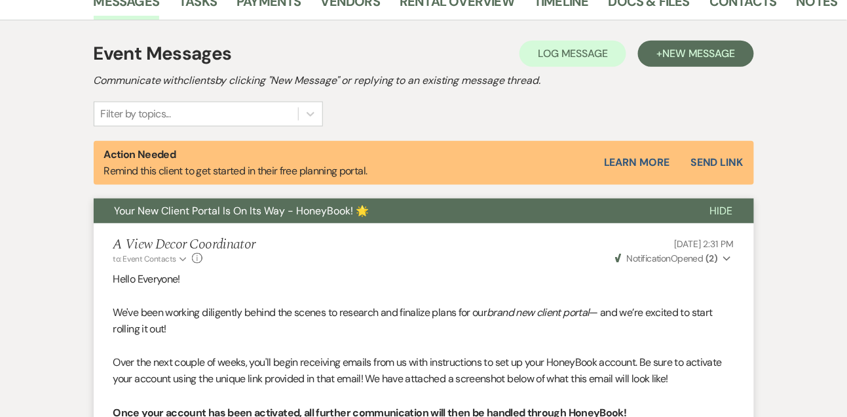
click at [162, 214] on span "Your New Client Portal Is On Its Way - HoneyBook! 🌟" at bounding box center [242, 211] width 255 height 14
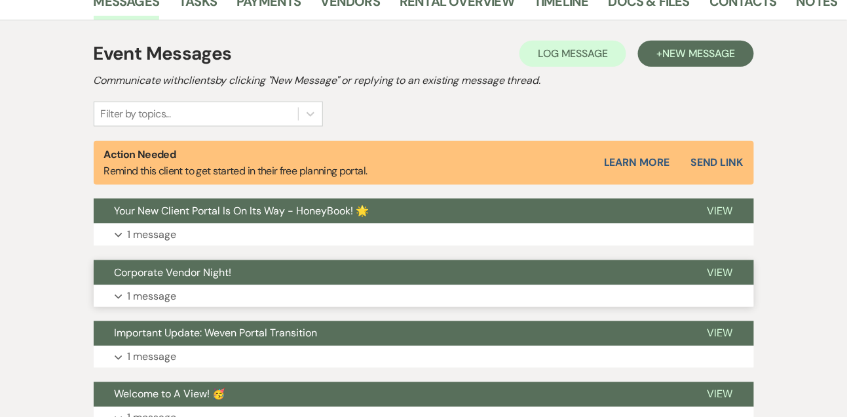
click at [147, 295] on p "1 message" at bounding box center [152, 296] width 49 height 17
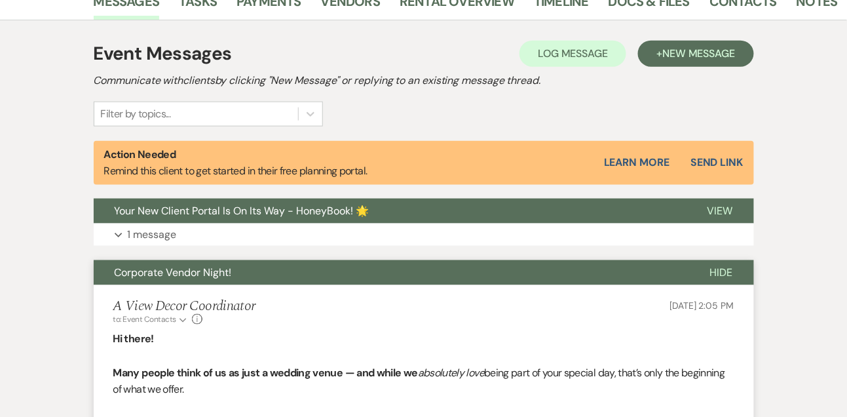
click at [181, 266] on span "Corporate Vendor Night!" at bounding box center [173, 272] width 117 height 14
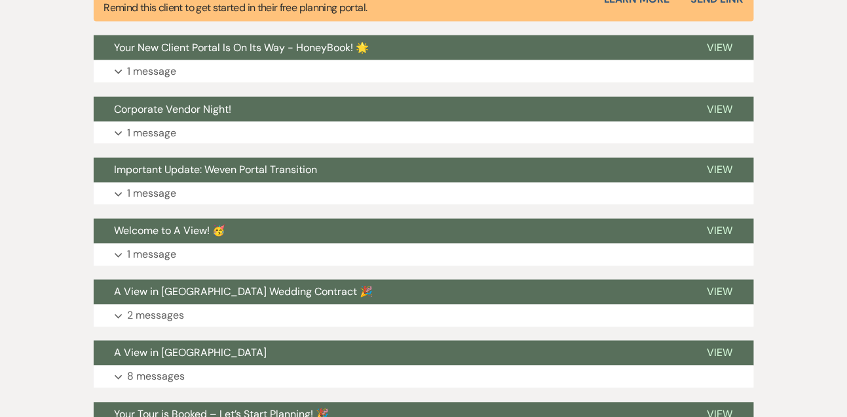
scroll to position [521, 0]
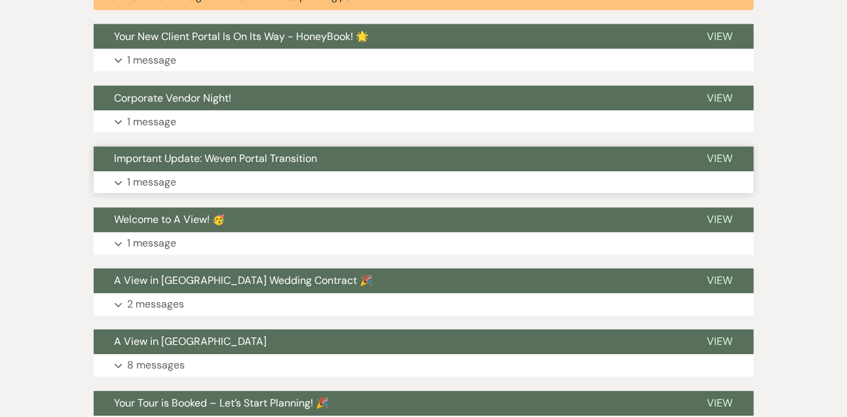
click at [485, 181] on button "Expand 1 message" at bounding box center [424, 183] width 660 height 22
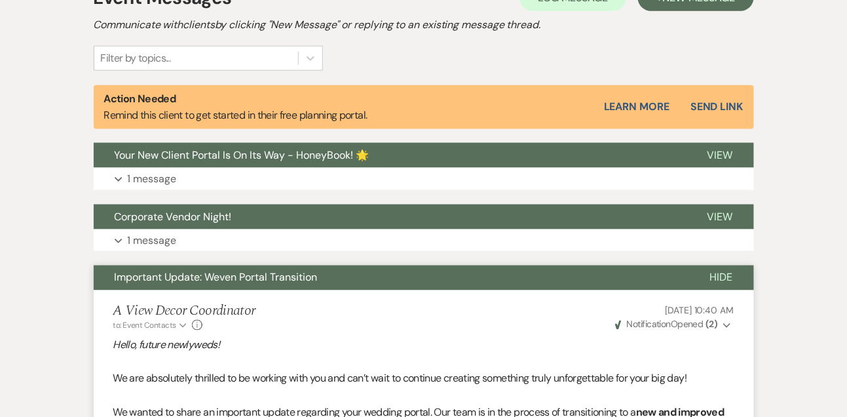
scroll to position [418, 0]
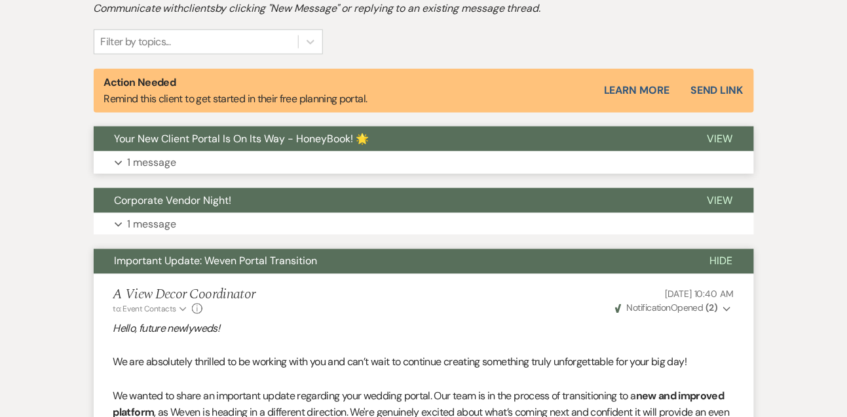
click at [163, 164] on p "1 message" at bounding box center [152, 162] width 49 height 17
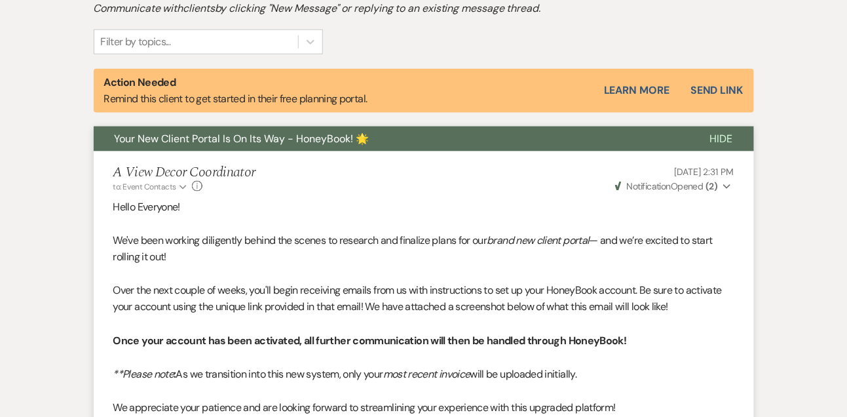
click at [700, 186] on span "Weven Check Notification Opened ( 2 )" at bounding box center [666, 186] width 103 height 12
click at [701, 186] on span "Weven Check Notification Opened ( 2 )" at bounding box center [666, 186] width 103 height 12
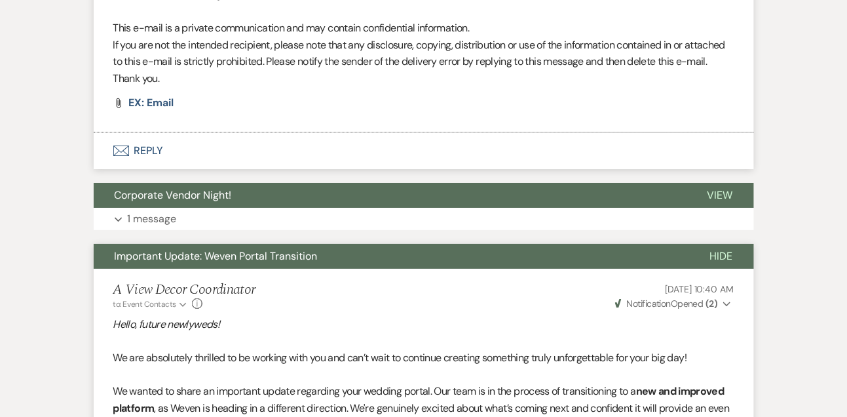
scroll to position [1282, 0]
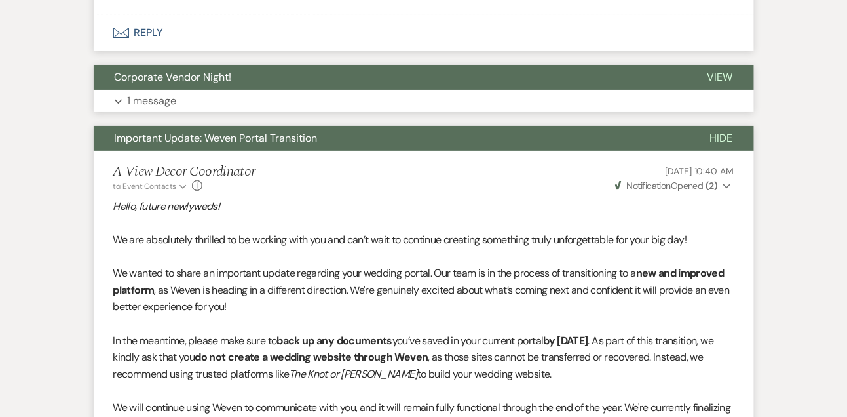
click at [730, 81] on span "View" at bounding box center [720, 77] width 26 height 14
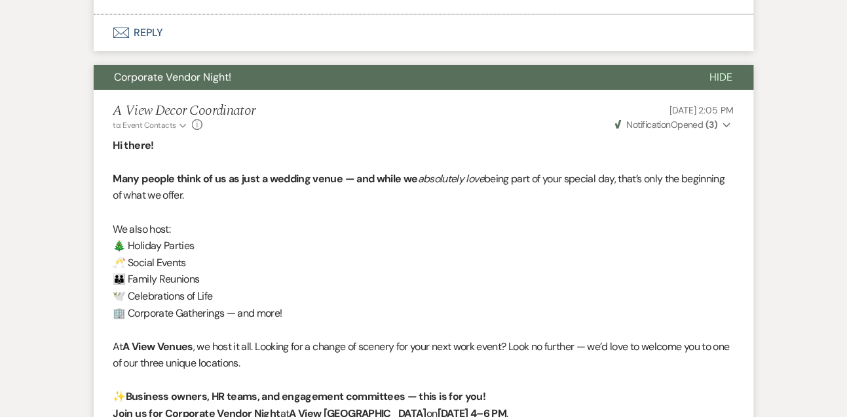
click at [687, 126] on span "Weven Check Notification Opened ( 3 )" at bounding box center [666, 125] width 103 height 12
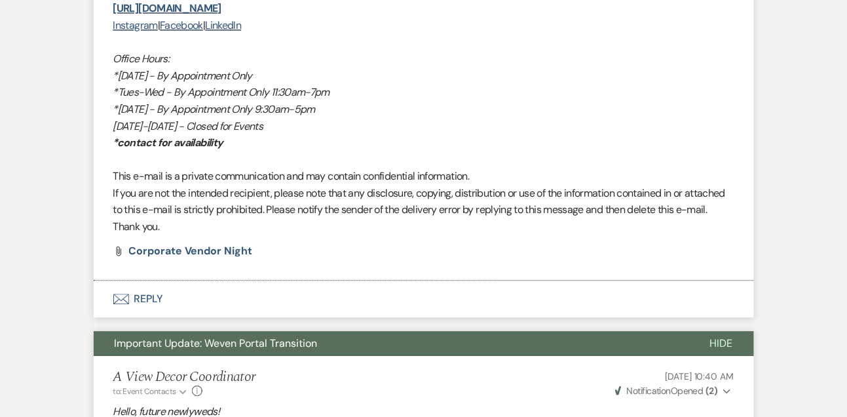
scroll to position [2262, 0]
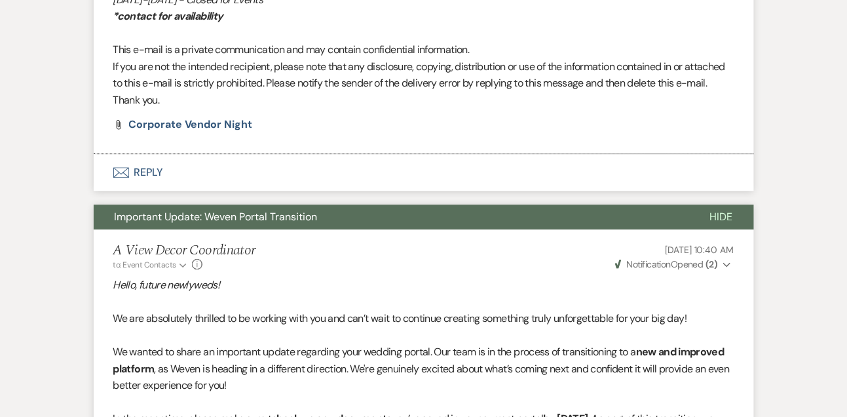
click at [697, 261] on span "Weven Check Notification Opened ( 2 )" at bounding box center [666, 264] width 103 height 12
click at [698, 261] on span "Weven Check Notification Opened ( 2 )" at bounding box center [666, 264] width 103 height 12
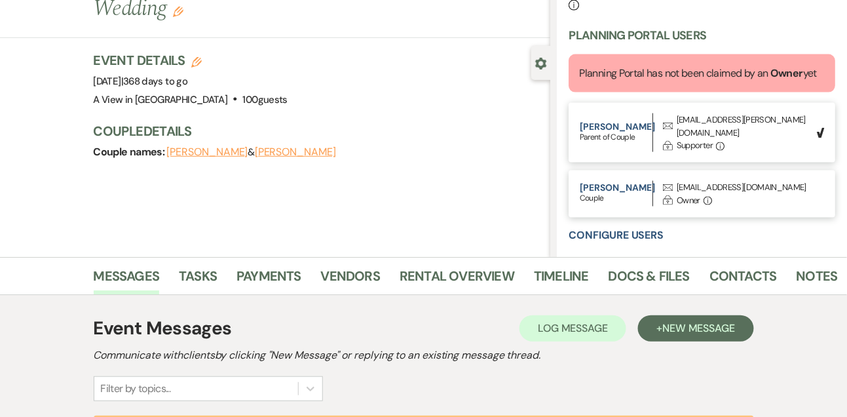
scroll to position [0, 0]
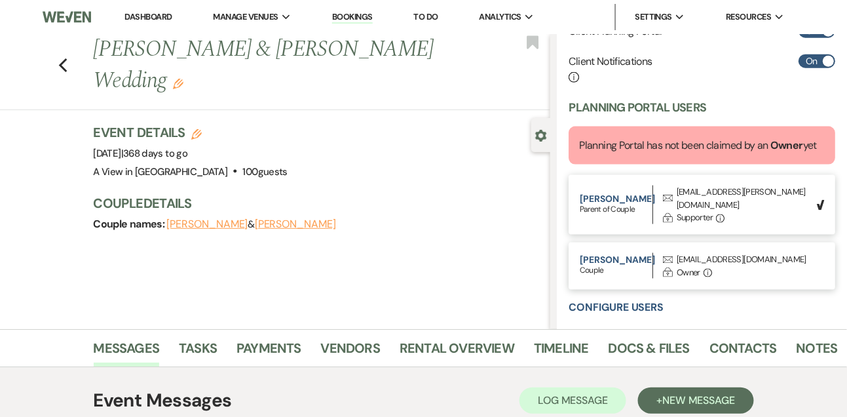
click at [154, 20] on link "Dashboard" at bounding box center [147, 16] width 47 height 11
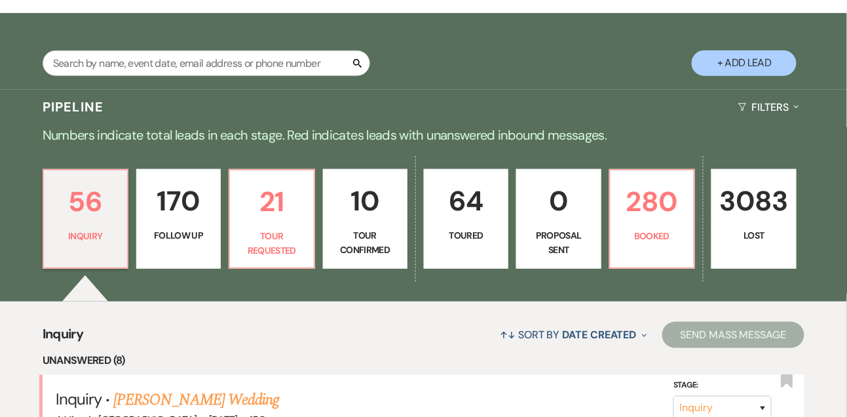
scroll to position [208, 0]
